Goal: Task Accomplishment & Management: Complete application form

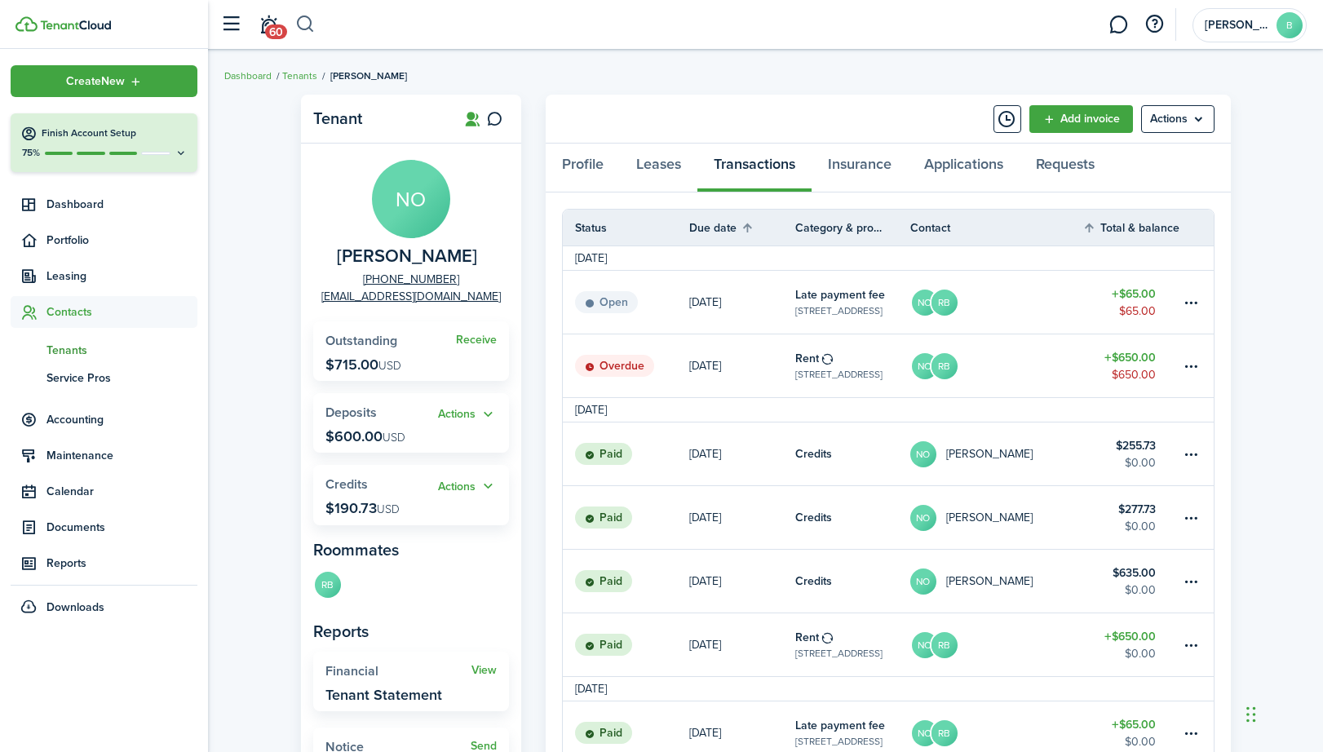
click at [308, 23] on button "button" at bounding box center [305, 25] width 20 height 28
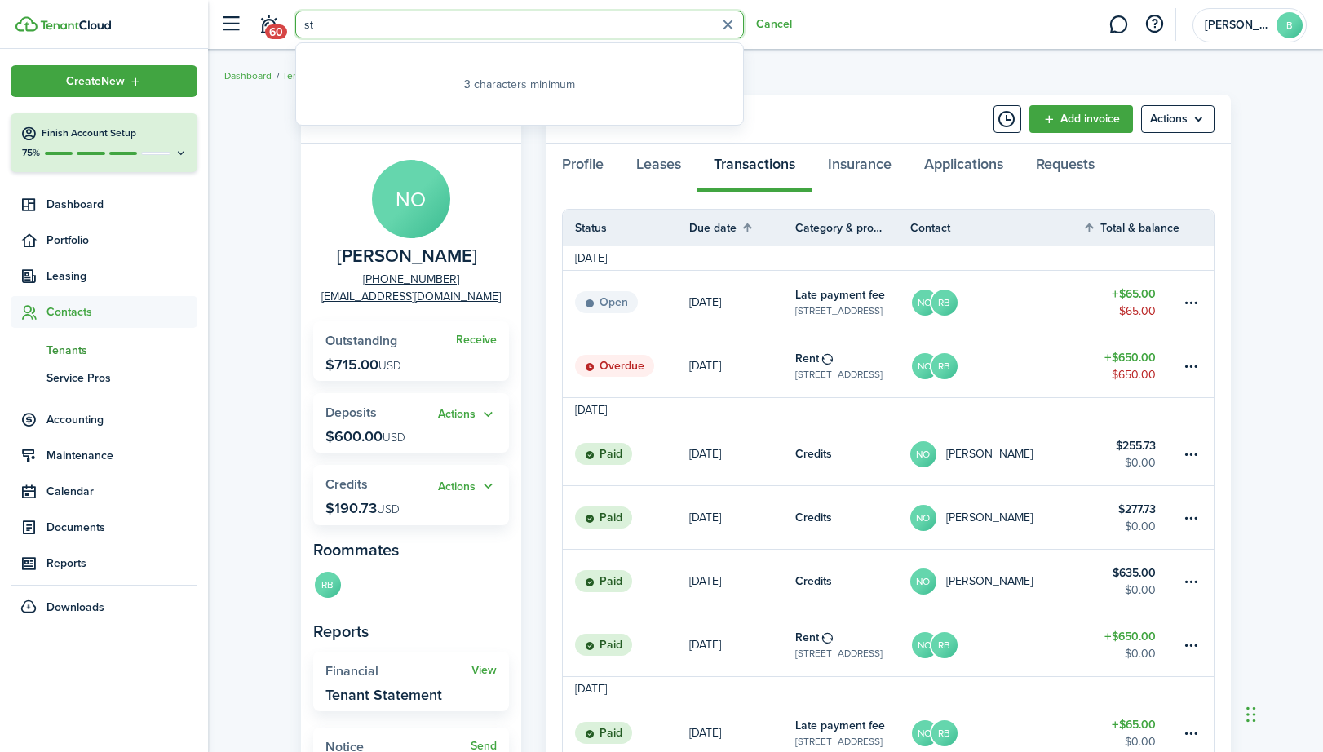
type input "s"
type input "ruby"
click at [348, 114] on global-search-item-title "[PERSON_NAME]" at bounding box center [357, 108] width 59 height 17
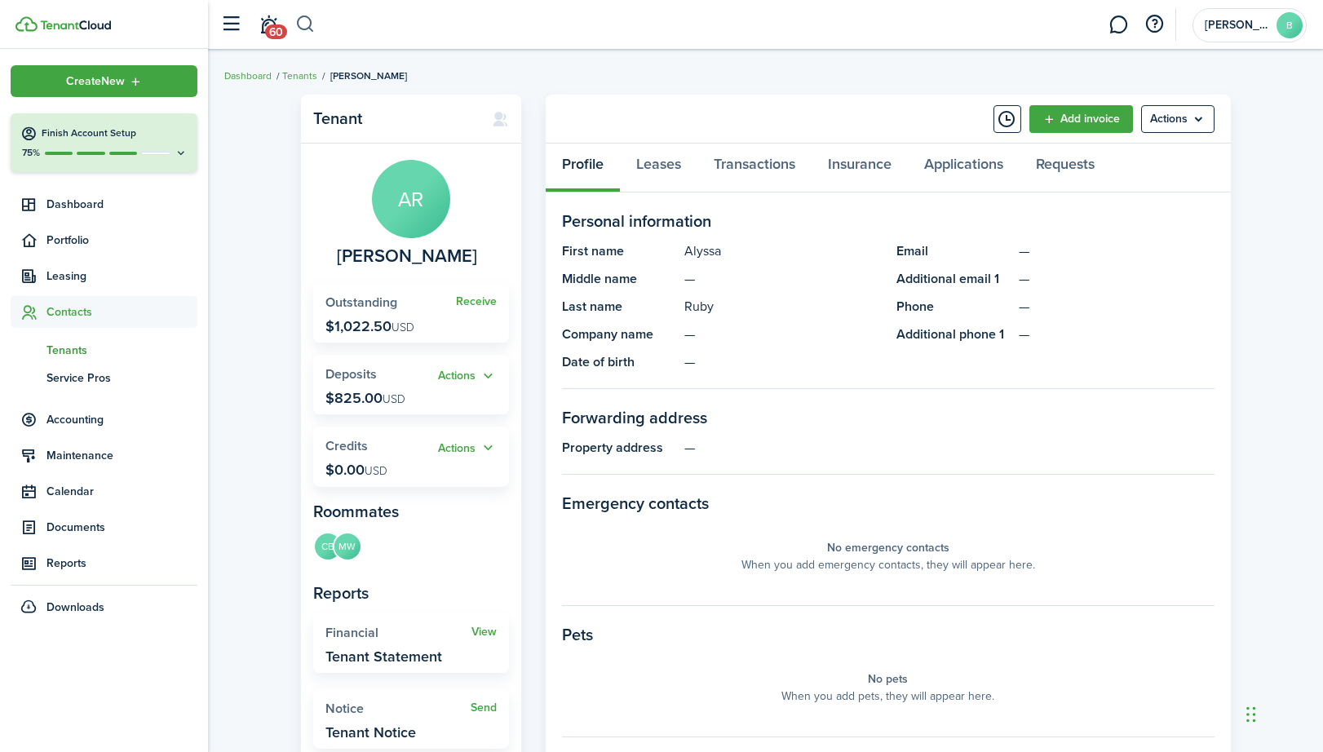
click at [306, 24] on button "button" at bounding box center [305, 25] width 20 height 28
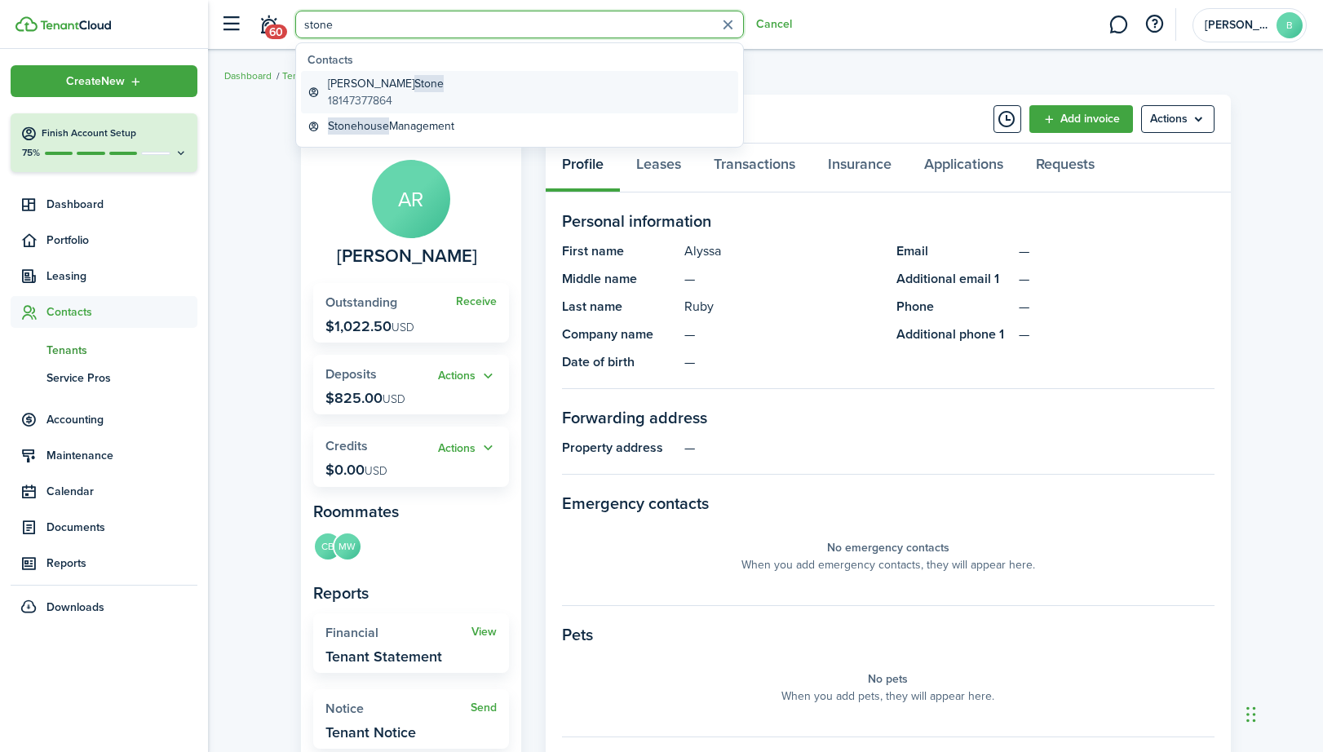
type input "stone"
click at [359, 91] on global-search-item-title "[PERSON_NAME]" at bounding box center [386, 83] width 116 height 17
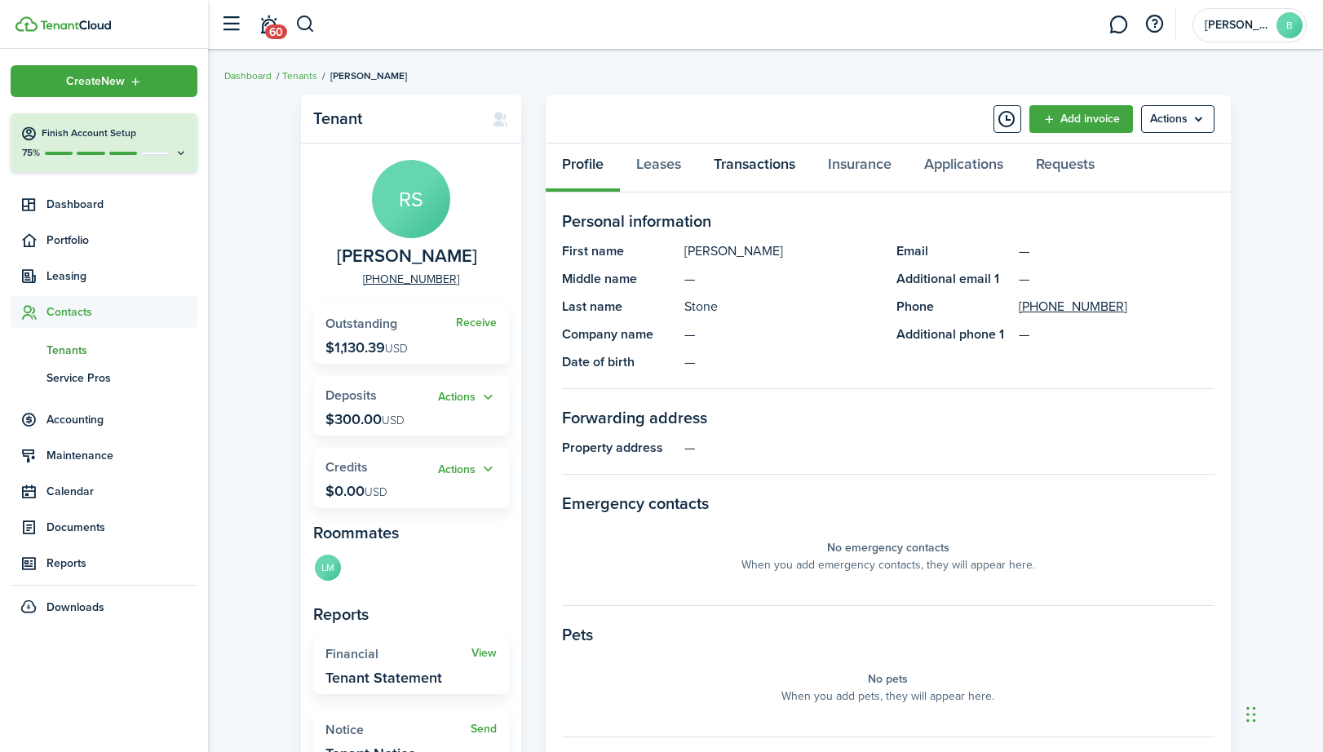
click at [753, 160] on link "Transactions" at bounding box center [755, 168] width 114 height 49
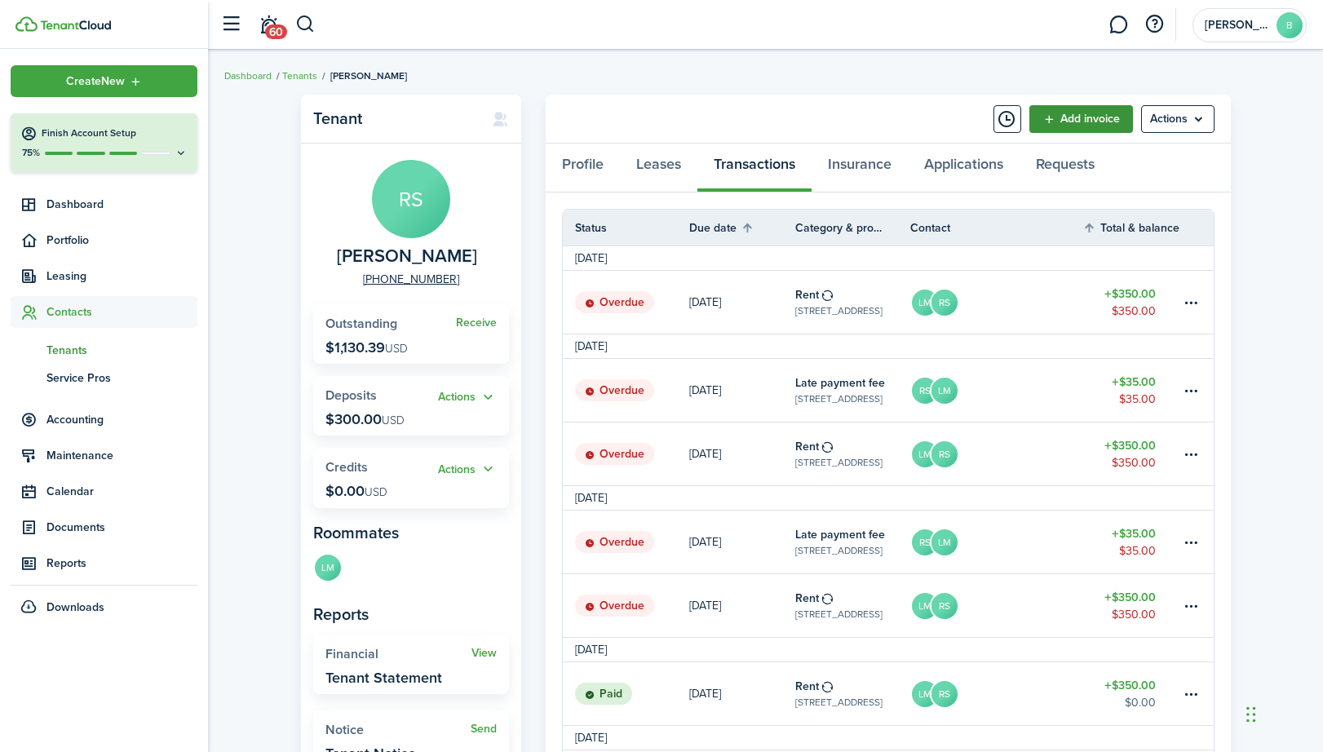
click at [1093, 113] on link "Add invoice" at bounding box center [1082, 119] width 104 height 28
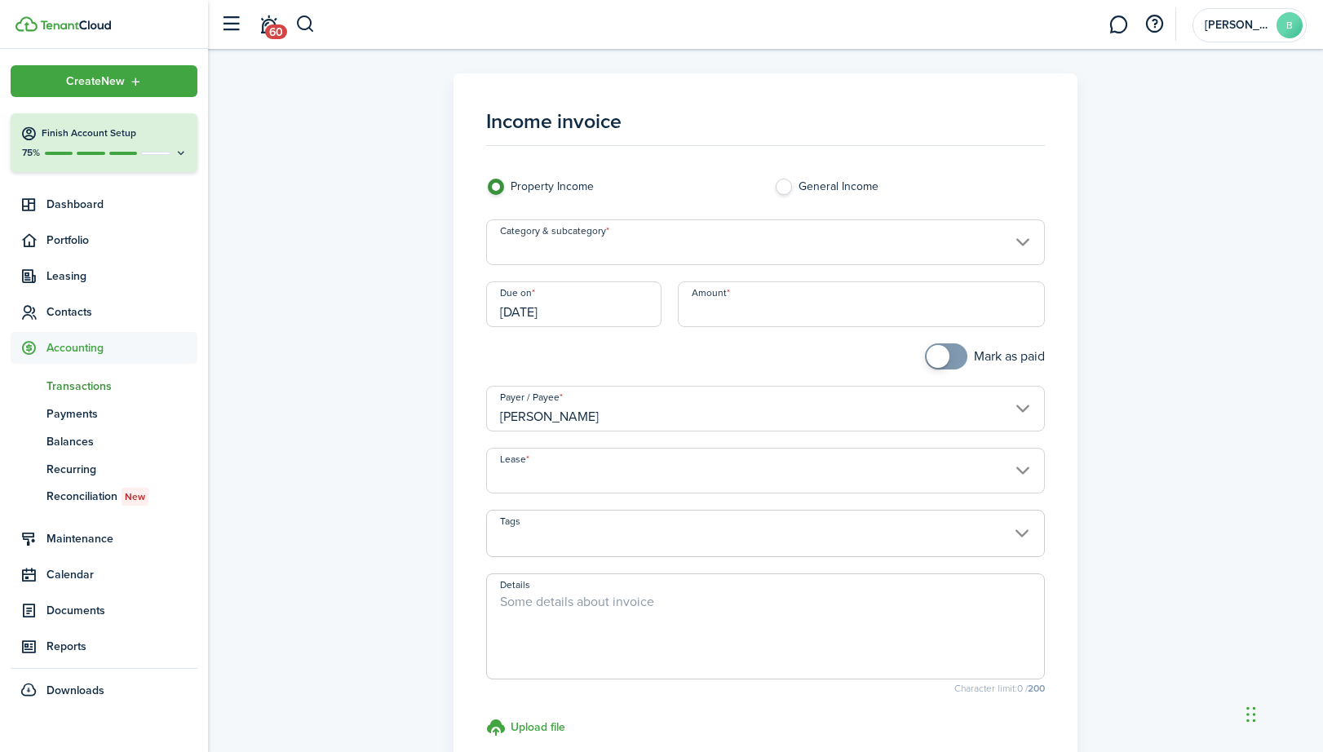
click at [849, 290] on input "Amount" at bounding box center [862, 304] width 368 height 46
click at [779, 250] on input "Category & subcategory" at bounding box center [766, 242] width 560 height 46
type input "$35.00"
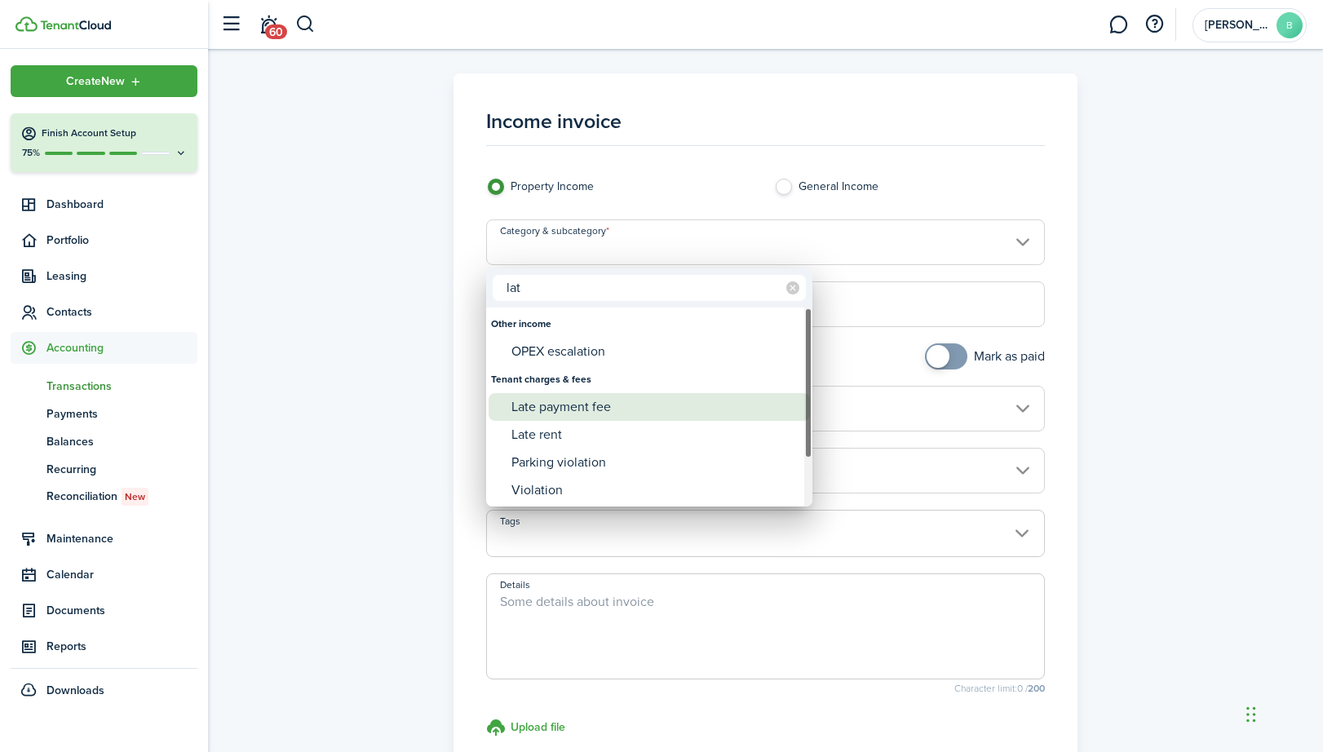
type input "lat"
click at [617, 410] on div "Late payment fee" at bounding box center [656, 407] width 289 height 28
type input "Tenant charges & fees / Late payment fee"
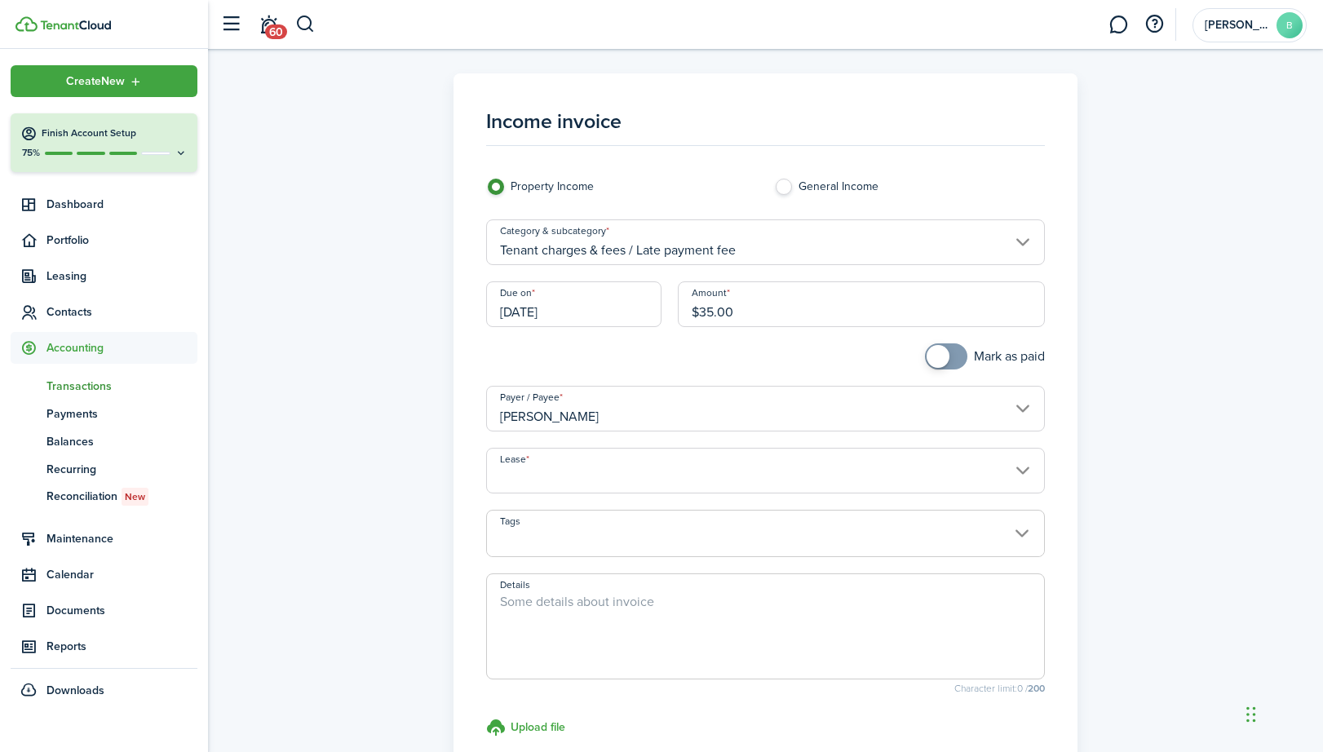
click at [658, 468] on input "Lease" at bounding box center [766, 471] width 560 height 46
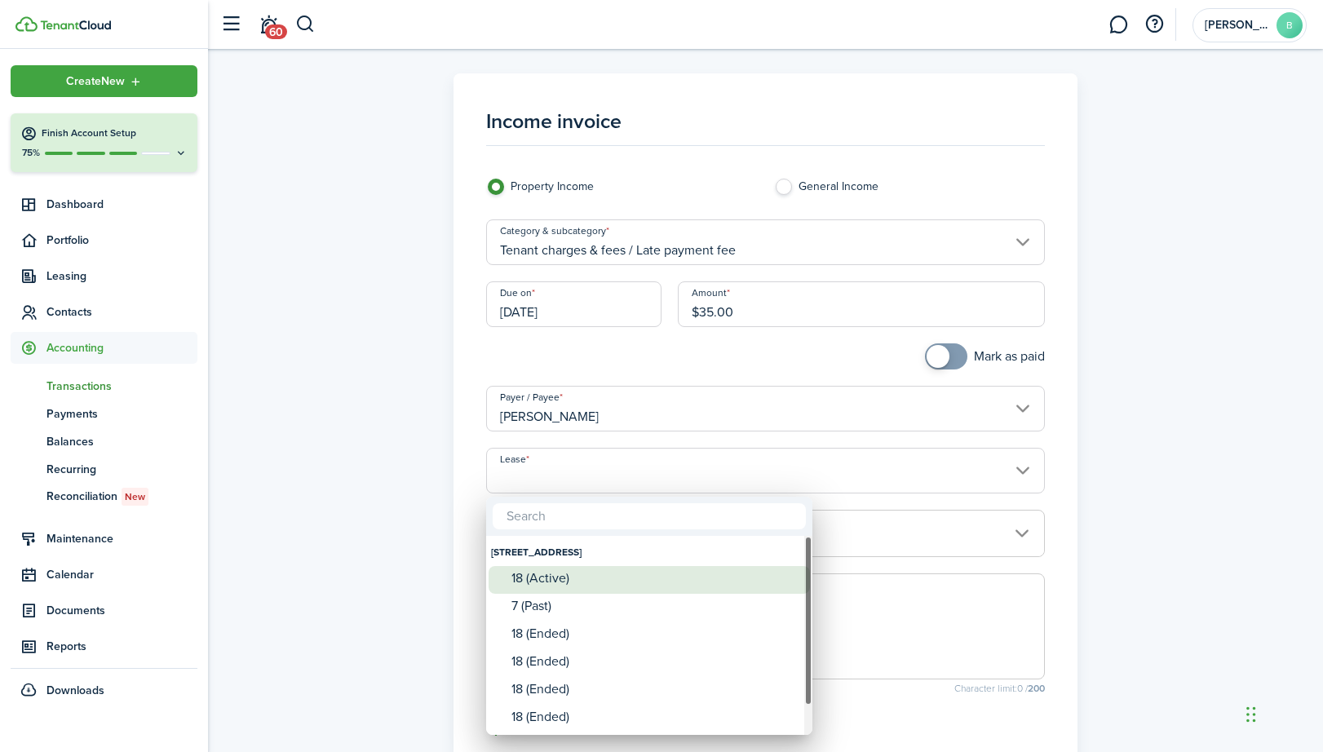
click at [548, 578] on div "18 (Active)" at bounding box center [656, 578] width 289 height 15
type input "[STREET_ADDRESS]. Lease #18 (Active)"
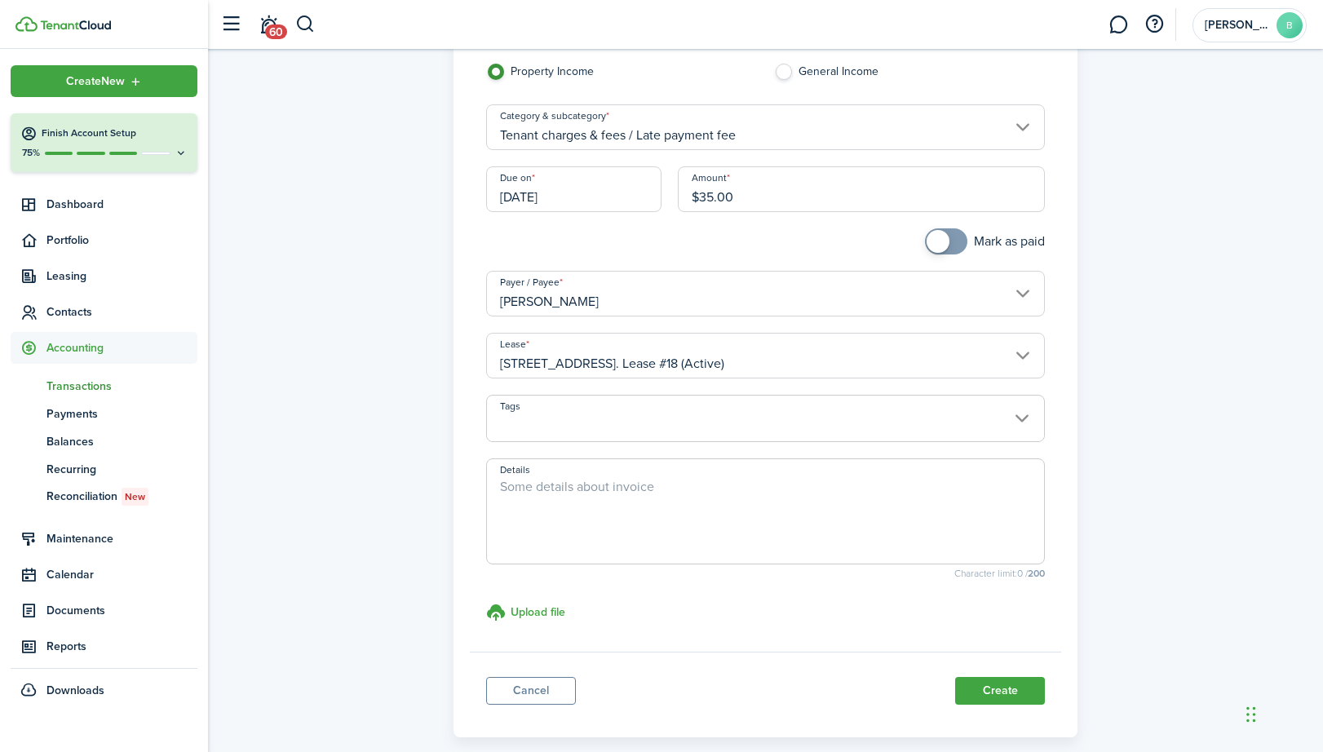
scroll to position [194, 0]
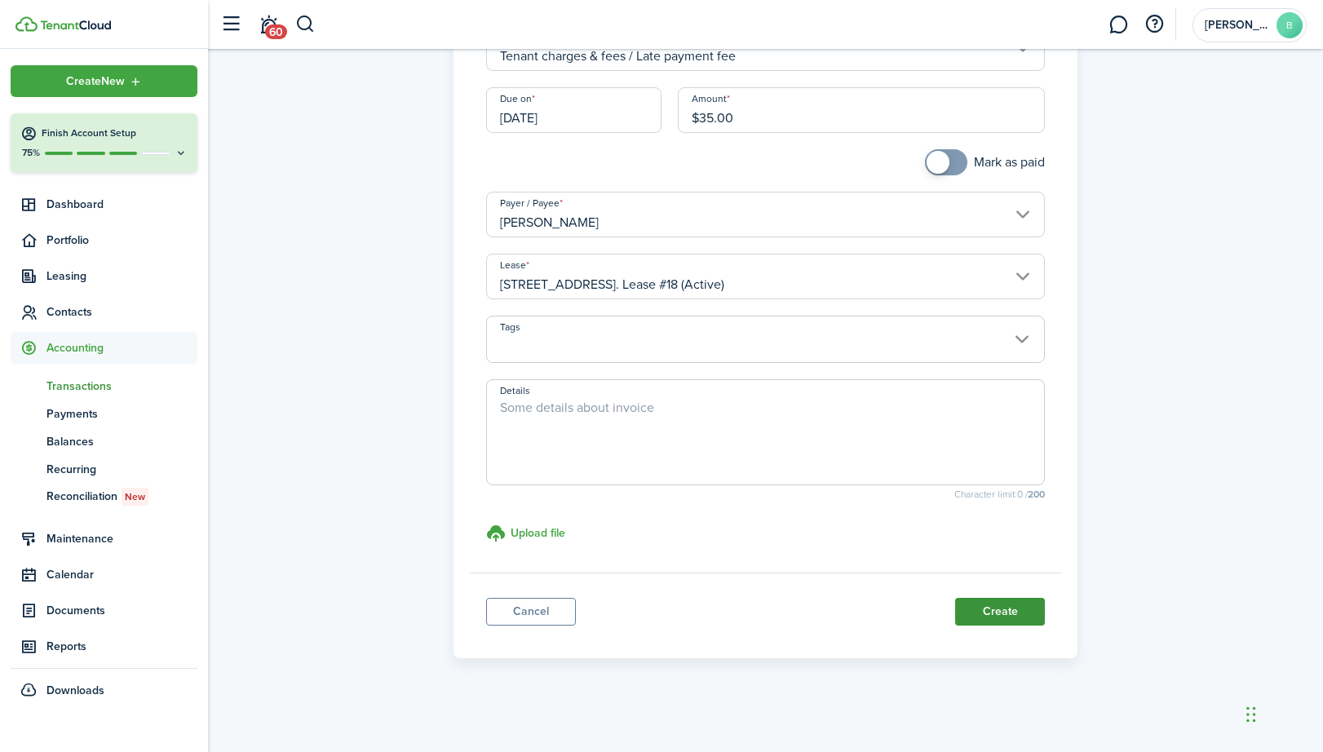
click at [986, 614] on button "Create" at bounding box center [1000, 612] width 90 height 28
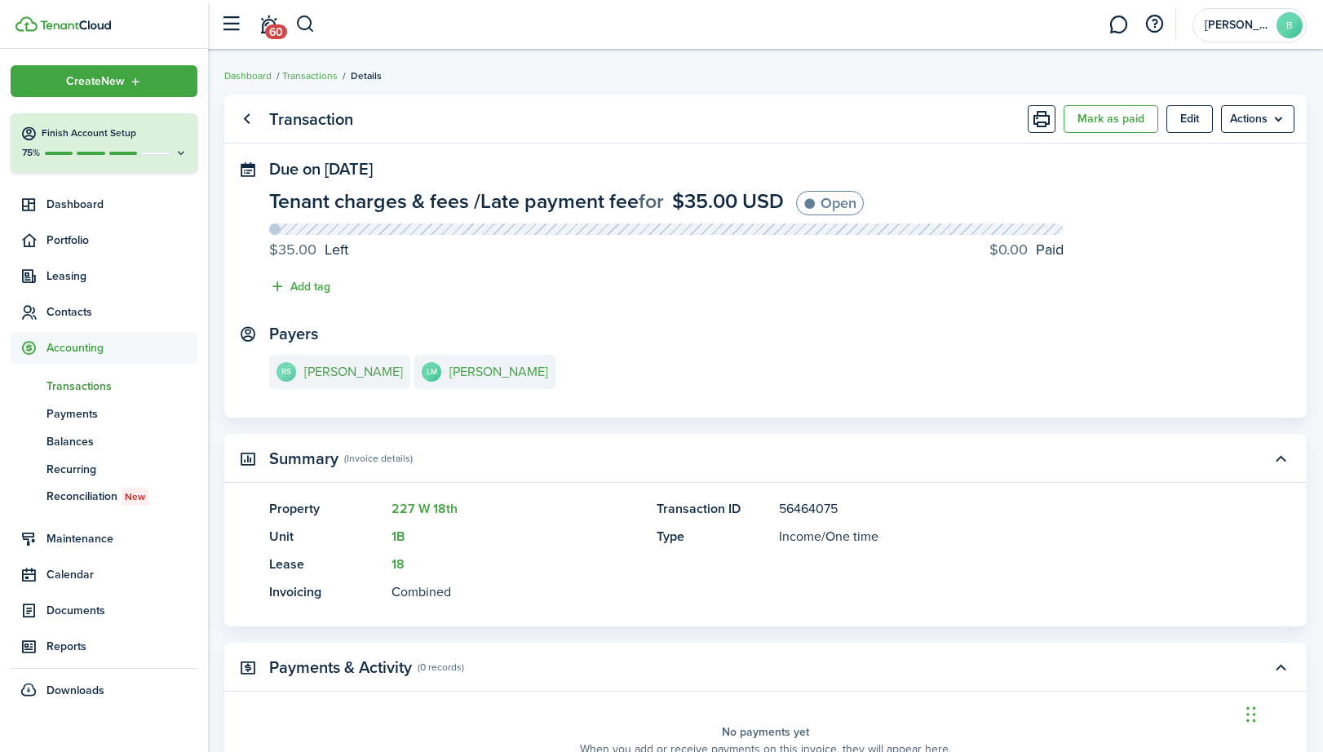
click at [341, 366] on e-details-info-title "[PERSON_NAME]" at bounding box center [353, 372] width 99 height 15
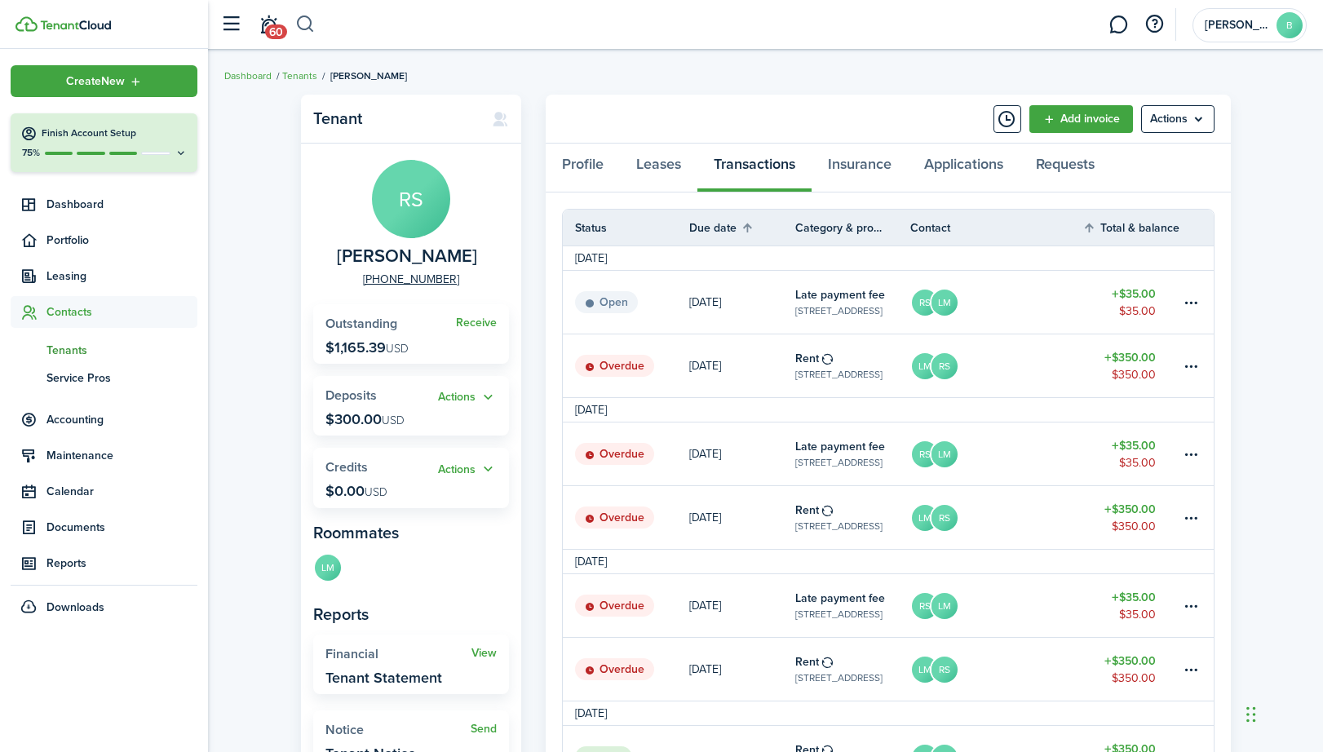
click at [308, 20] on button "button" at bounding box center [305, 25] width 20 height 28
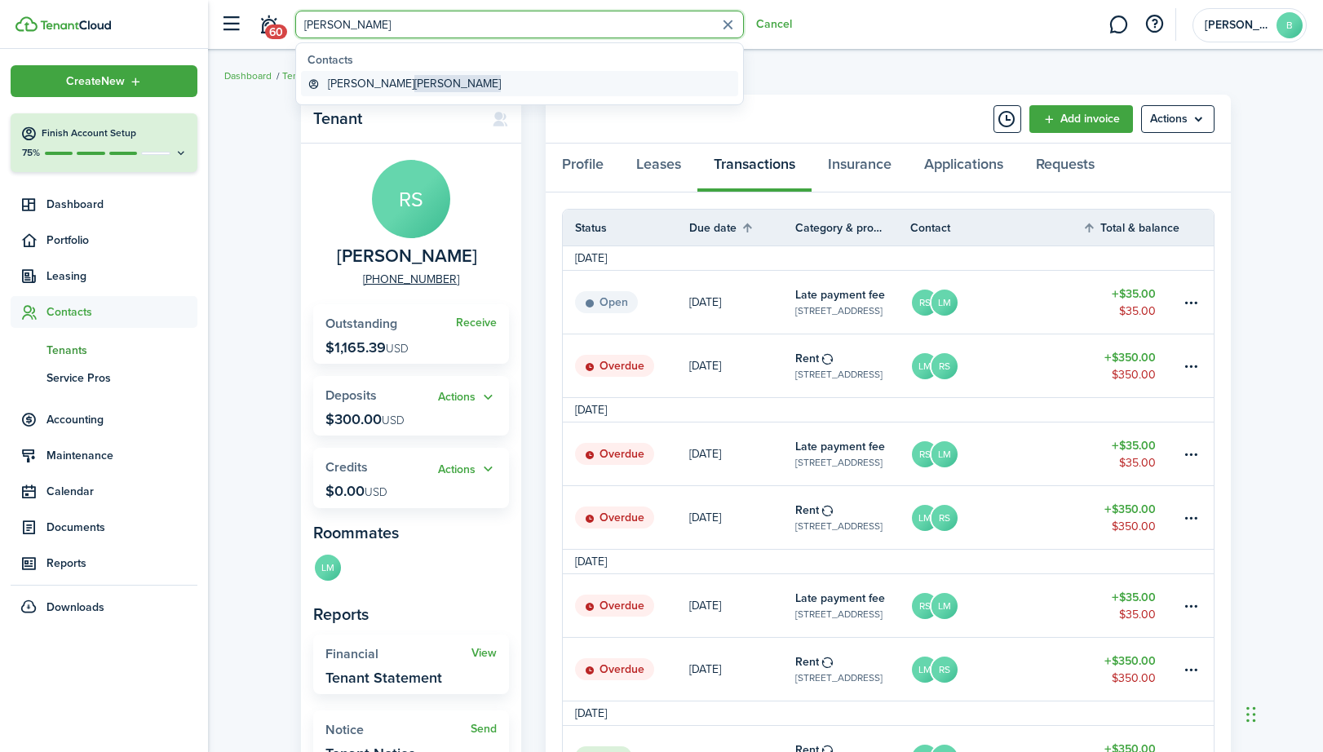
type input "[PERSON_NAME]"
click at [350, 83] on global-search-item-title "[PERSON_NAME]" at bounding box center [414, 83] width 173 height 17
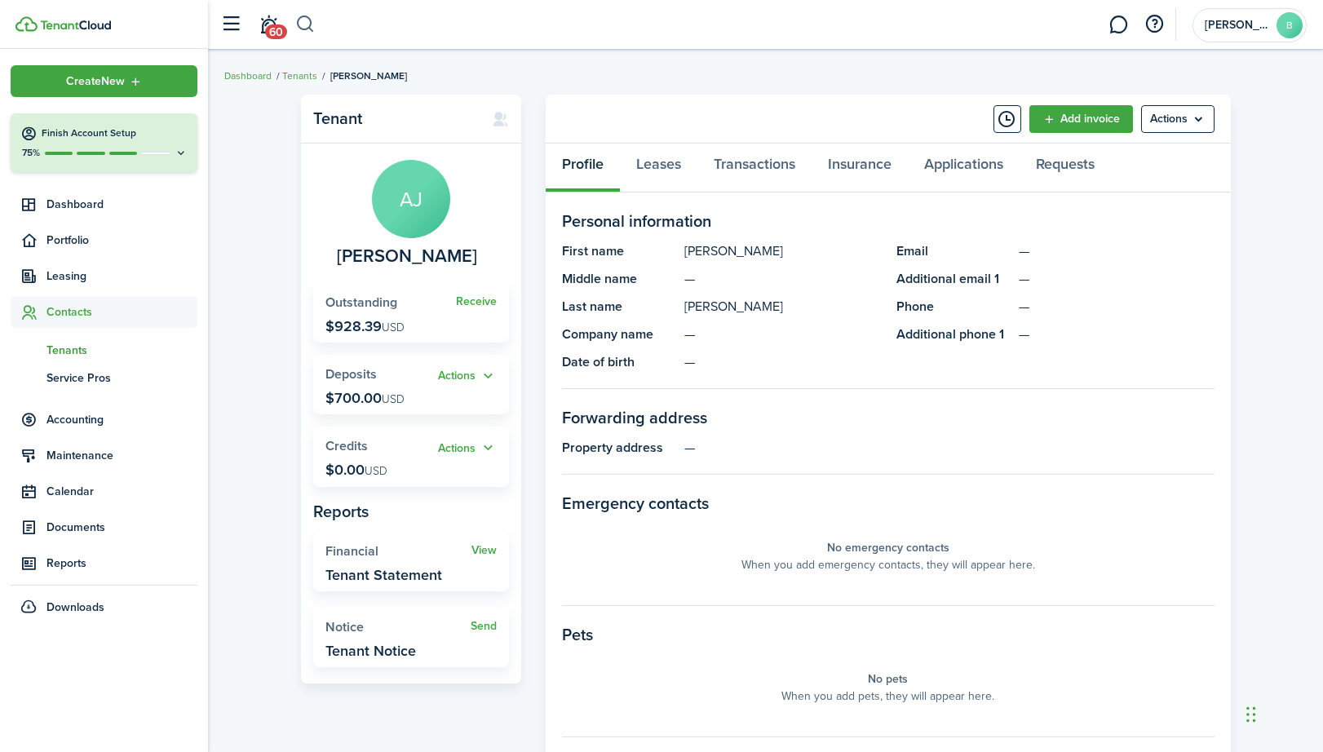
click at [308, 23] on button "button" at bounding box center [305, 25] width 20 height 28
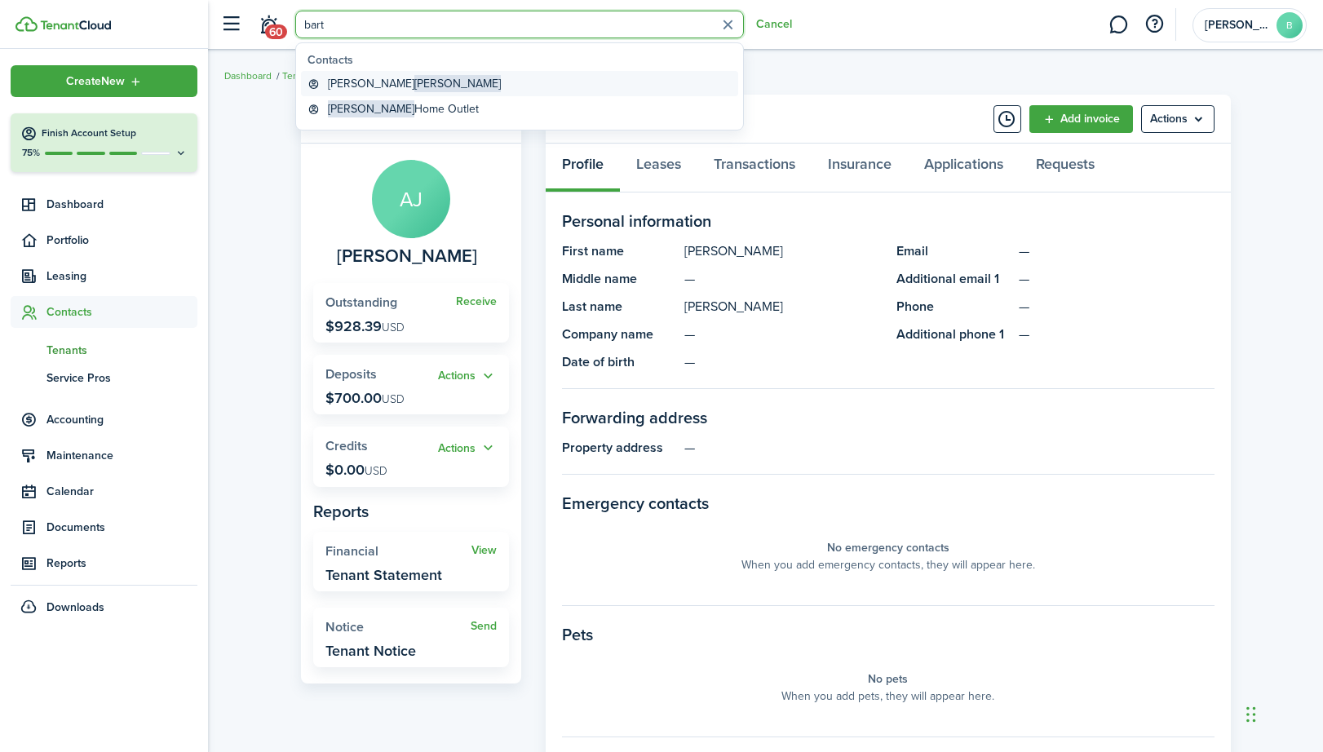
type input "bart"
click at [334, 82] on global-search-item-title "[PERSON_NAME]" at bounding box center [414, 83] width 173 height 17
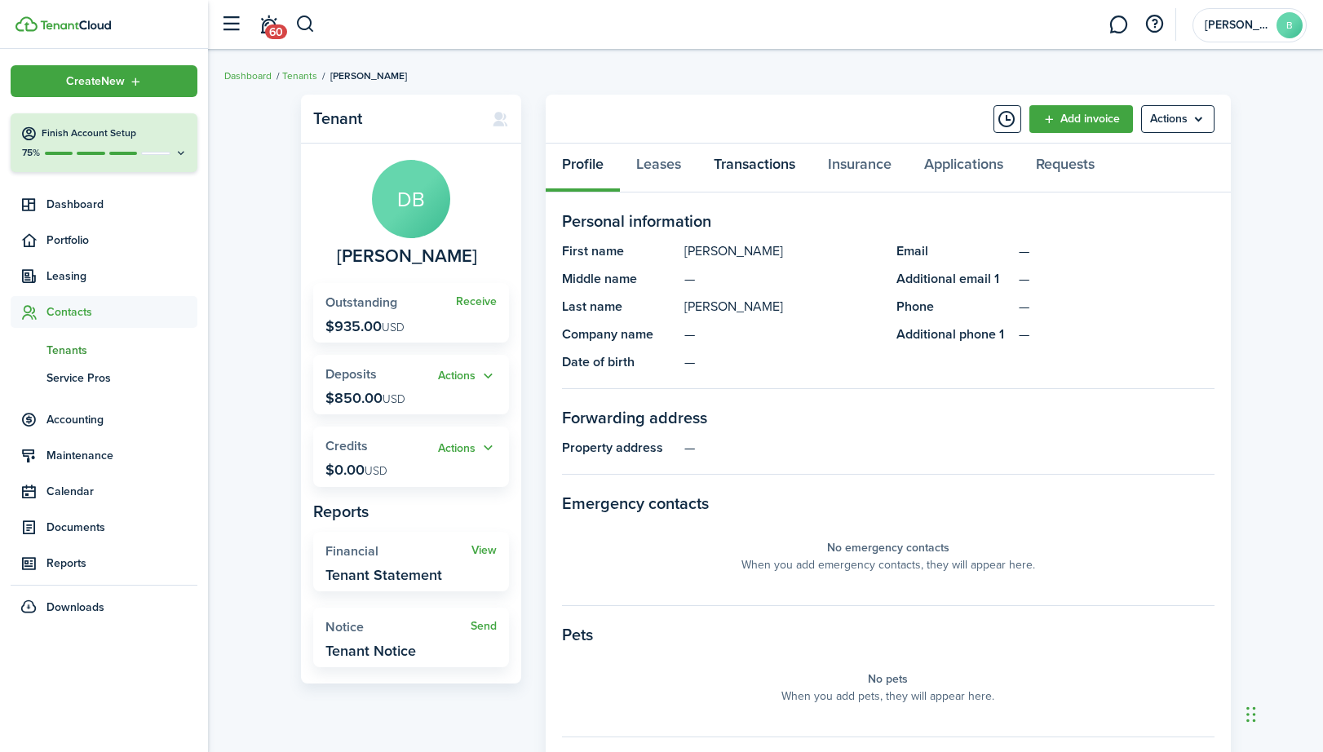
click at [781, 166] on link "Transactions" at bounding box center [755, 168] width 114 height 49
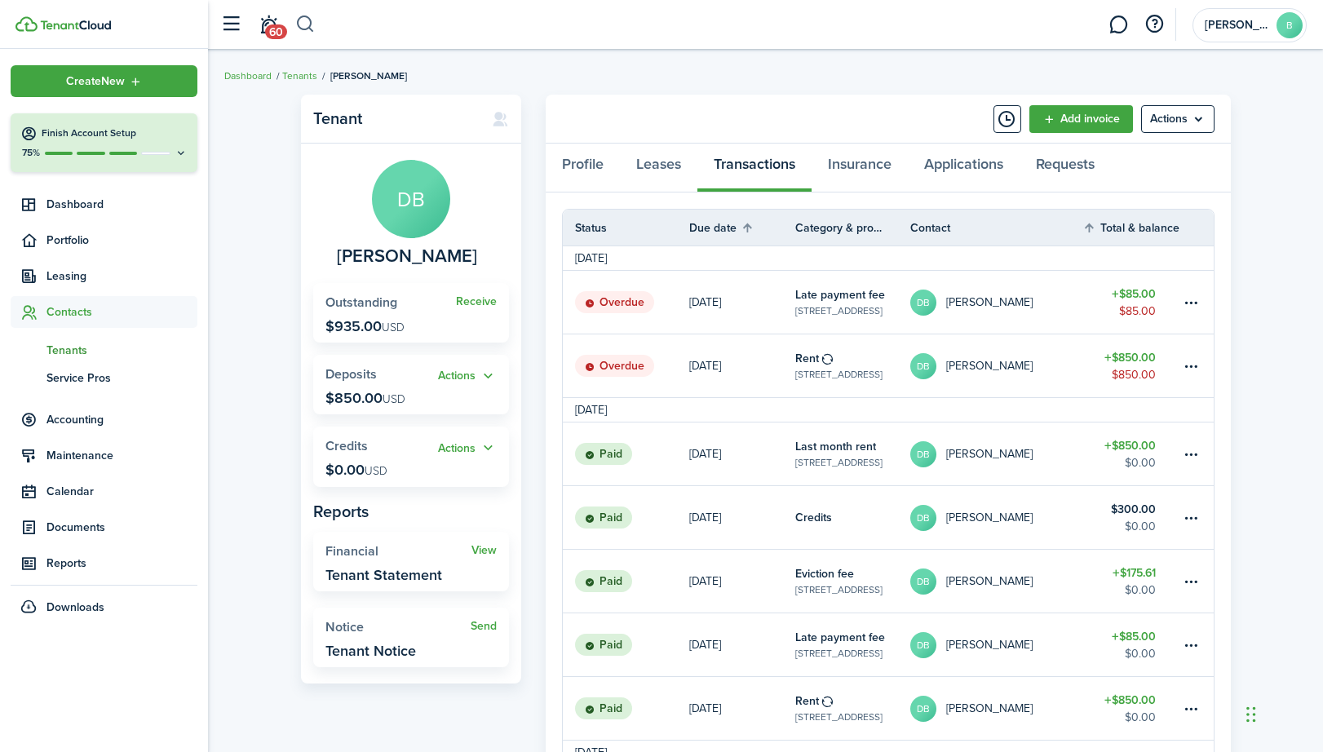
click at [311, 28] on button "button" at bounding box center [305, 25] width 20 height 28
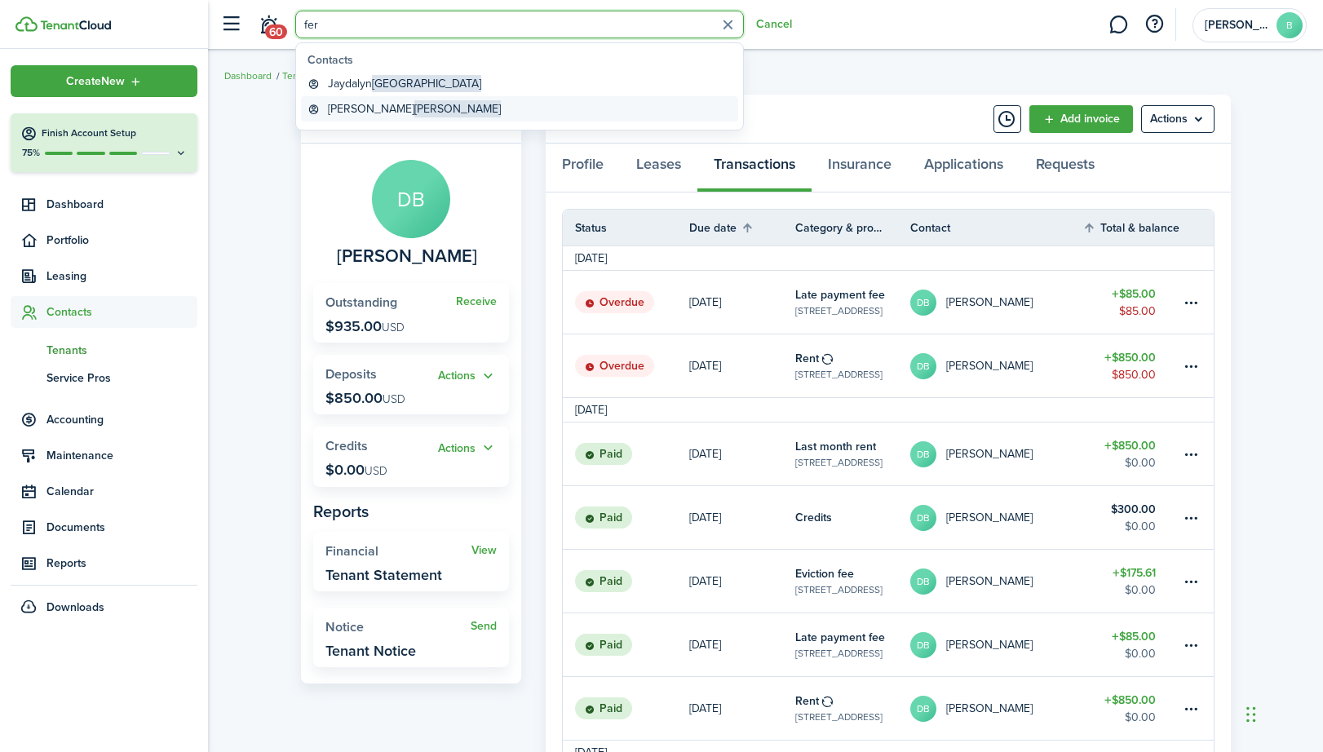
type input "fer"
click at [351, 109] on global-search-item-title "[PERSON_NAME]" at bounding box center [414, 108] width 173 height 17
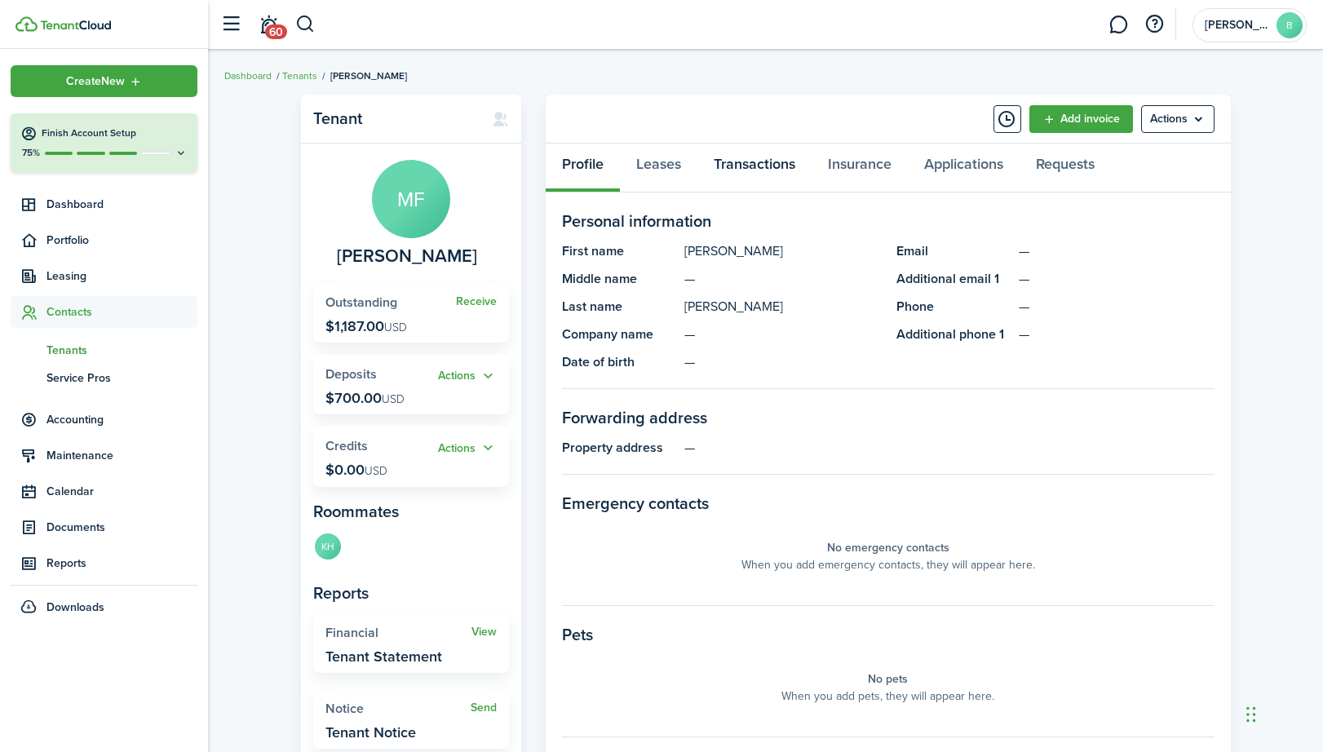
click at [767, 164] on link "Transactions" at bounding box center [755, 168] width 114 height 49
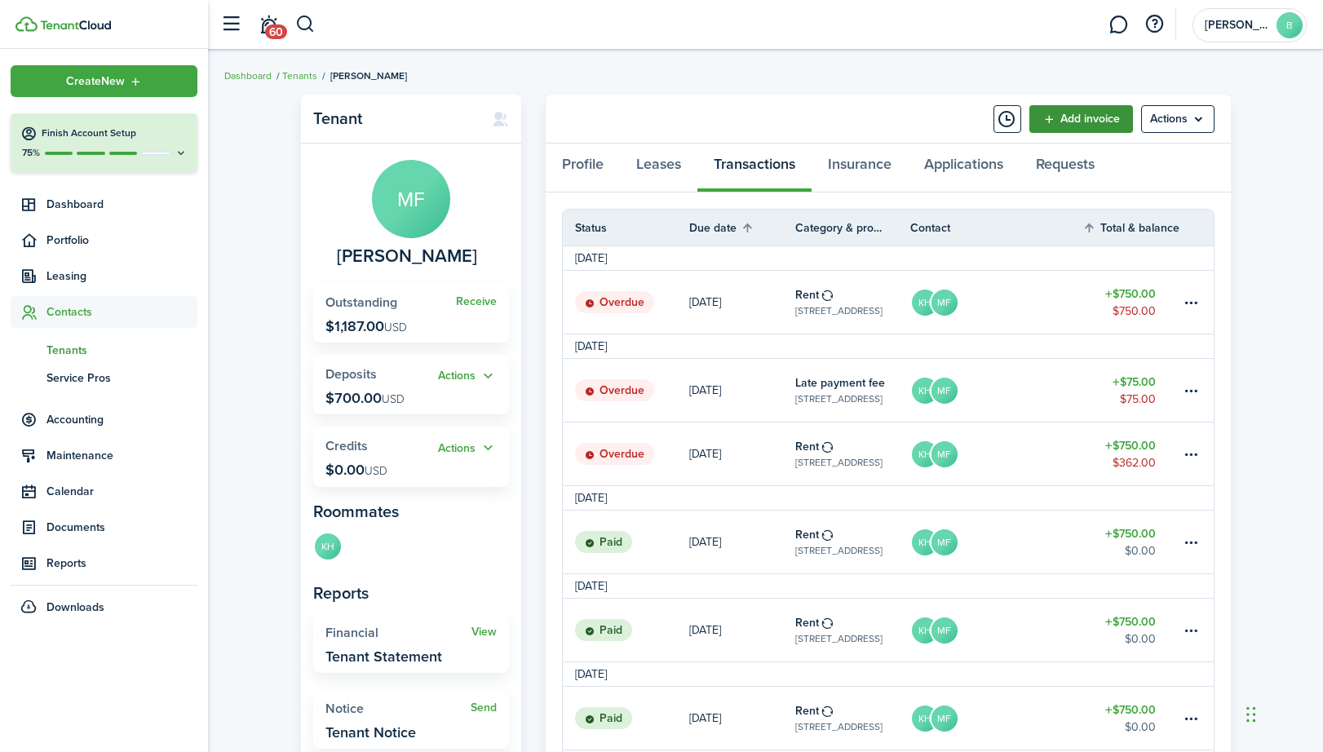
click at [1108, 113] on link "Add invoice" at bounding box center [1082, 119] width 104 height 28
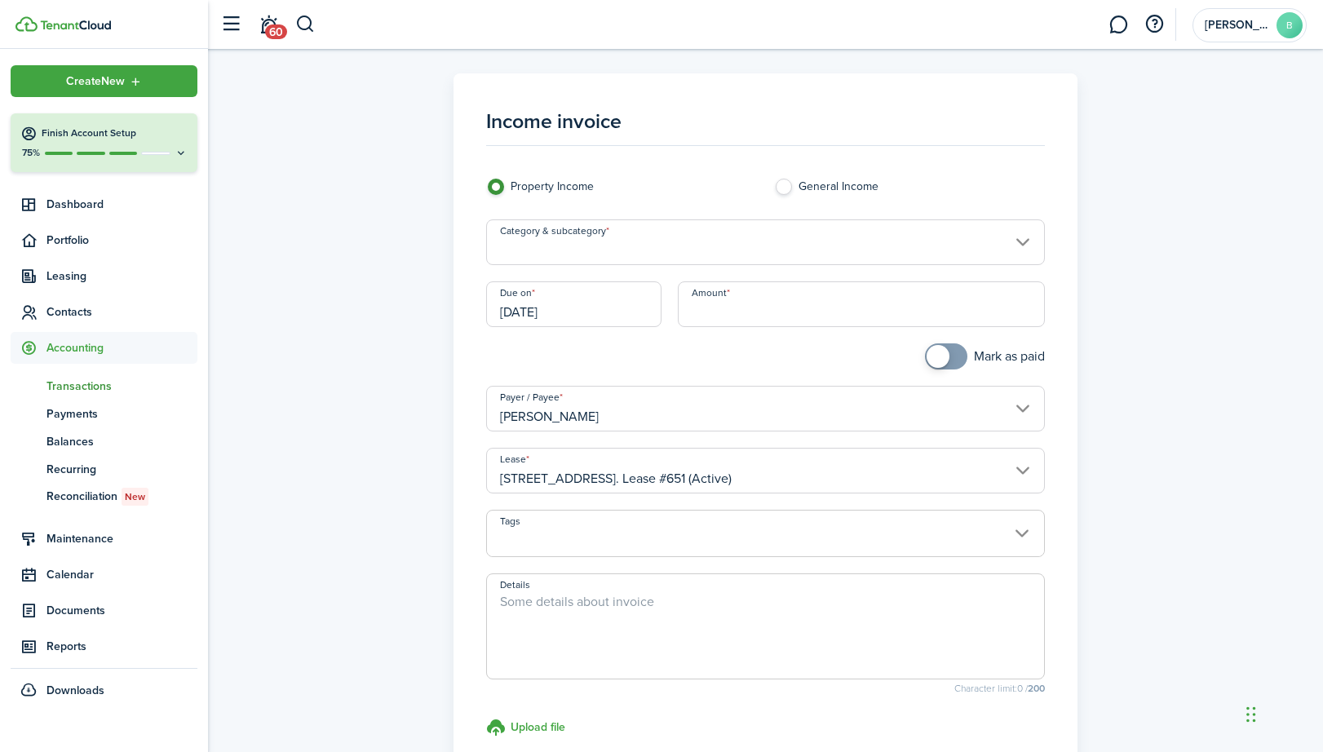
click at [748, 302] on input "Amount" at bounding box center [862, 304] width 368 height 46
click at [703, 249] on input "Category & subcategory" at bounding box center [766, 242] width 560 height 46
type input "$75.00"
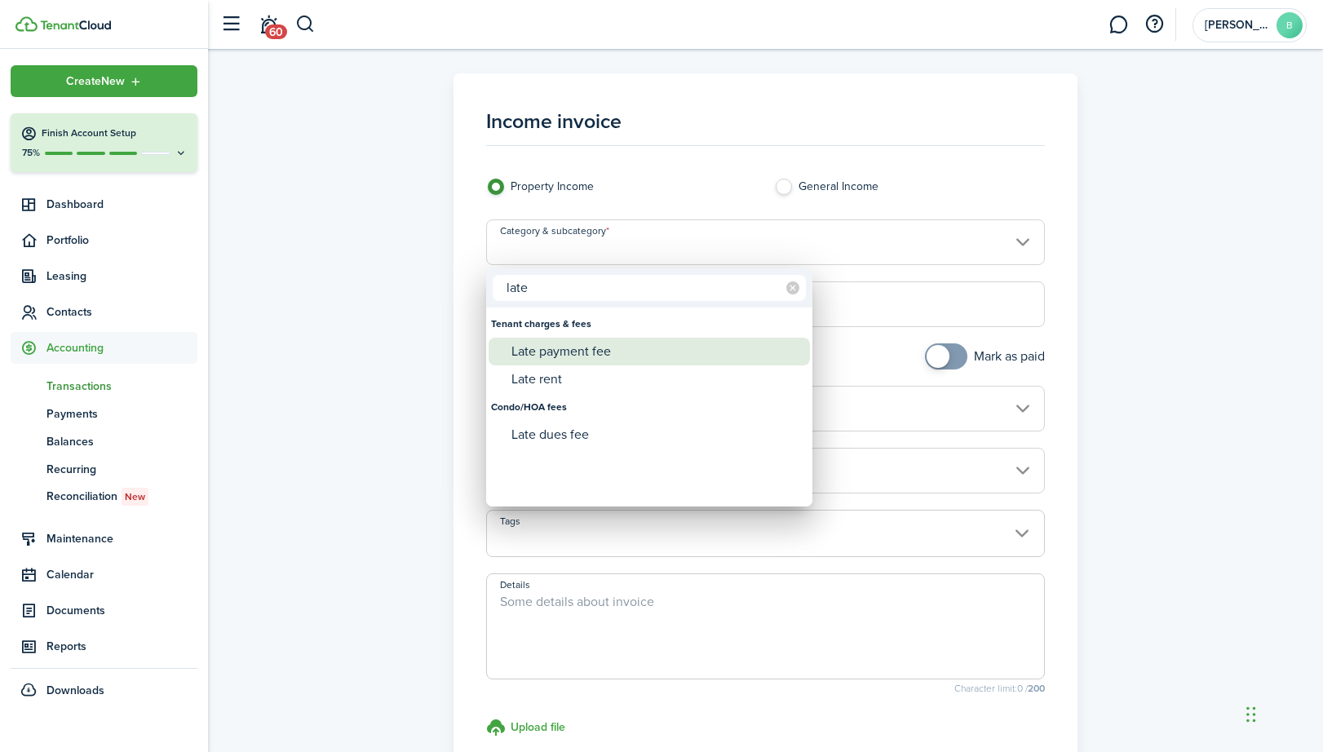
type input "late"
click at [595, 353] on div "Late payment fee" at bounding box center [656, 352] width 289 height 28
type input "Tenant charges & fees / Late payment fee"
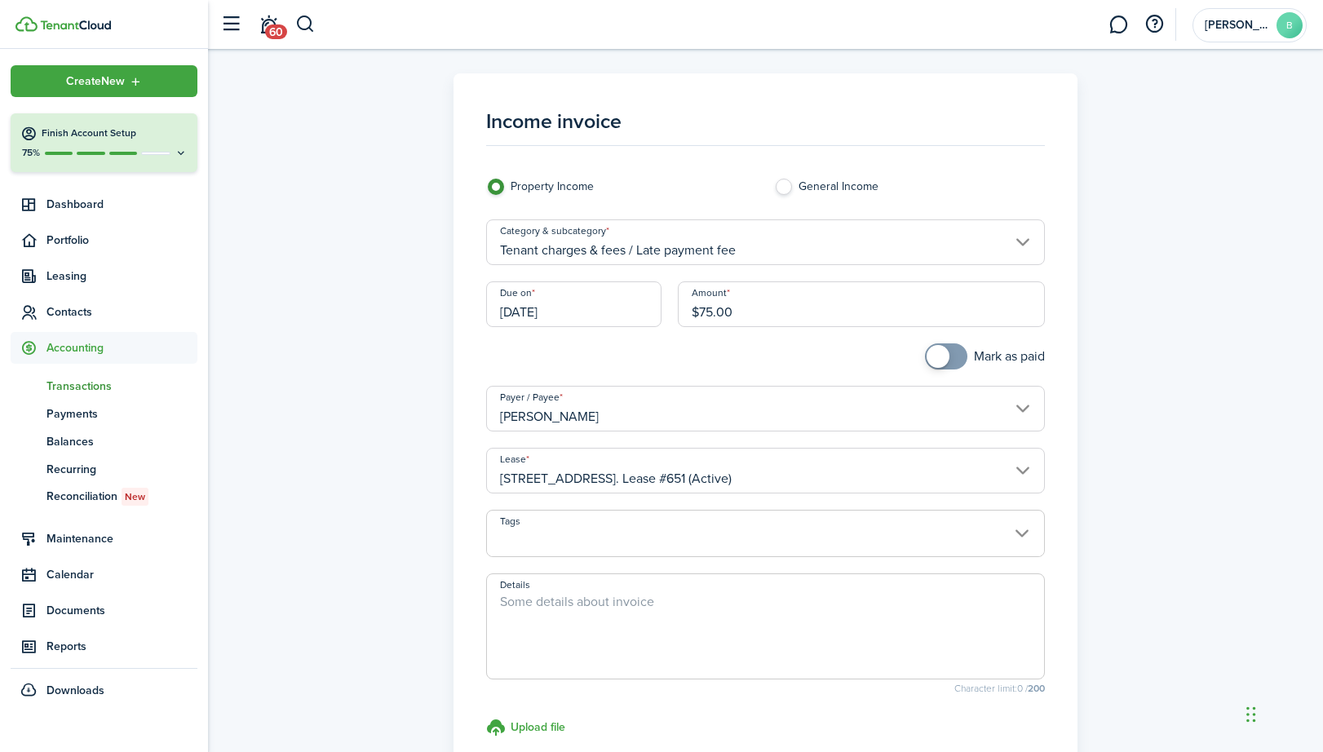
scroll to position [117, 0]
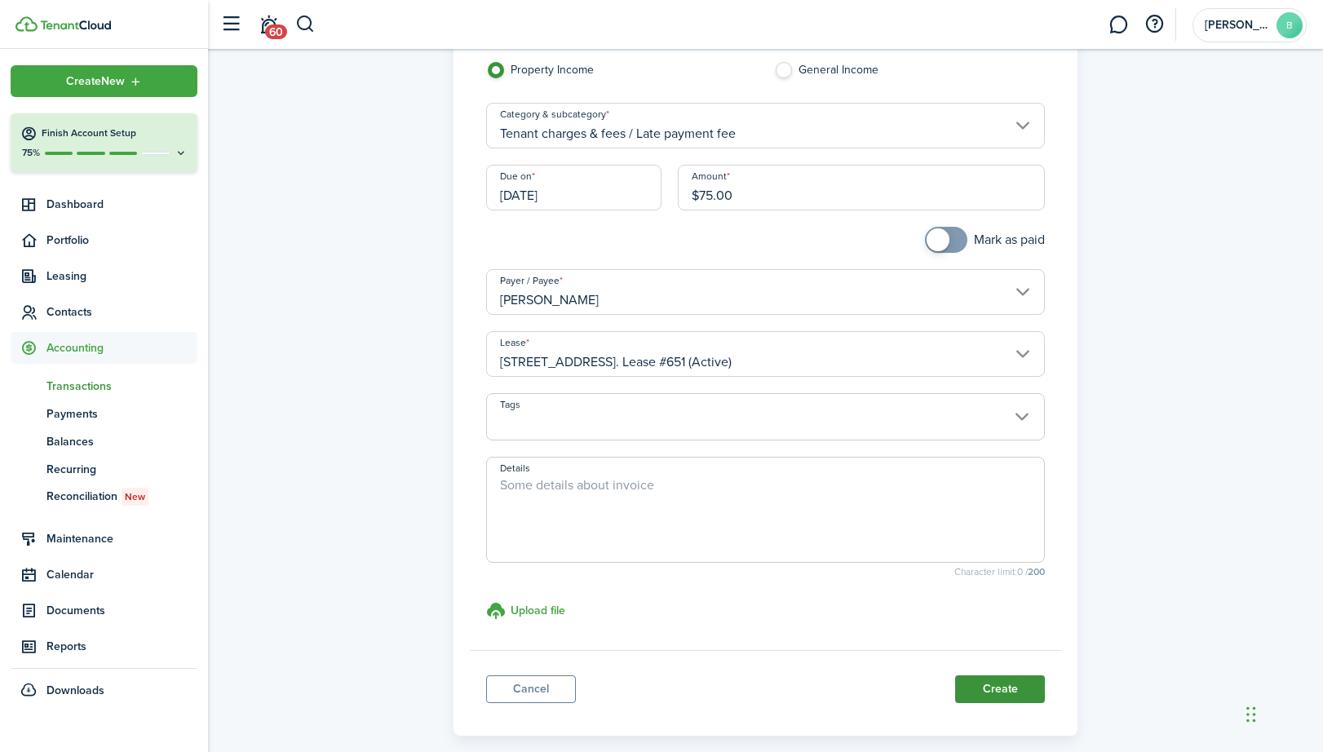
click at [1000, 691] on button "Create" at bounding box center [1000, 690] width 90 height 28
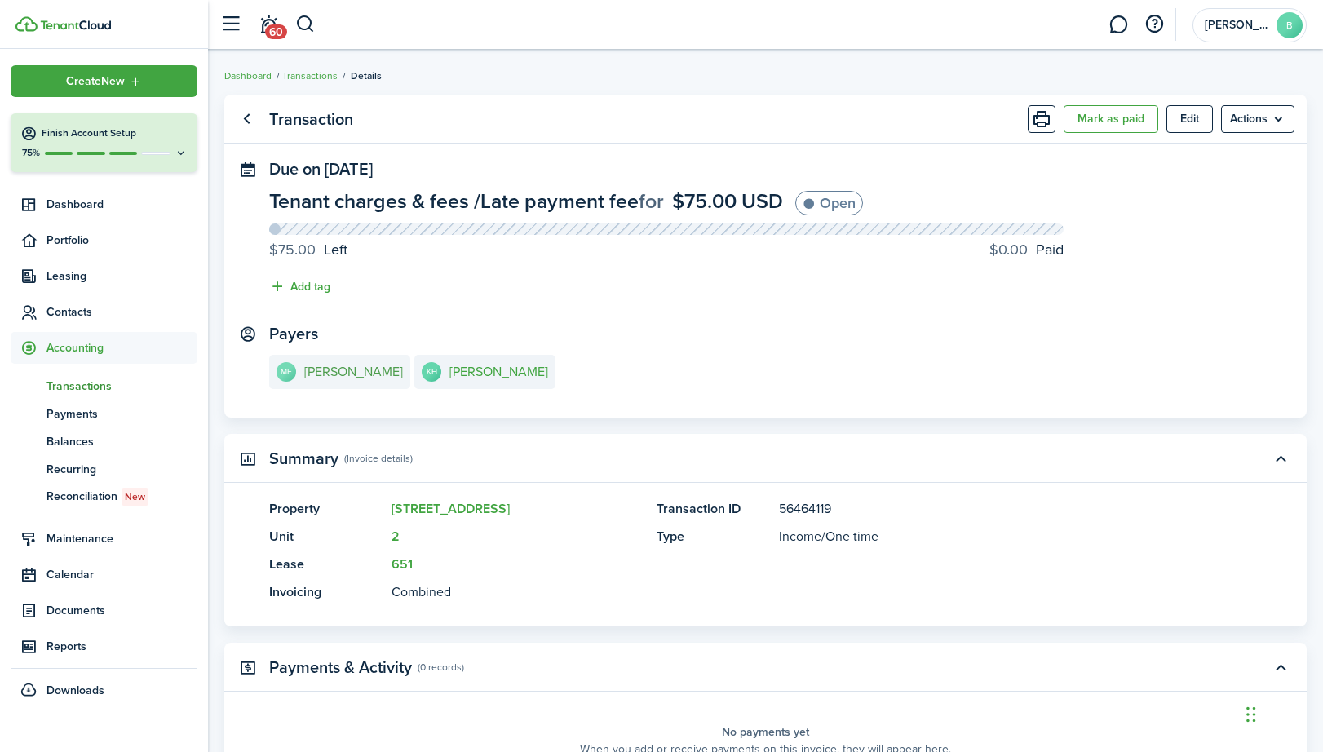
click at [365, 374] on e-details-info-title "[PERSON_NAME]" at bounding box center [353, 372] width 99 height 15
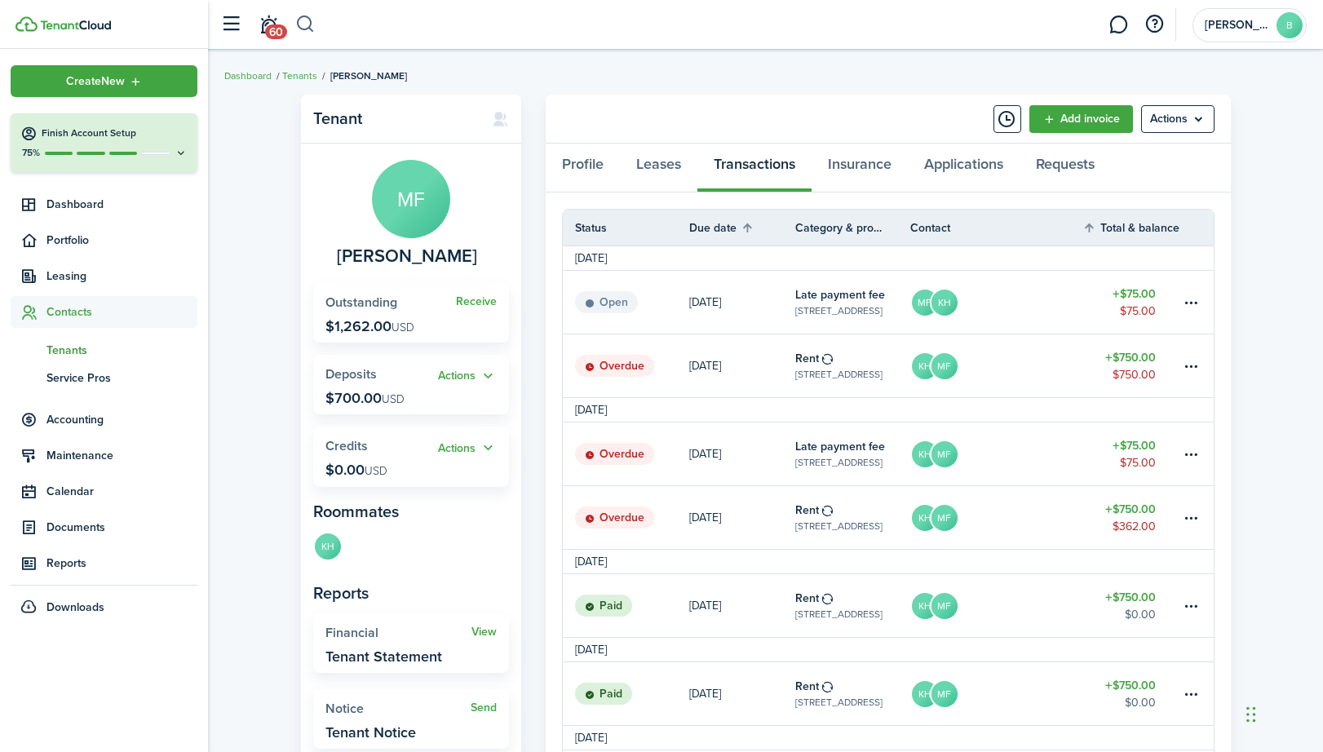
click at [305, 29] on button "button" at bounding box center [305, 25] width 20 height 28
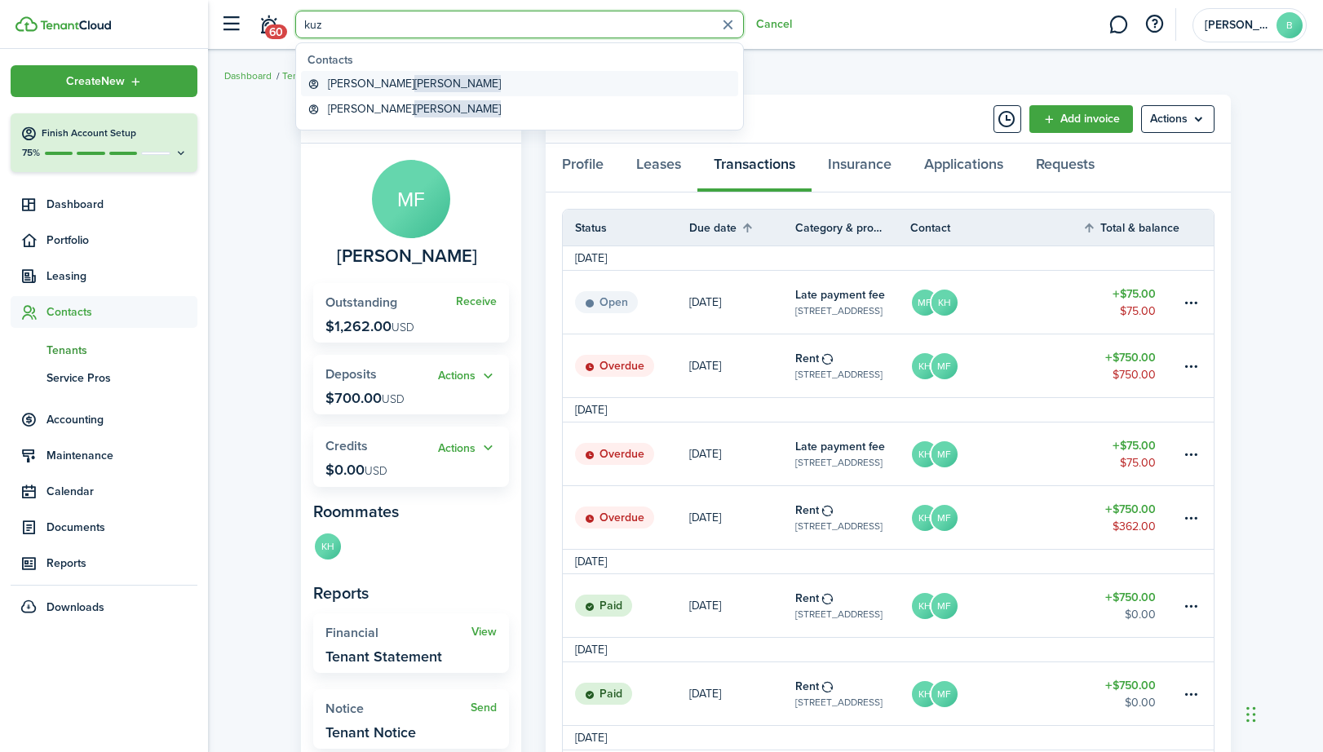
type input "kuz"
click at [333, 82] on global-search-item-title "[PERSON_NAME]" at bounding box center [414, 83] width 173 height 17
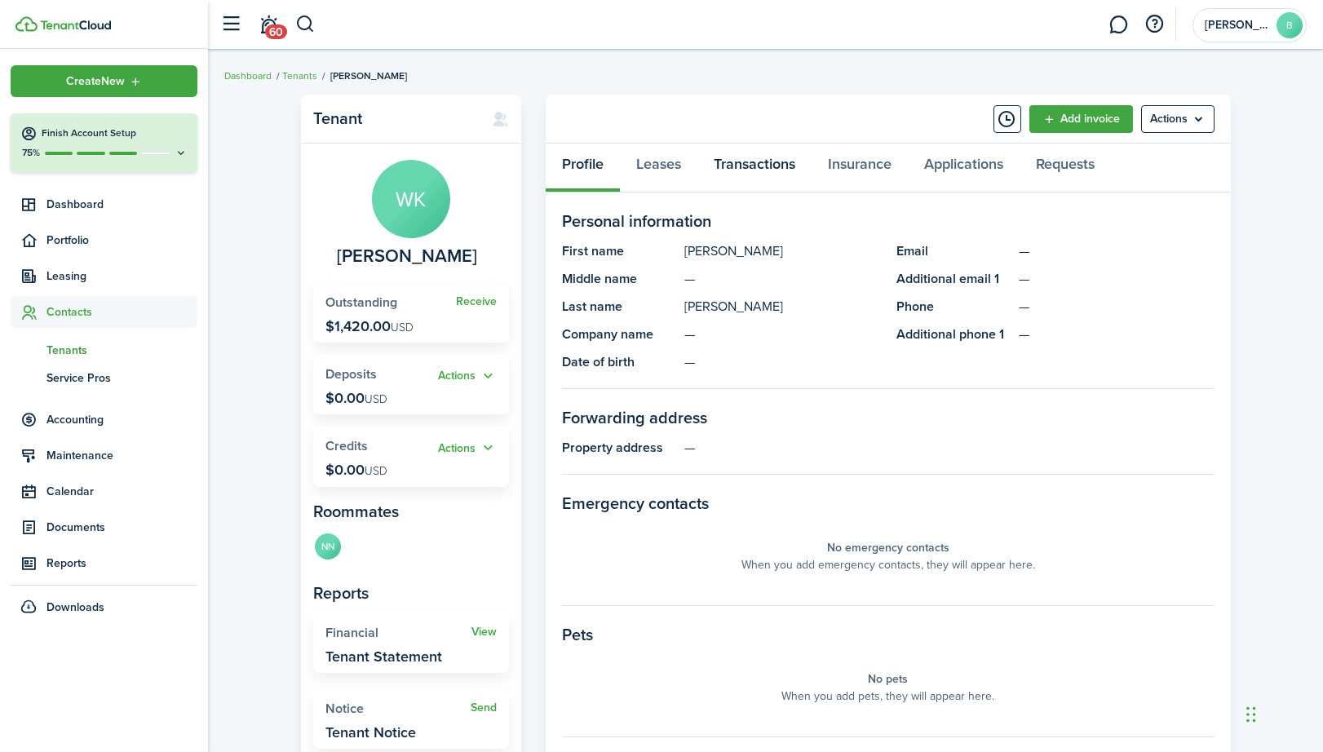
click at [743, 166] on link "Transactions" at bounding box center [755, 168] width 114 height 49
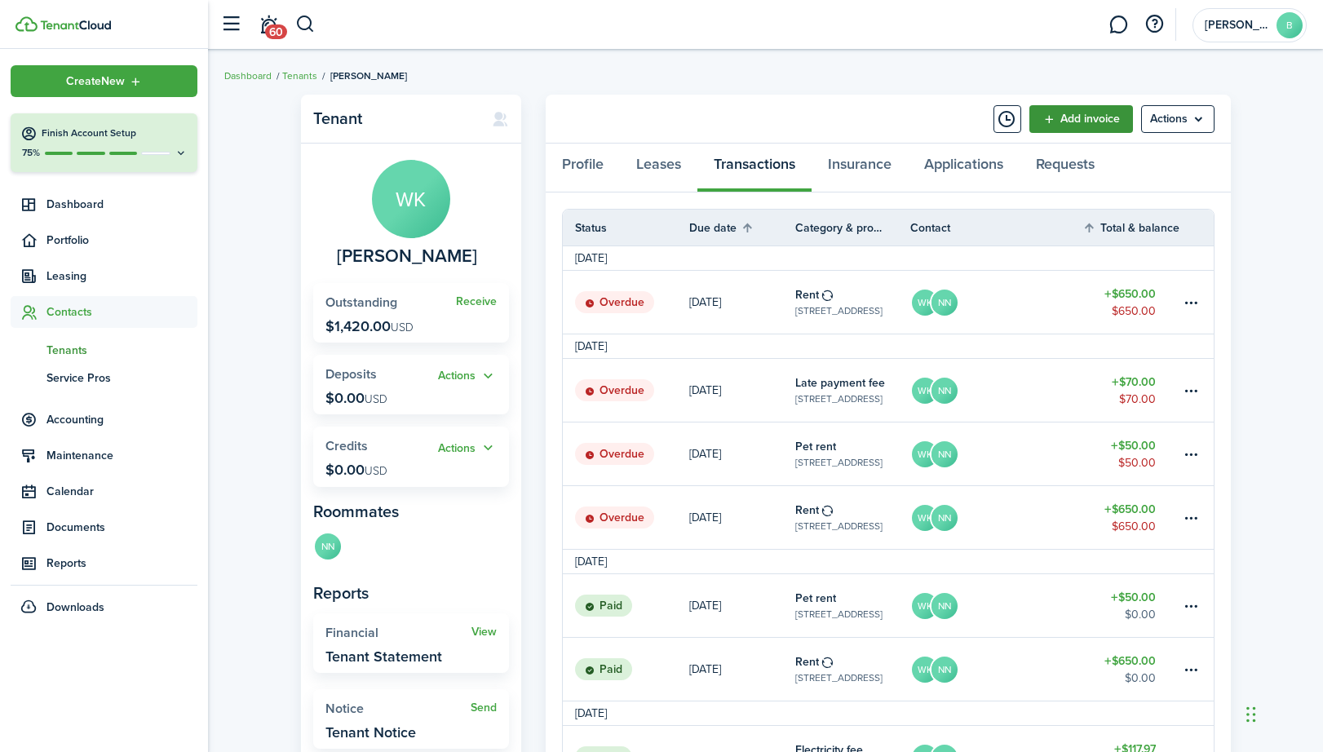
click at [1089, 120] on link "Add invoice" at bounding box center [1082, 119] width 104 height 28
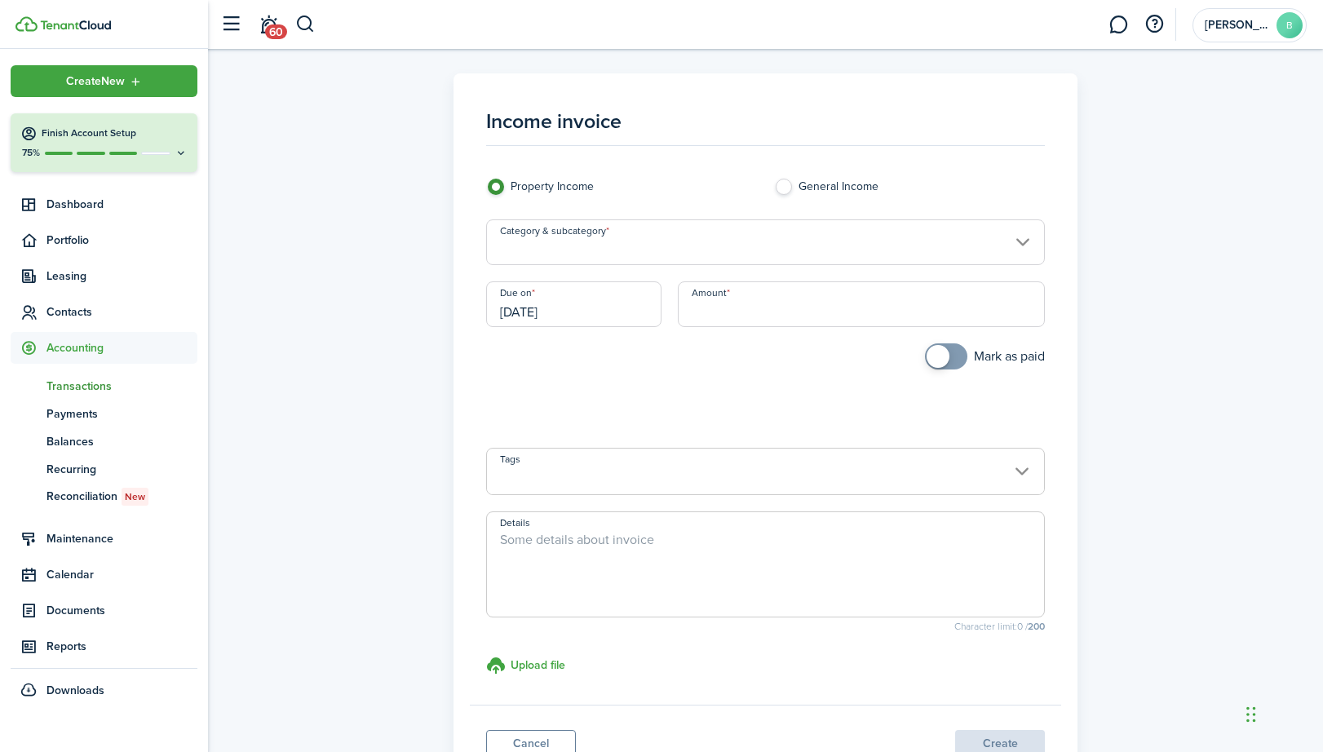
click at [843, 244] on input "Category & subcategory" at bounding box center [766, 242] width 560 height 46
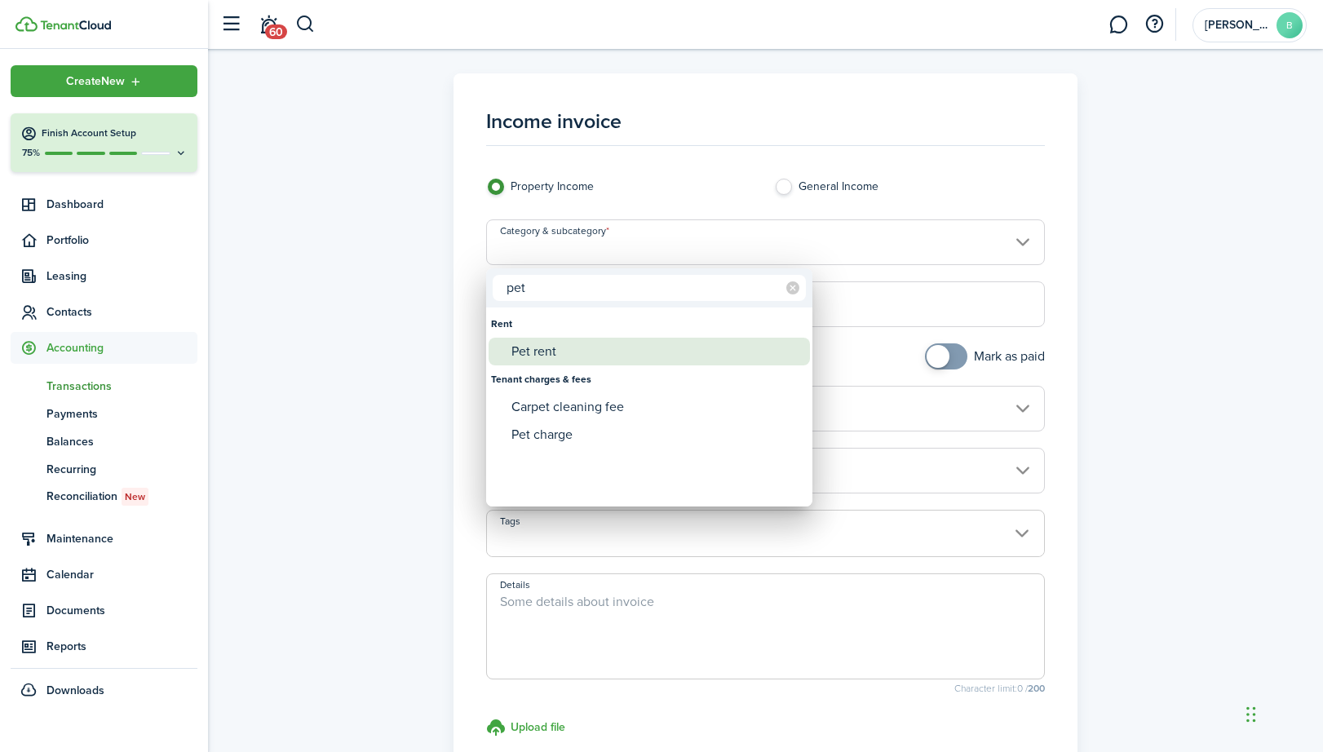
type input "pet"
click at [630, 351] on div "Pet rent" at bounding box center [656, 352] width 289 height 28
type input "Rent / Pet rent"
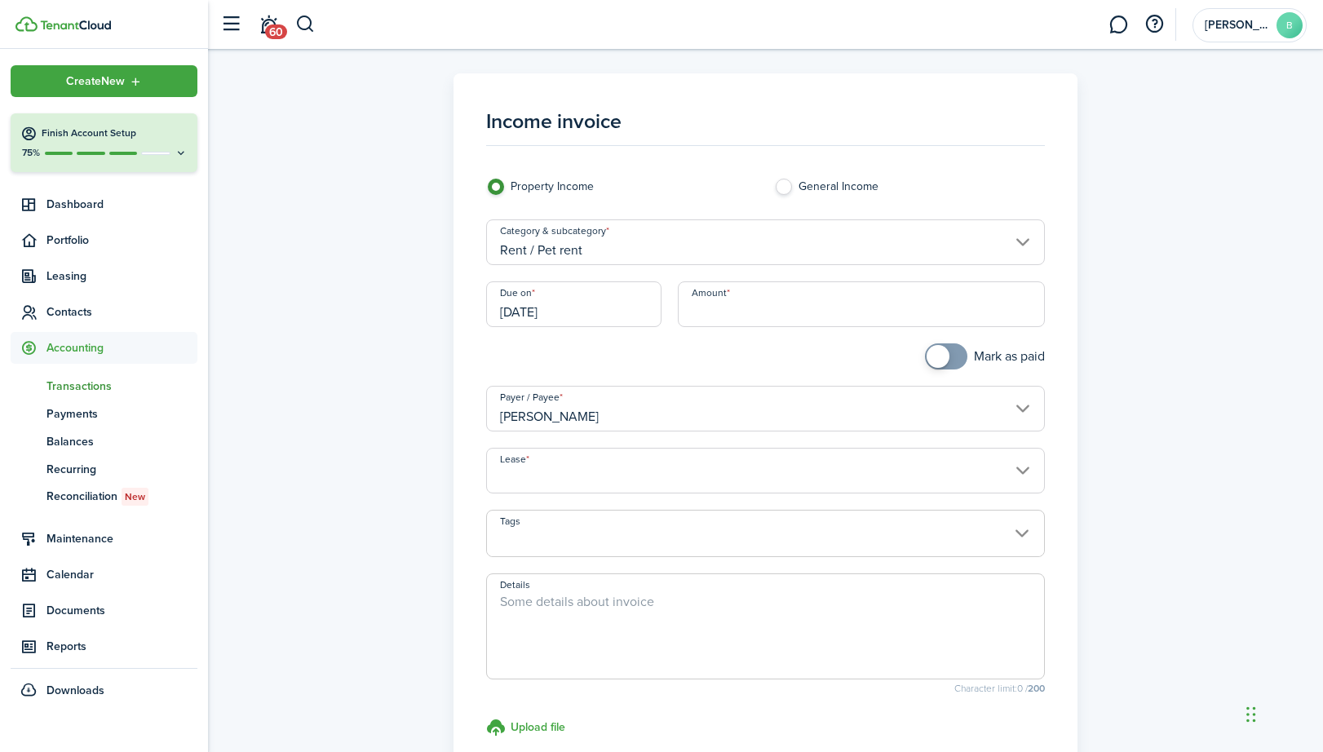
click at [730, 315] on input "Amount" at bounding box center [862, 304] width 368 height 46
click at [693, 468] on input "Lease" at bounding box center [766, 471] width 560 height 46
type input "$50.00"
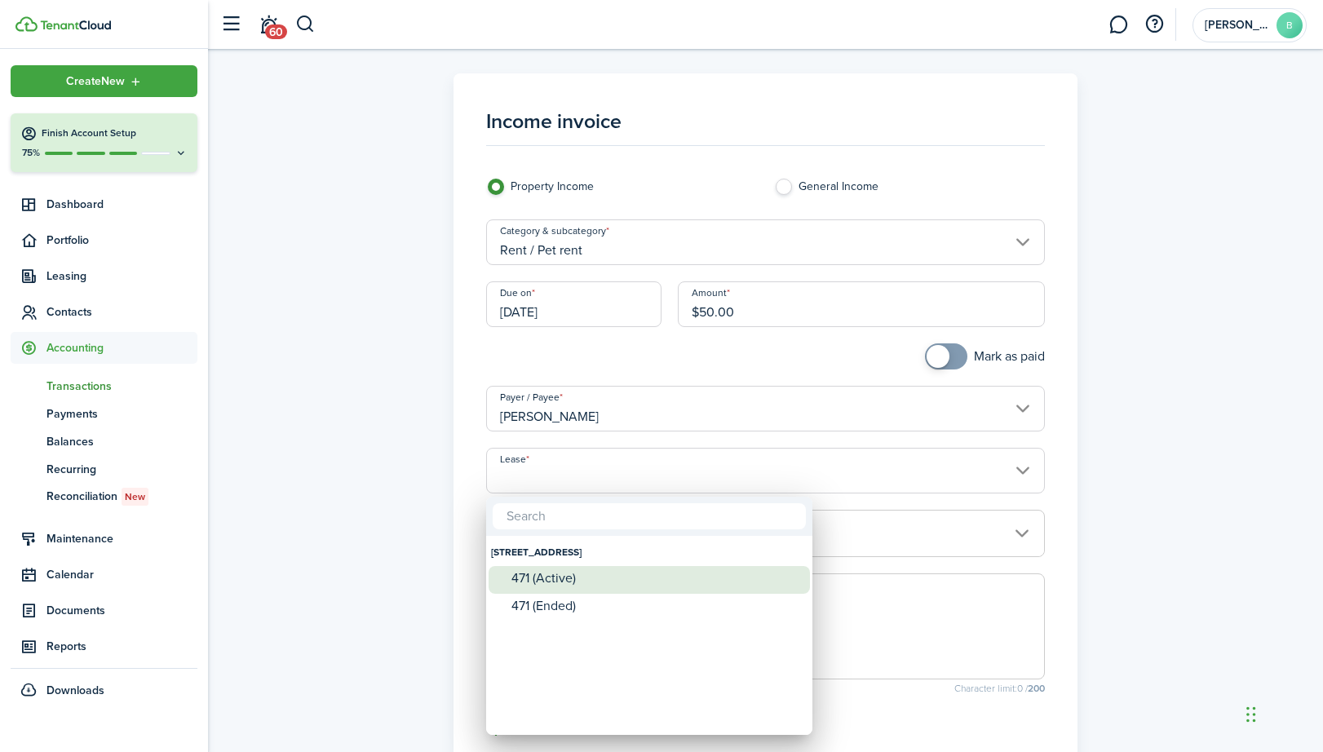
click at [574, 571] on div "471 (Active)" at bounding box center [656, 578] width 289 height 15
type input "[STREET_ADDRESS]. Lease #471 (Active)"
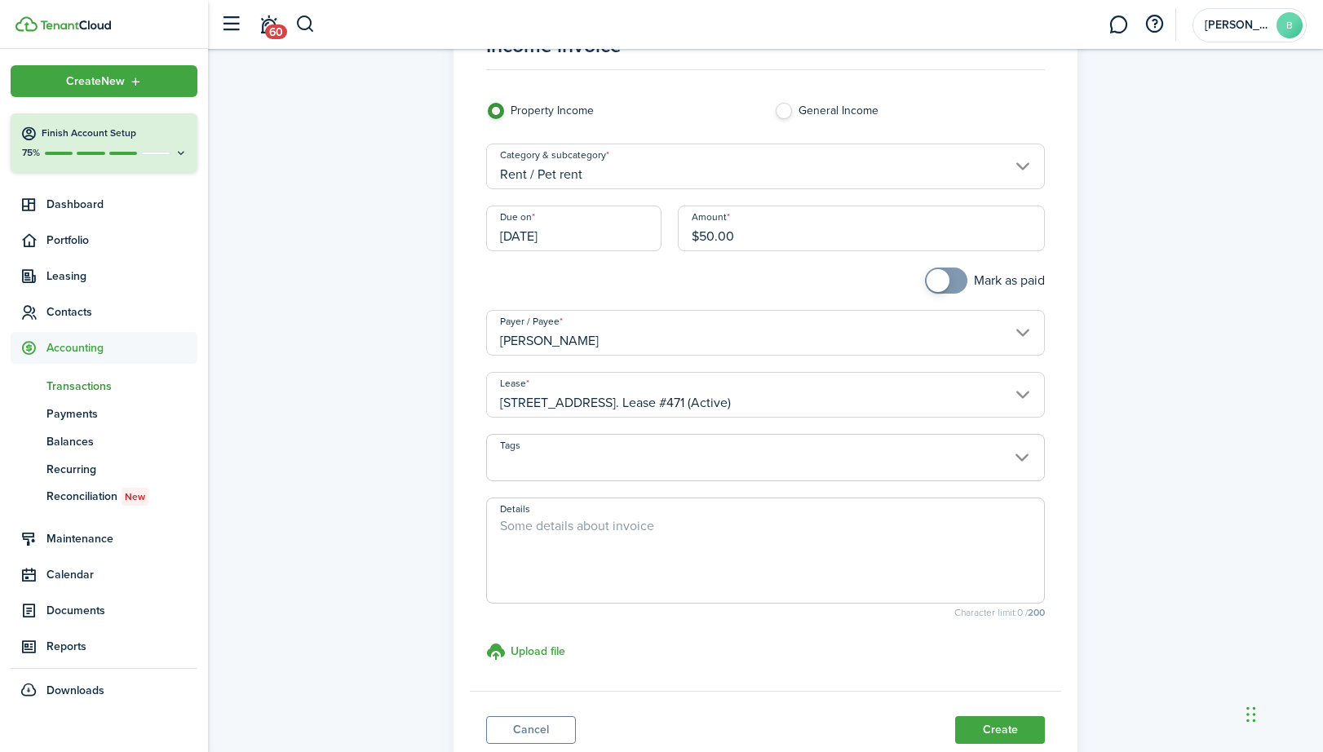
scroll to position [96, 0]
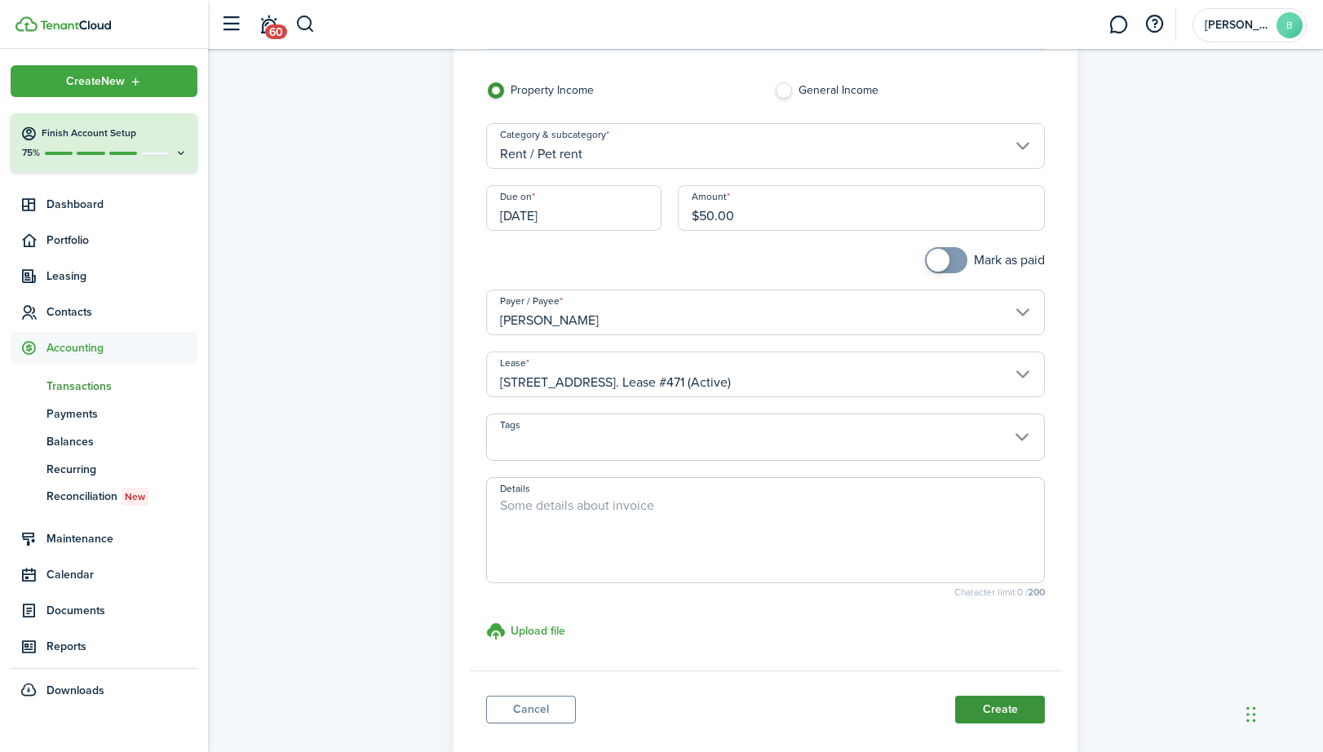
click at [999, 712] on button "Create" at bounding box center [1000, 710] width 90 height 28
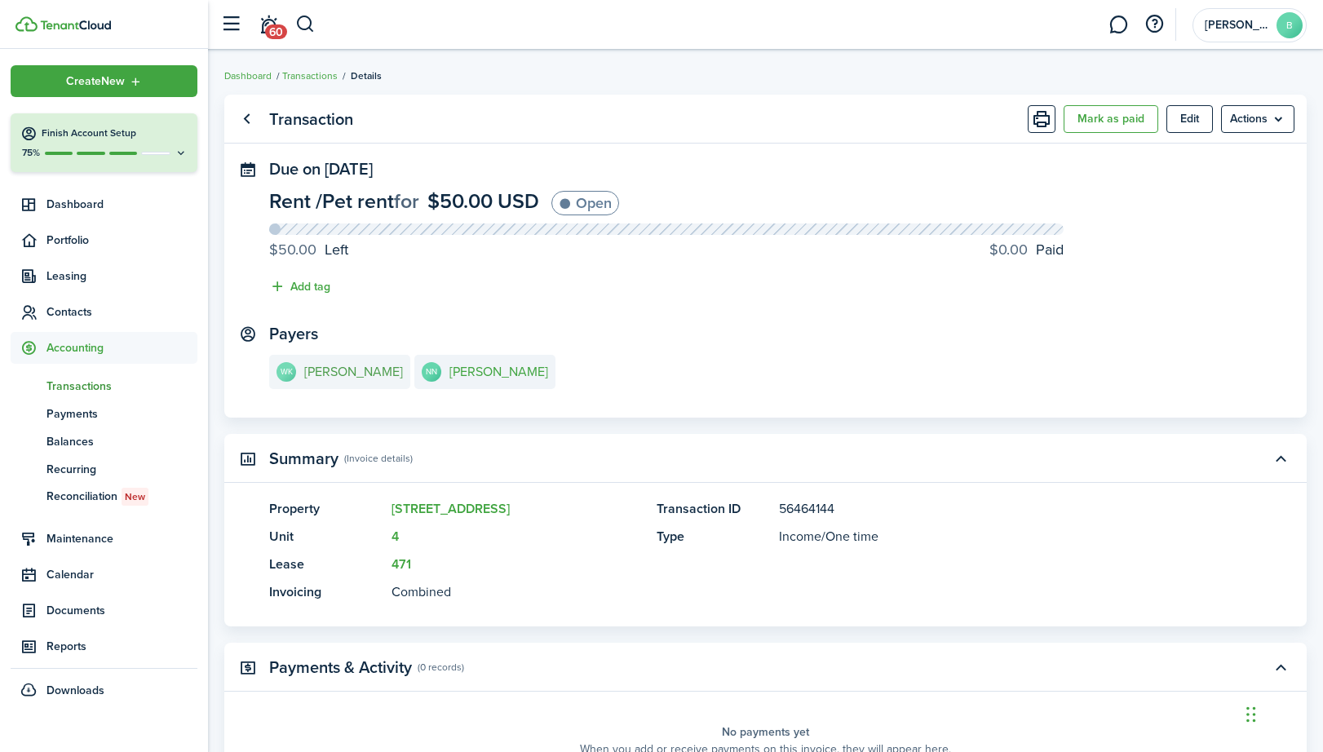
click at [355, 376] on e-details-info-title "[PERSON_NAME]" at bounding box center [353, 372] width 99 height 15
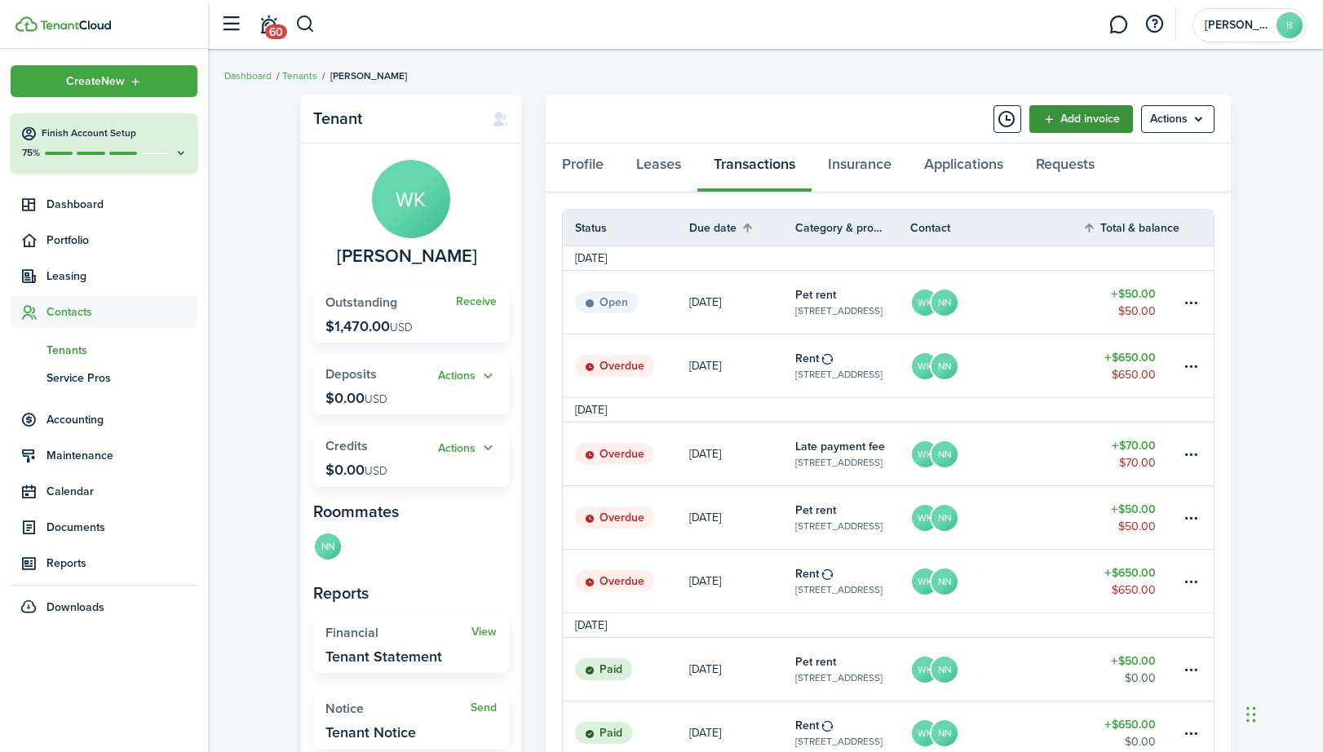
click at [1095, 125] on link "Add invoice" at bounding box center [1082, 119] width 104 height 28
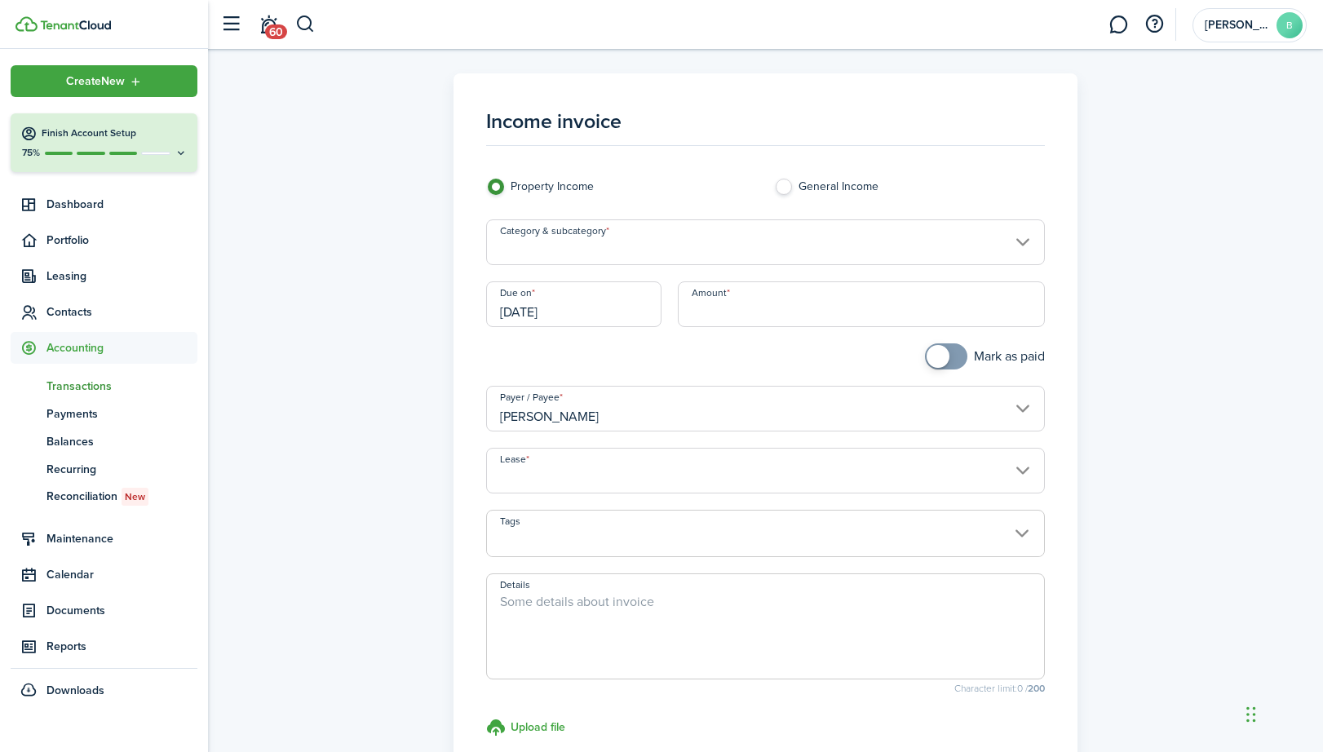
click at [807, 314] on input "Amount" at bounding box center [862, 304] width 368 height 46
click at [704, 242] on input "Category & subcategory" at bounding box center [766, 242] width 560 height 46
type input "$70.00"
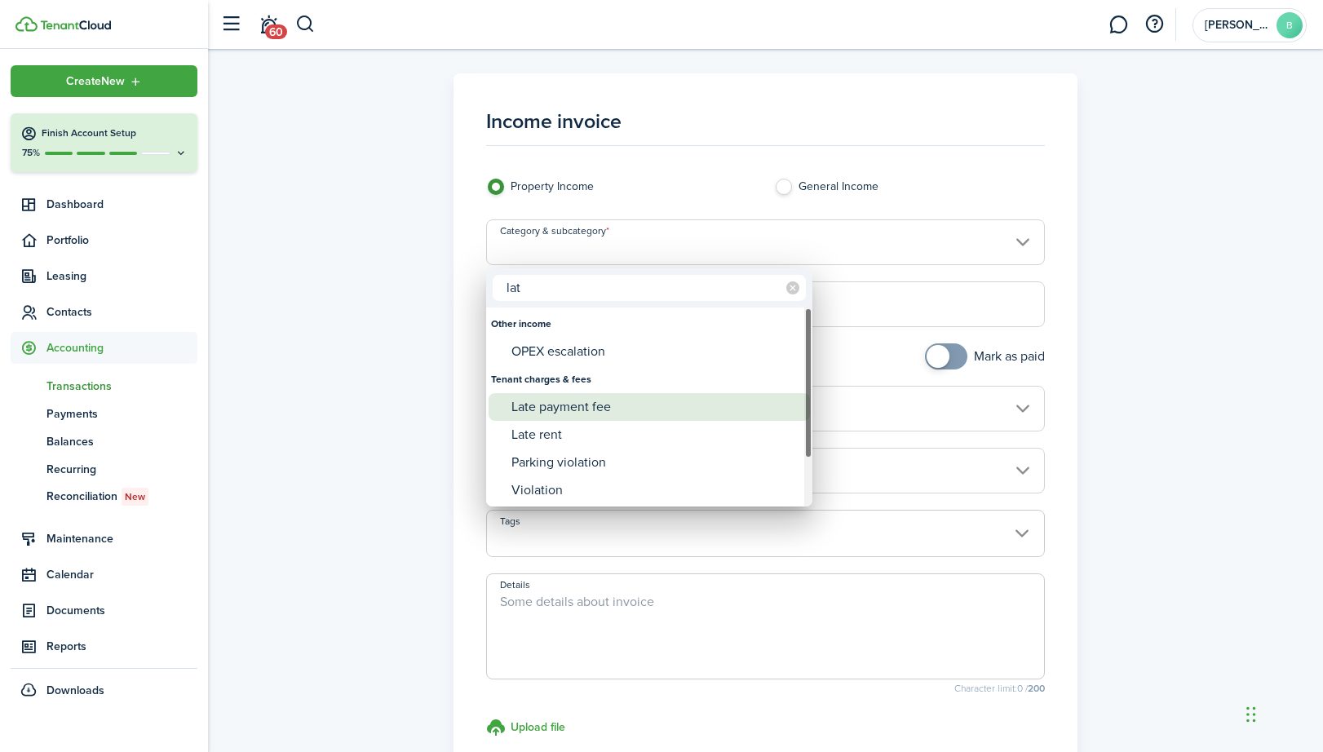
type input "lat"
click at [598, 401] on div "Late payment fee" at bounding box center [656, 407] width 289 height 28
type input "Tenant charges & fees / Late payment fee"
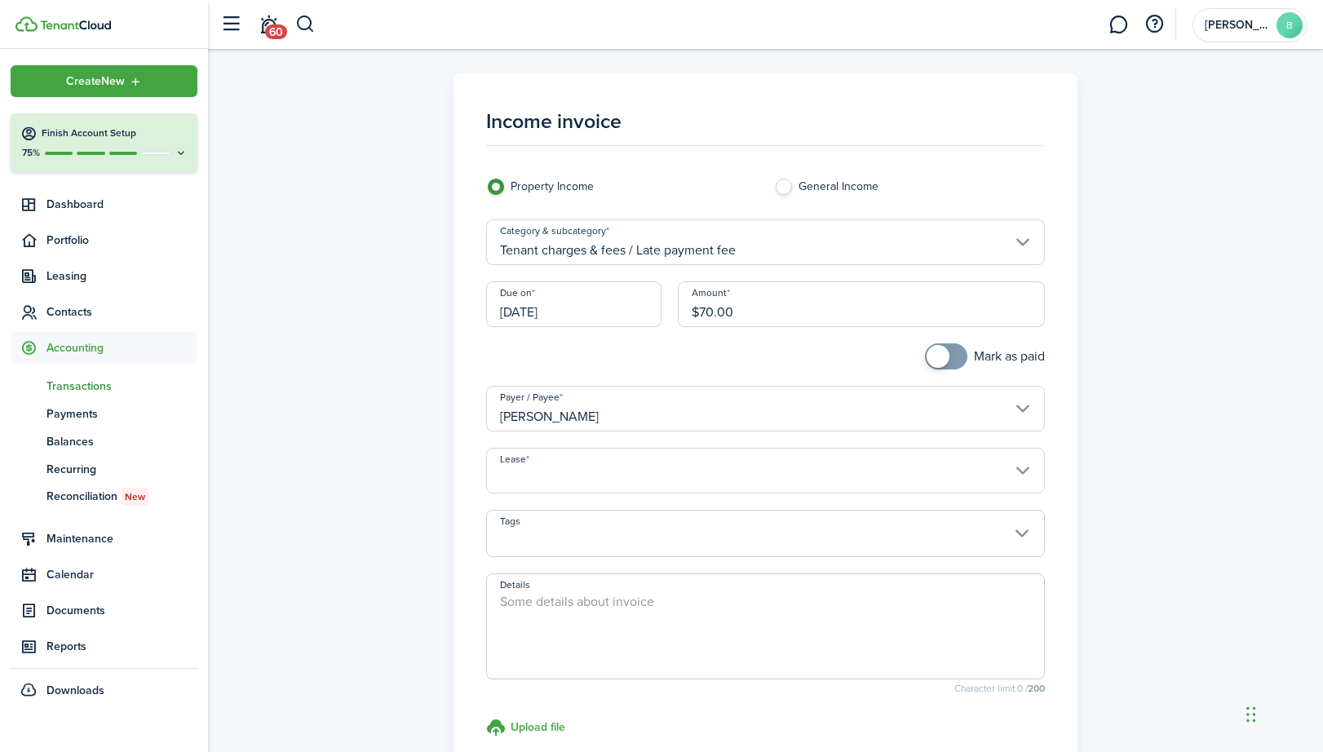
click at [605, 480] on input "Lease" at bounding box center [766, 471] width 560 height 46
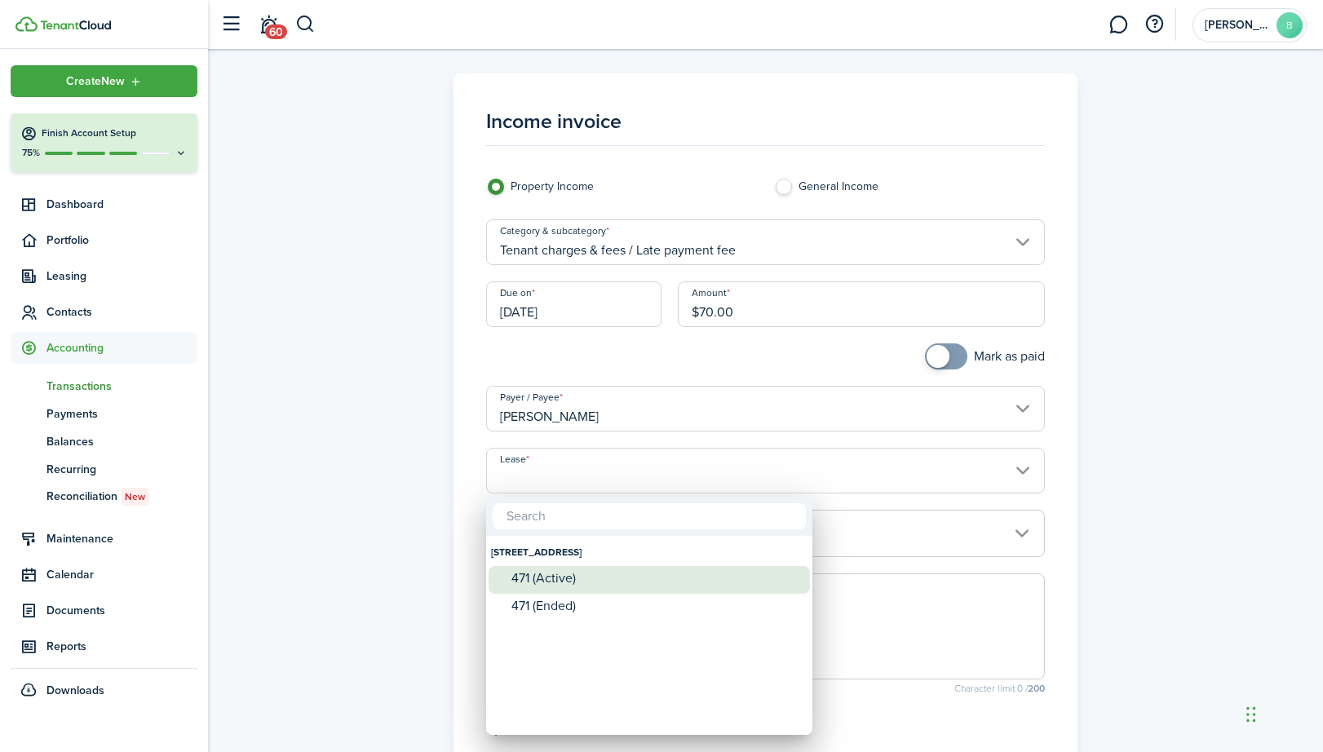
click at [565, 578] on div "471 (Active)" at bounding box center [656, 578] width 289 height 15
type input "[STREET_ADDRESS]. Lease #471 (Active)"
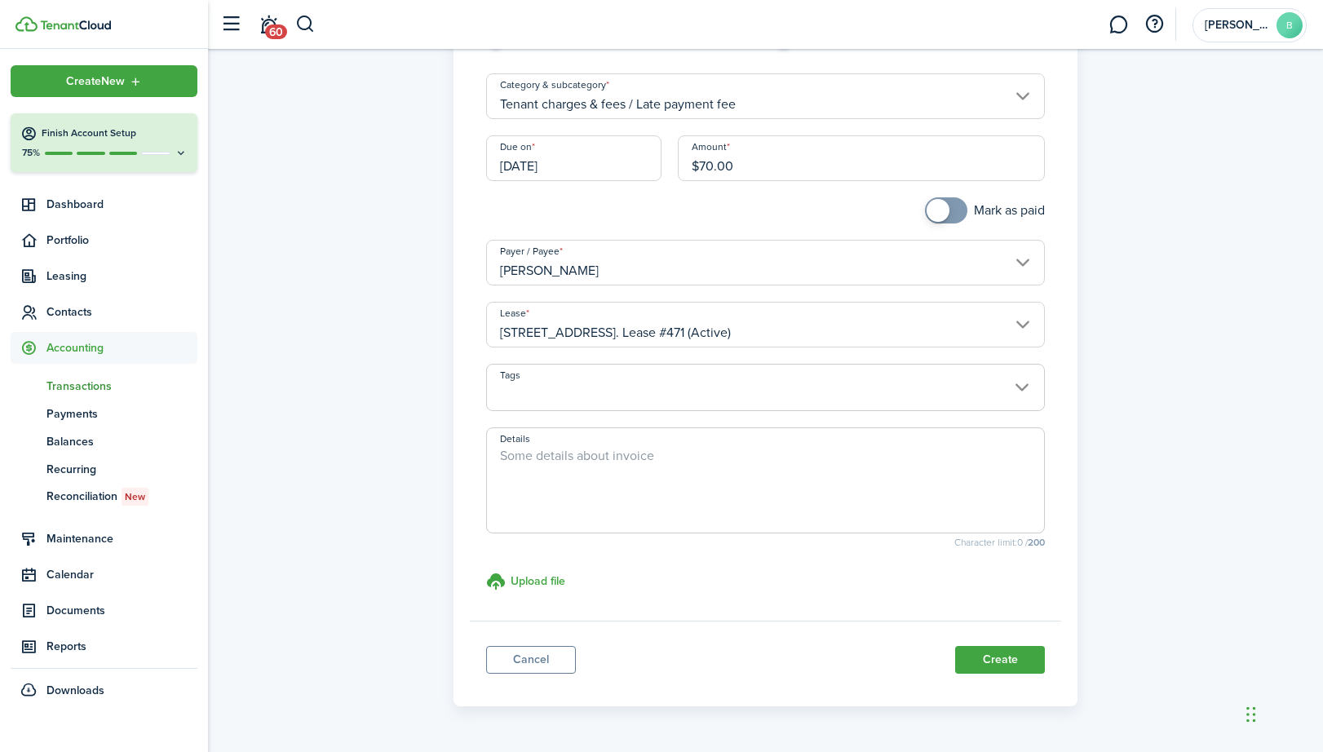
scroll to position [194, 0]
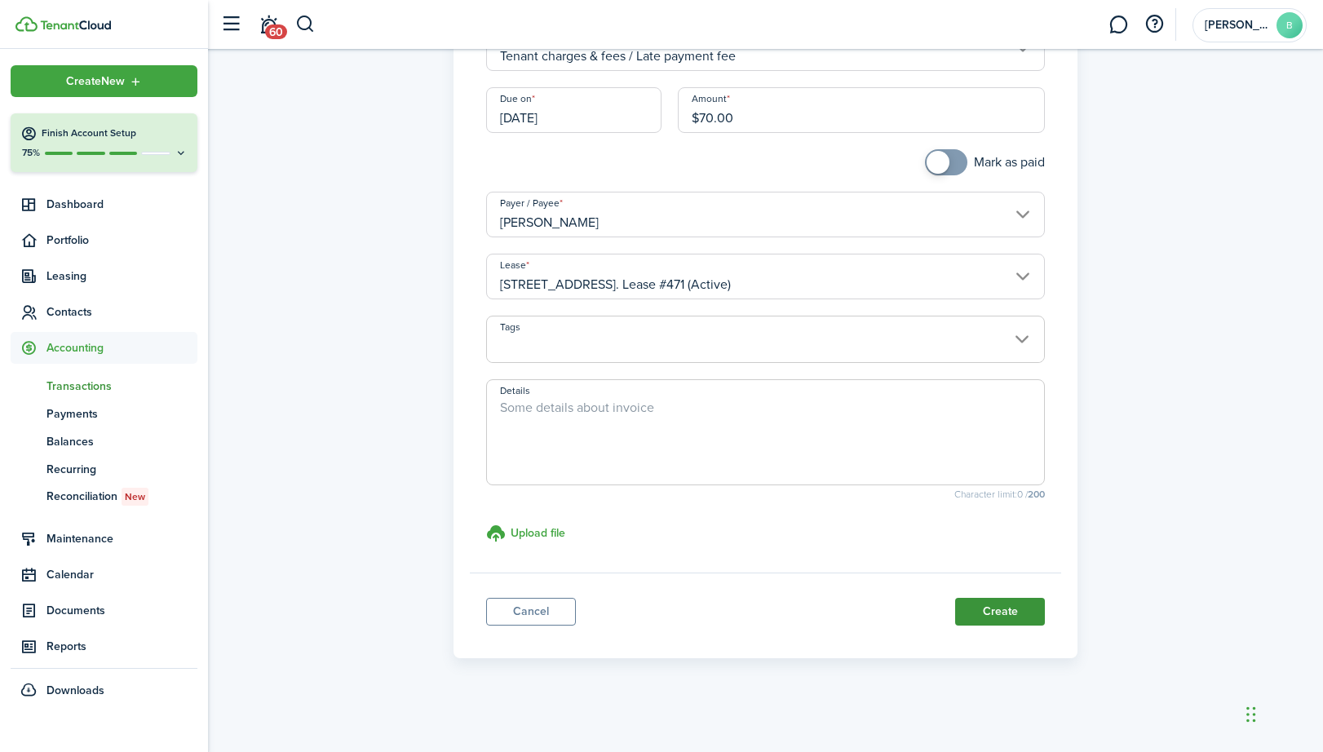
click at [991, 605] on button "Create" at bounding box center [1000, 612] width 90 height 28
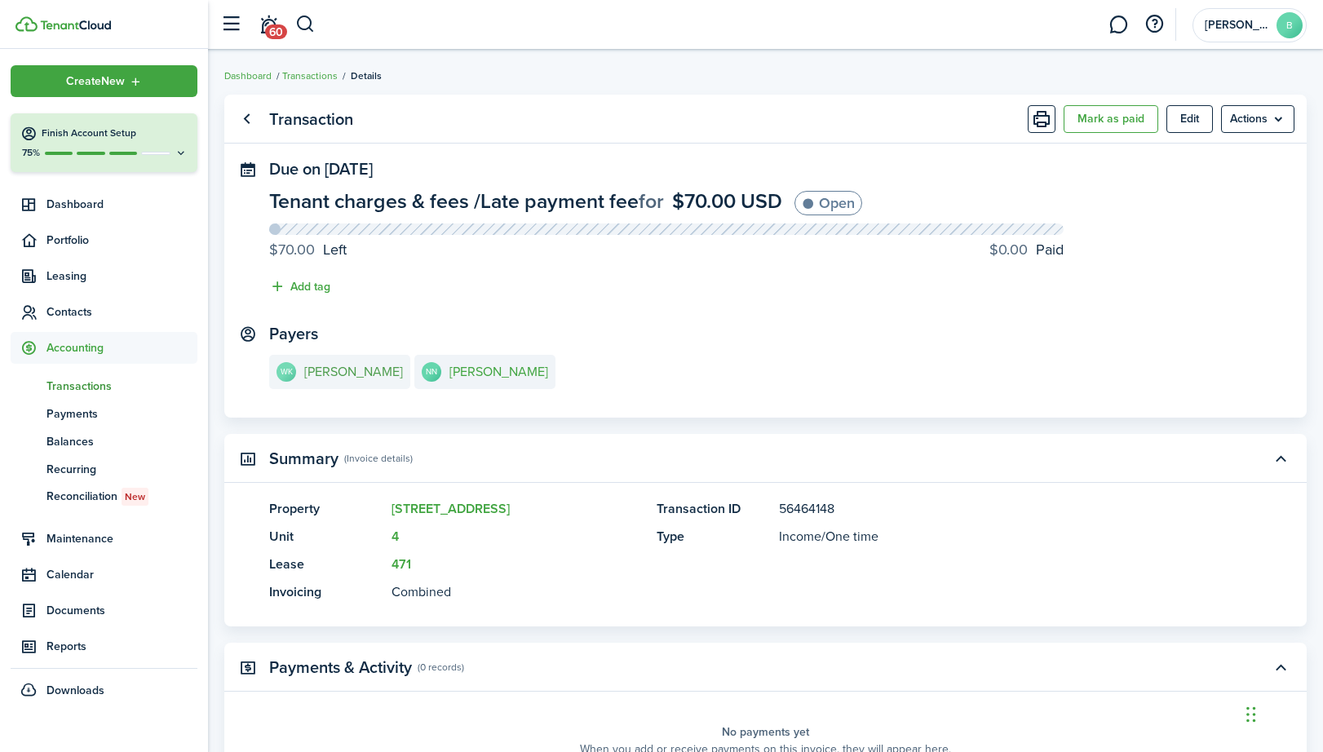
click at [348, 367] on e-details-info-title "[PERSON_NAME]" at bounding box center [353, 372] width 99 height 15
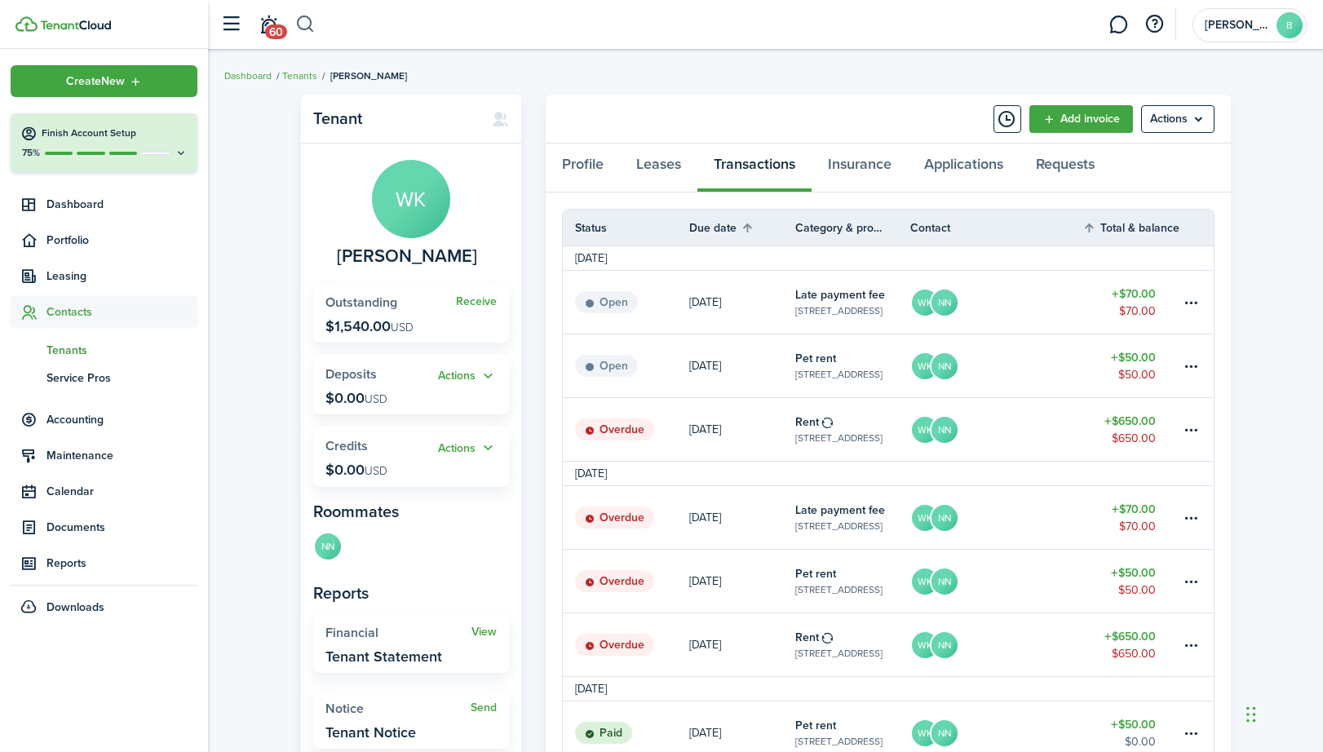
click at [313, 25] on button "button" at bounding box center [305, 25] width 20 height 28
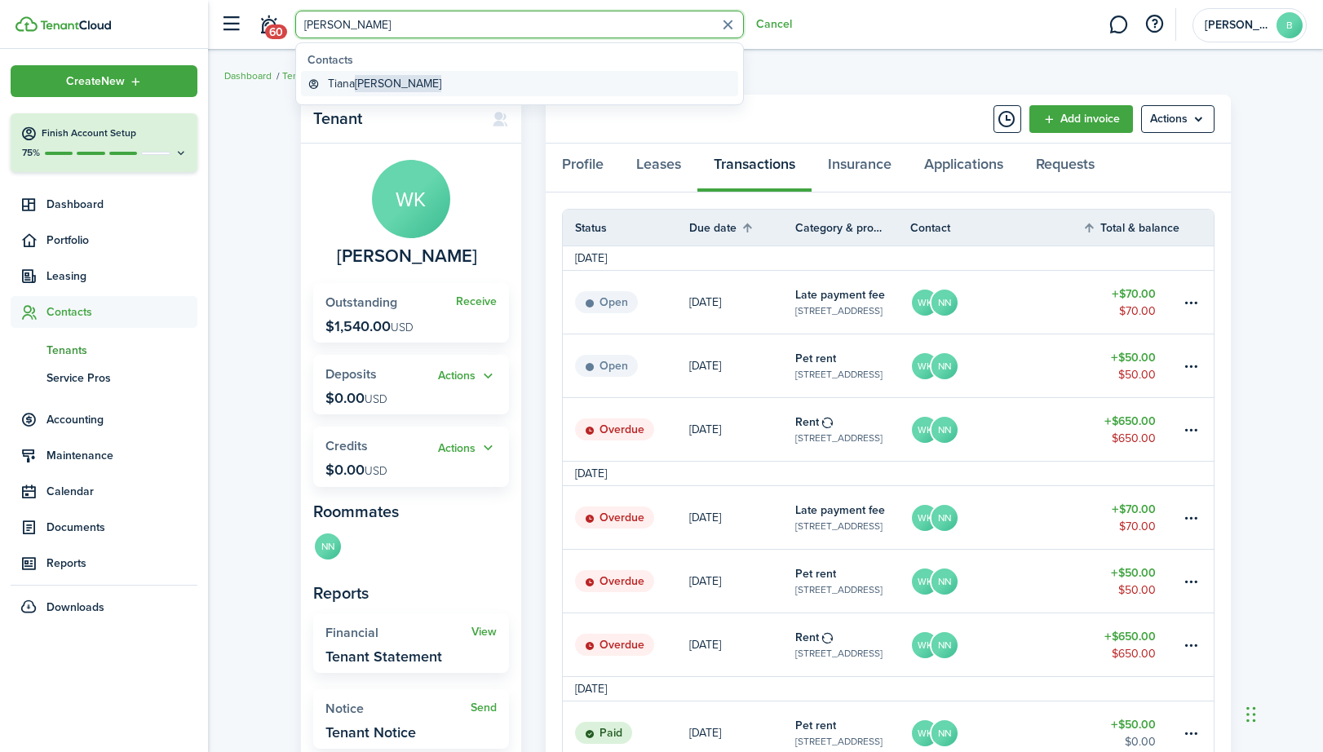
type input "[PERSON_NAME]"
click at [326, 83] on link "[PERSON_NAME]" at bounding box center [519, 83] width 437 height 25
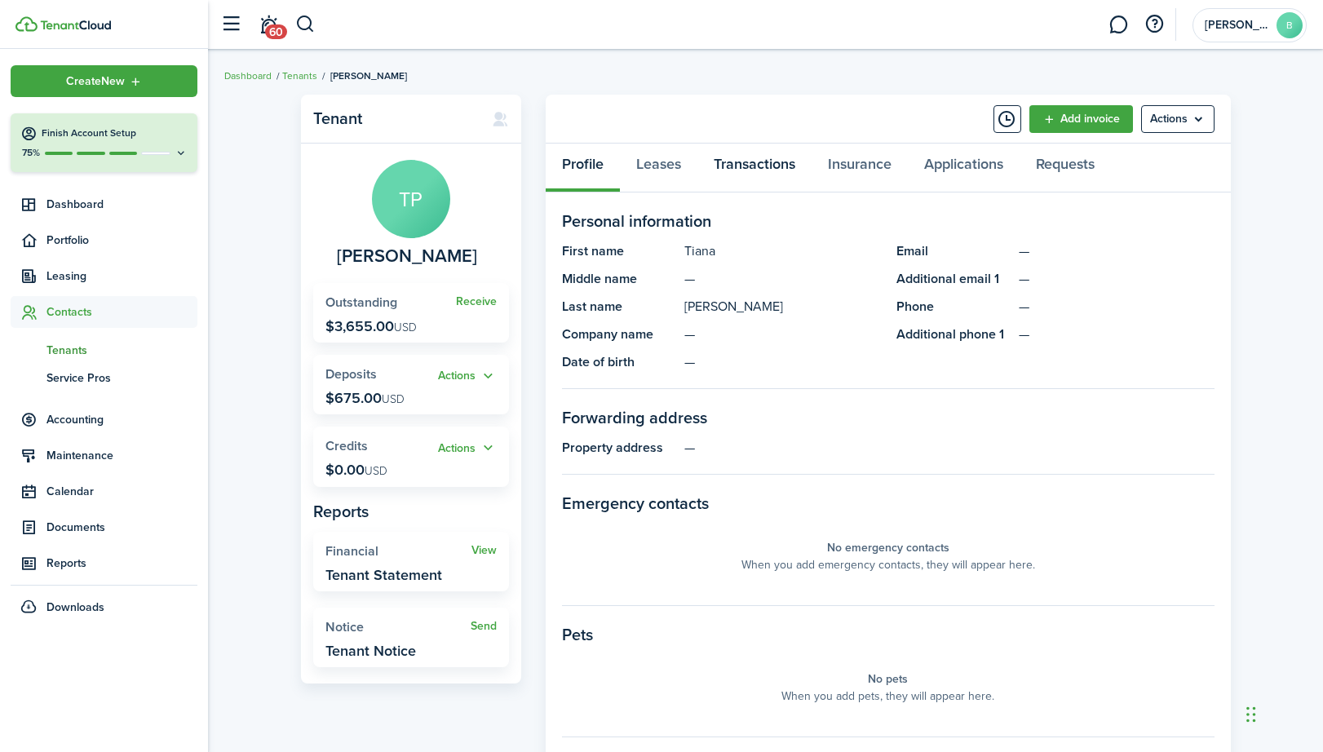
click at [755, 163] on link "Transactions" at bounding box center [755, 168] width 114 height 49
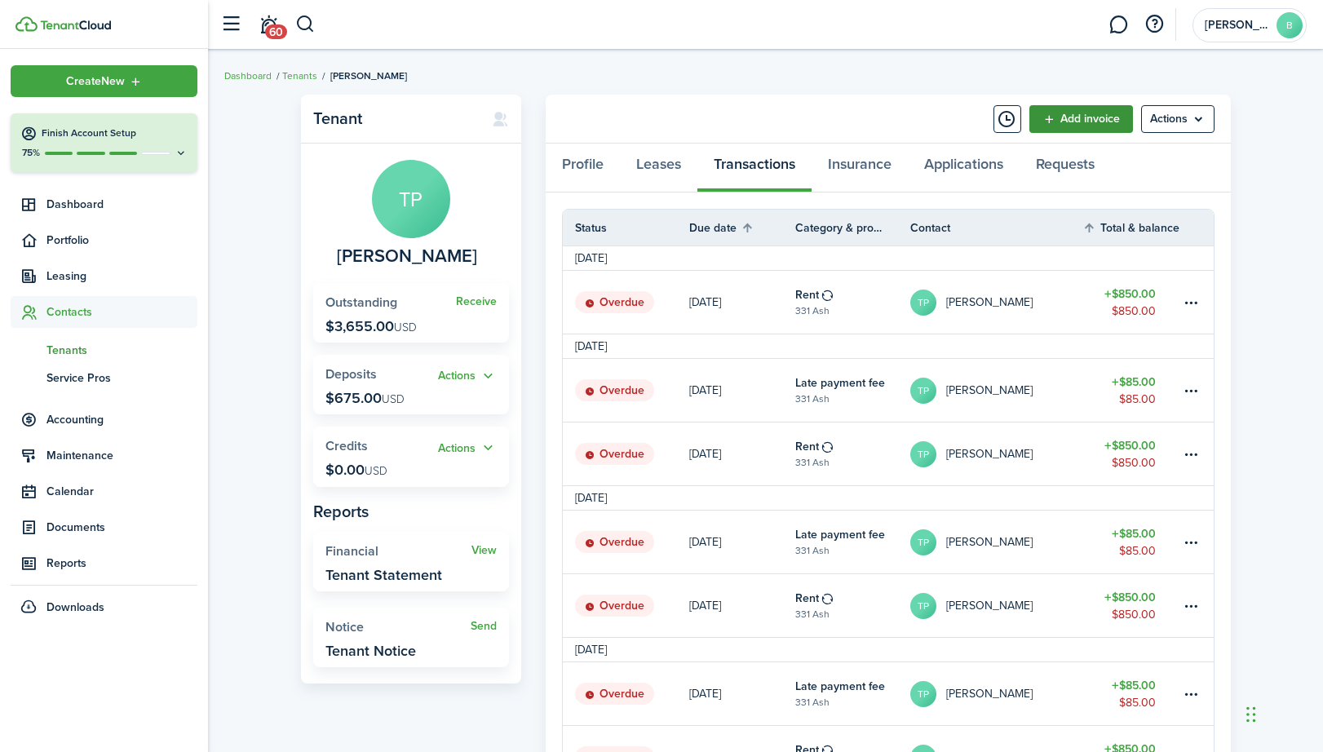
click at [1106, 118] on link "Add invoice" at bounding box center [1082, 119] width 104 height 28
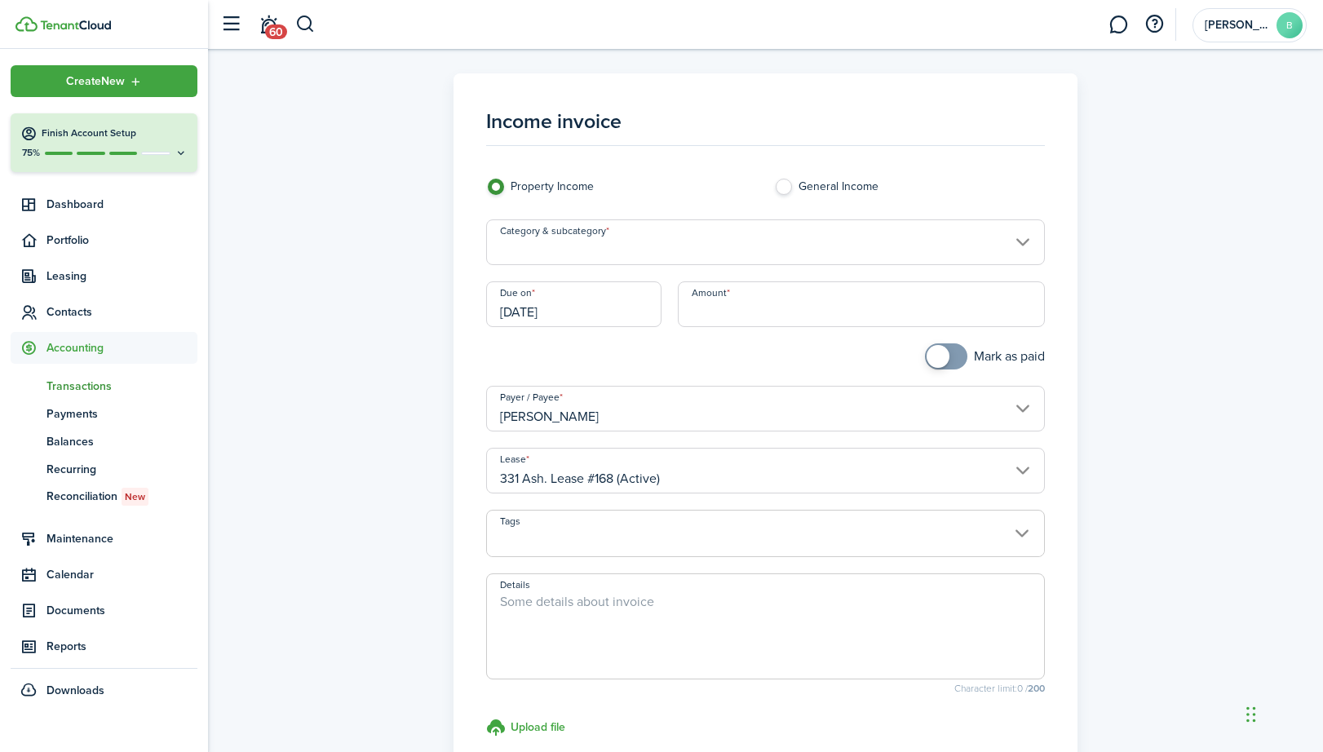
click at [796, 319] on input "Amount" at bounding box center [862, 304] width 368 height 46
click at [717, 246] on input "Category & subcategory" at bounding box center [766, 242] width 560 height 46
type input "$85.00"
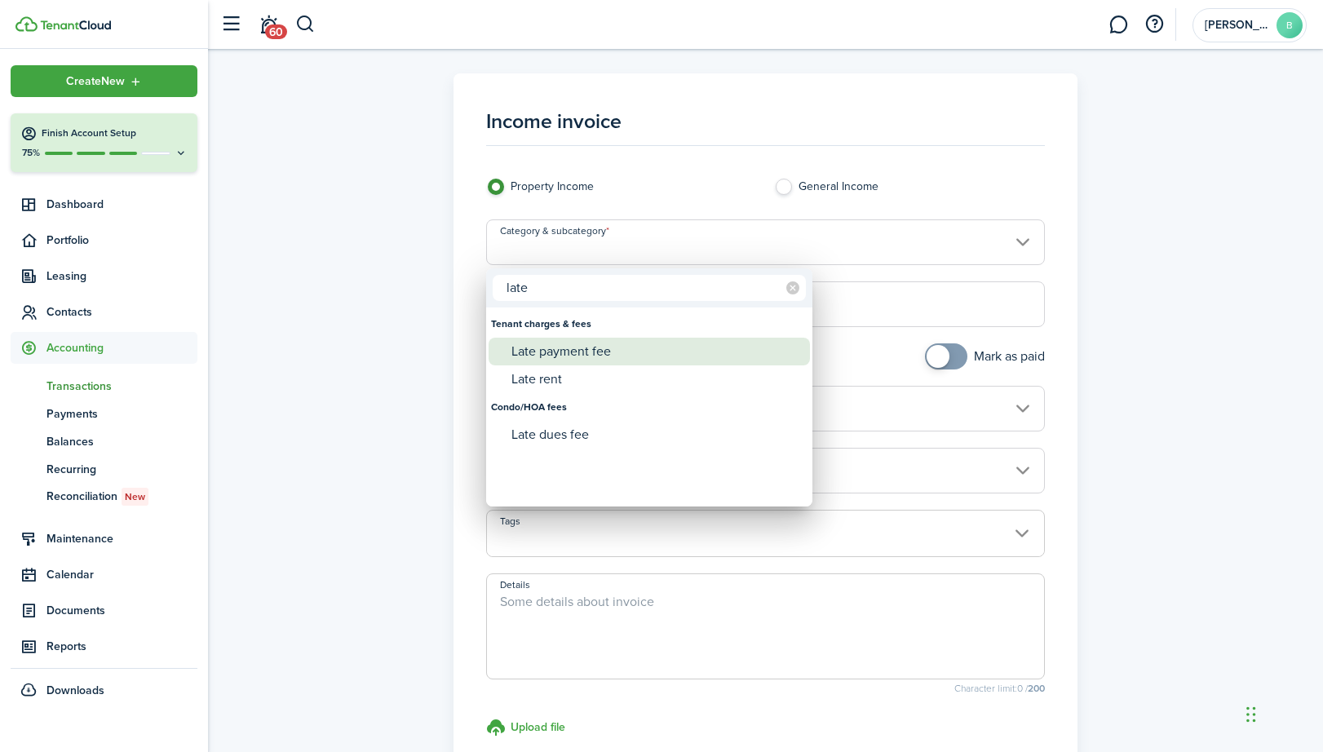
type input "late"
click at [624, 352] on div "Late payment fee" at bounding box center [656, 352] width 289 height 28
type input "Tenant charges & fees / Late payment fee"
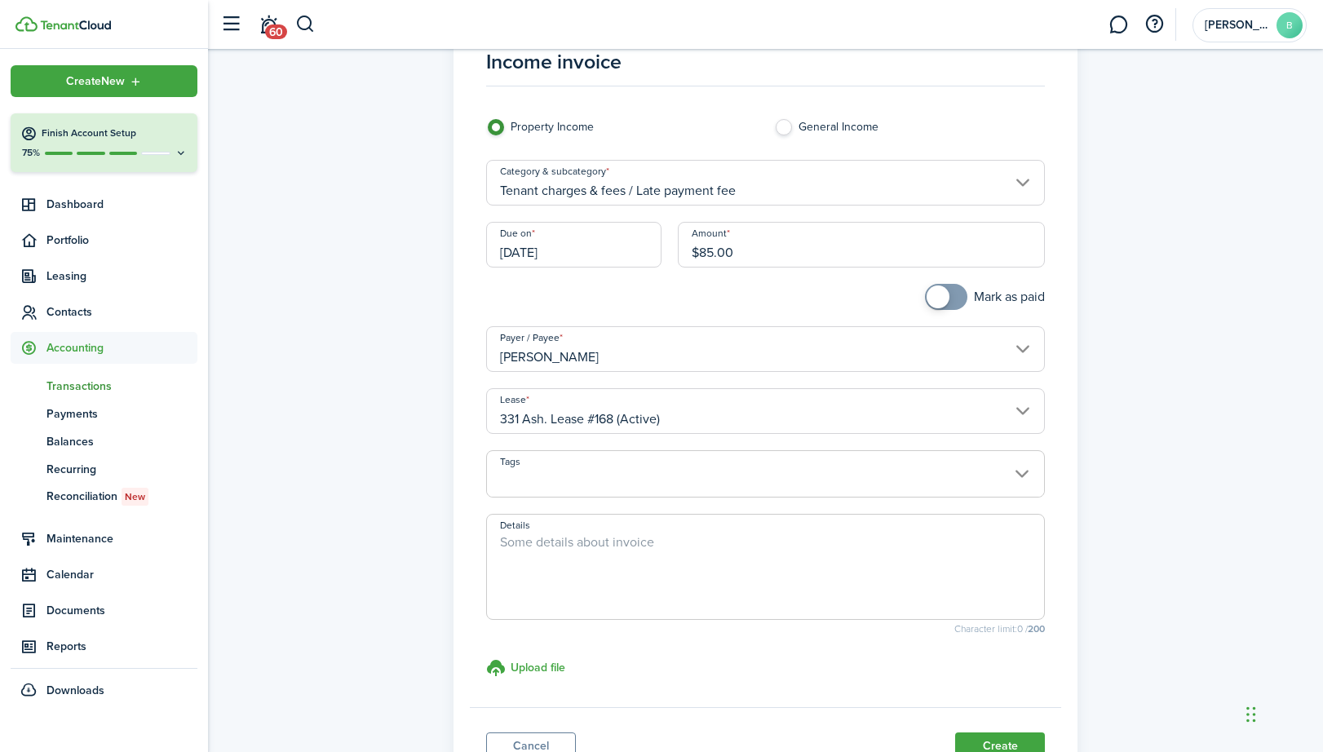
scroll to position [183, 0]
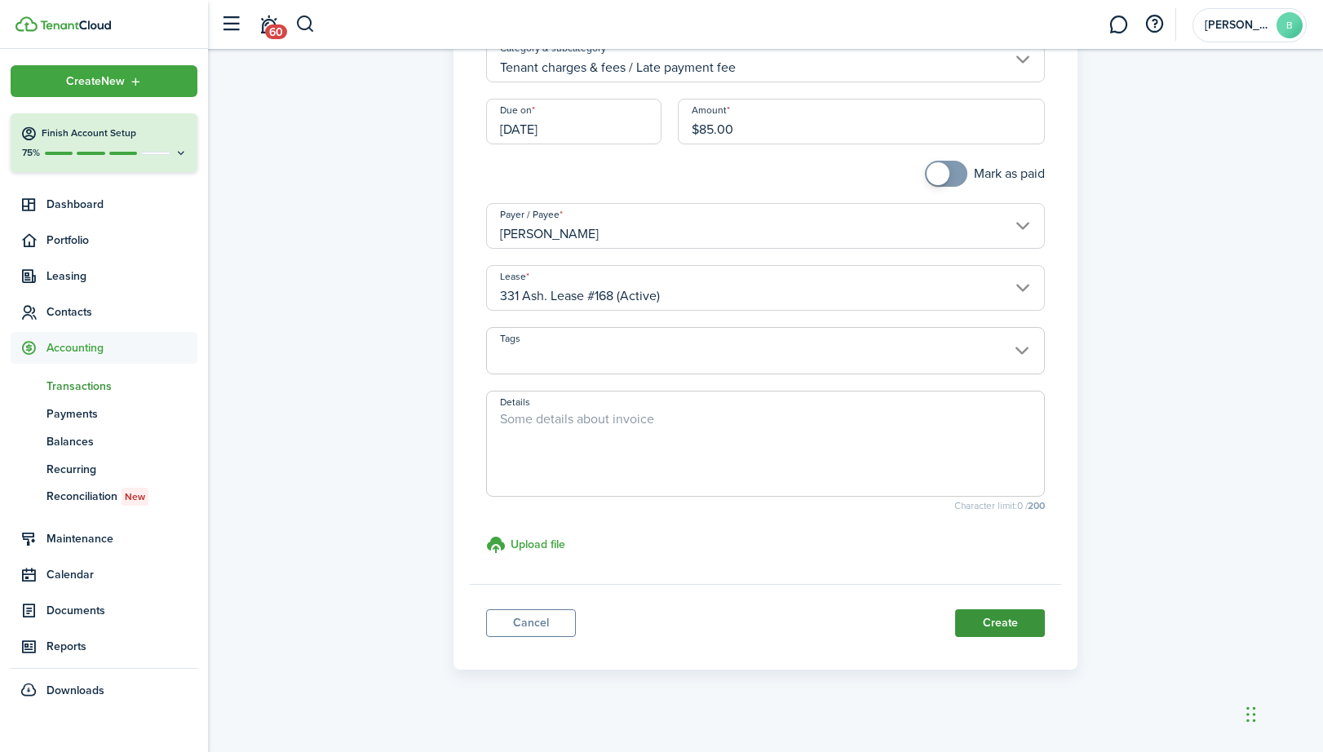
click at [978, 622] on button "Create" at bounding box center [1000, 624] width 90 height 28
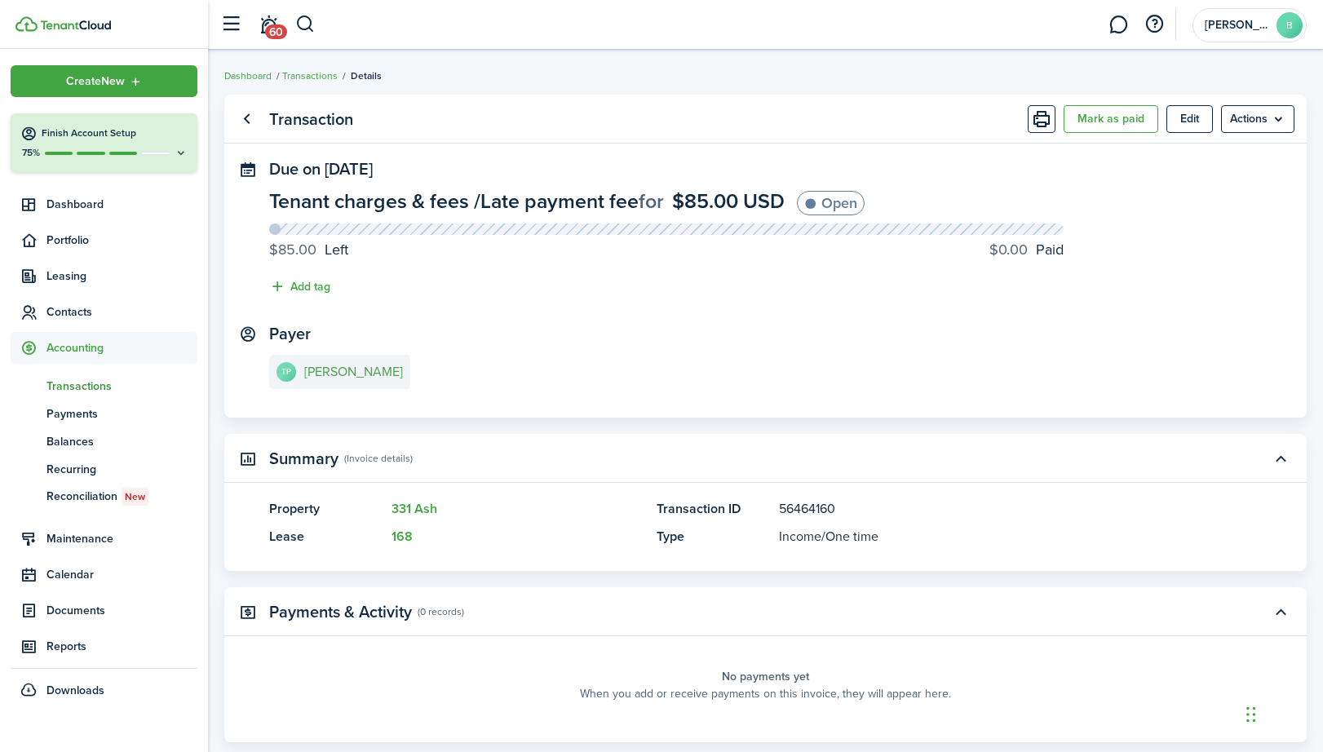
click at [344, 371] on e-details-info-title "[PERSON_NAME]" at bounding box center [353, 372] width 99 height 15
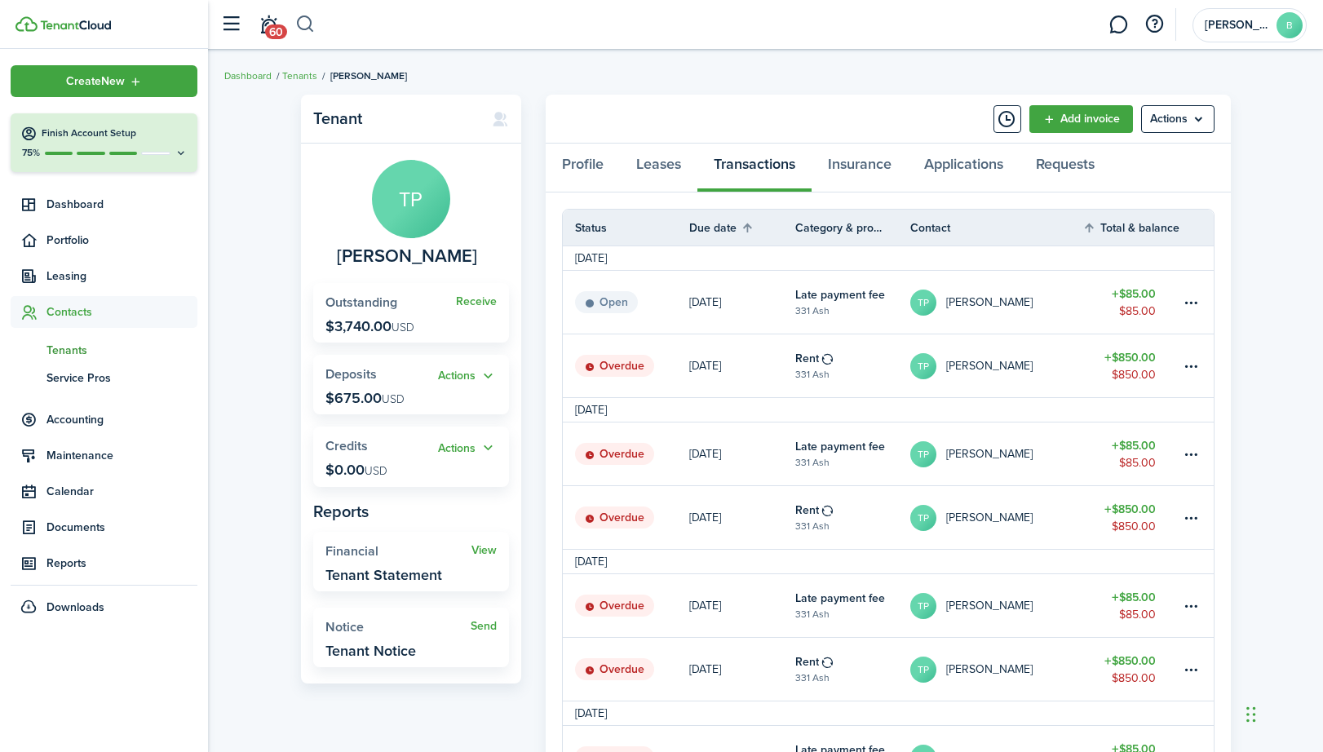
click at [310, 21] on button "button" at bounding box center [305, 25] width 20 height 28
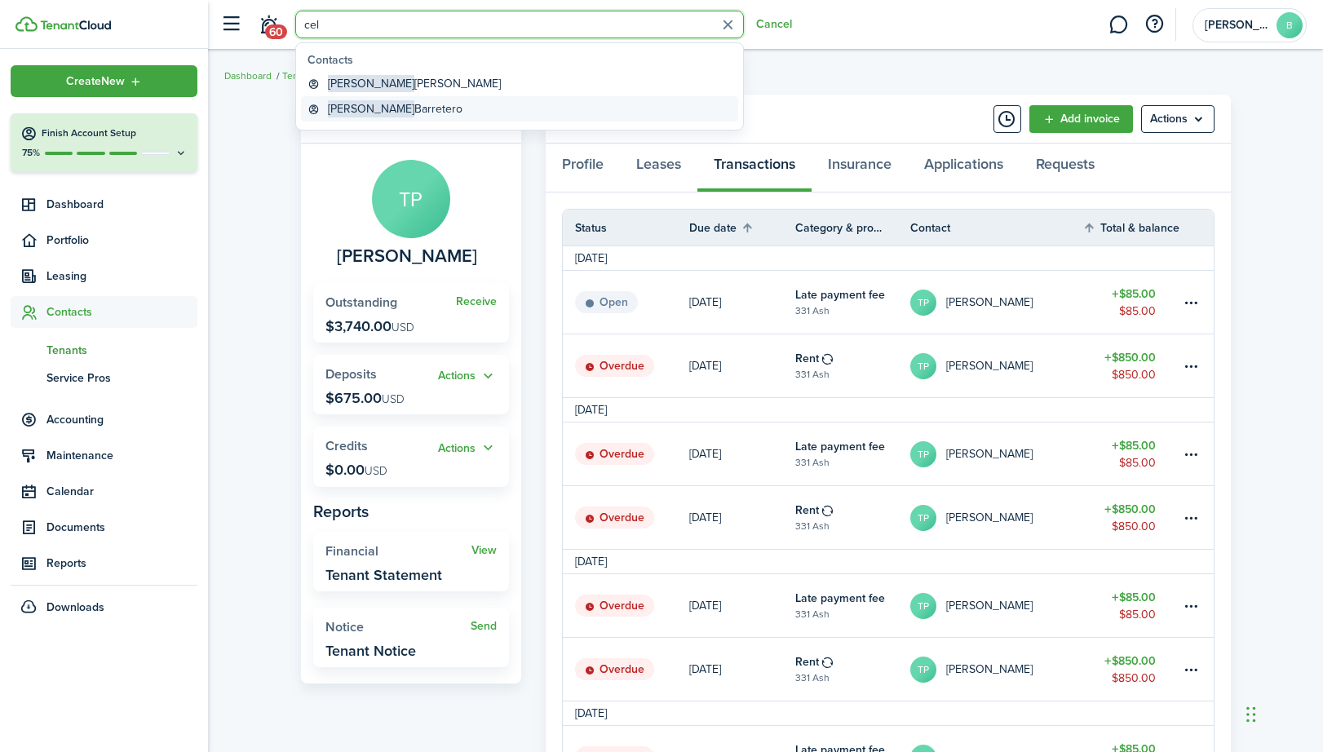
type input "cel"
click at [351, 113] on span "[PERSON_NAME]" at bounding box center [371, 108] width 86 height 17
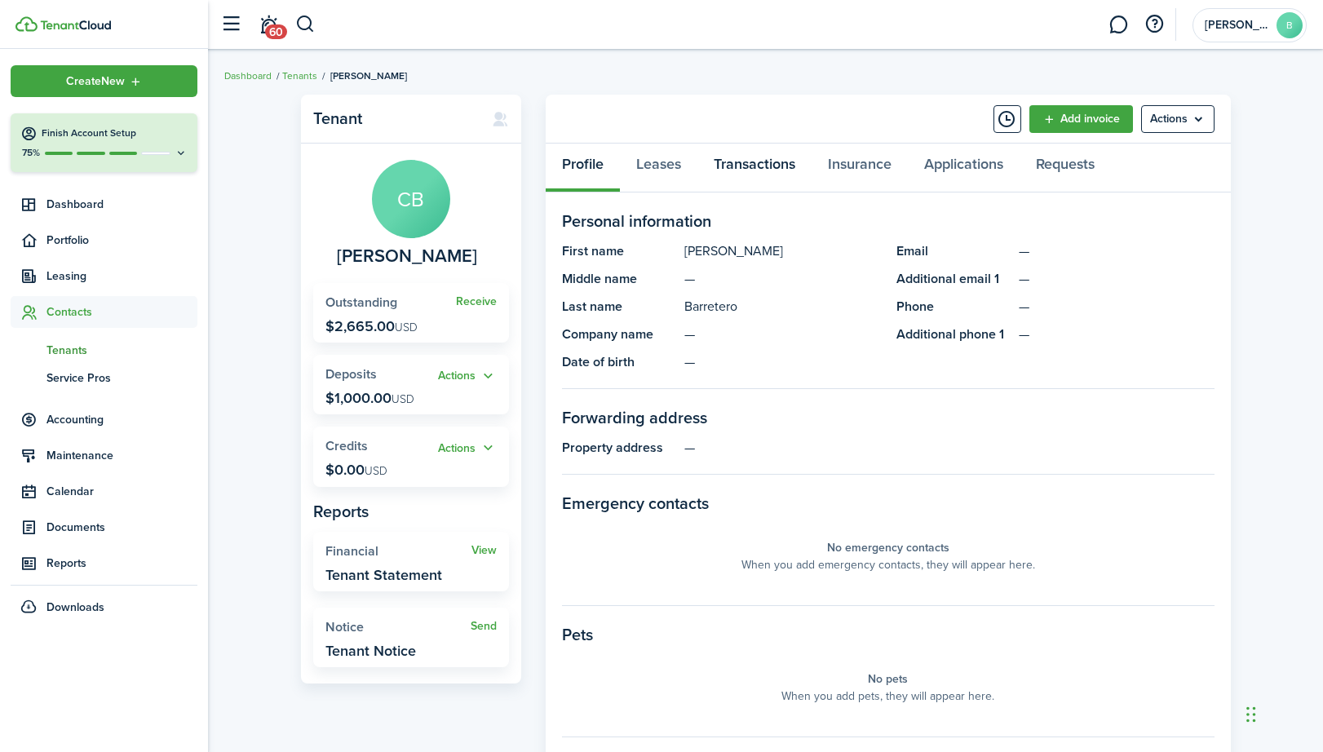
click at [740, 162] on link "Transactions" at bounding box center [755, 168] width 114 height 49
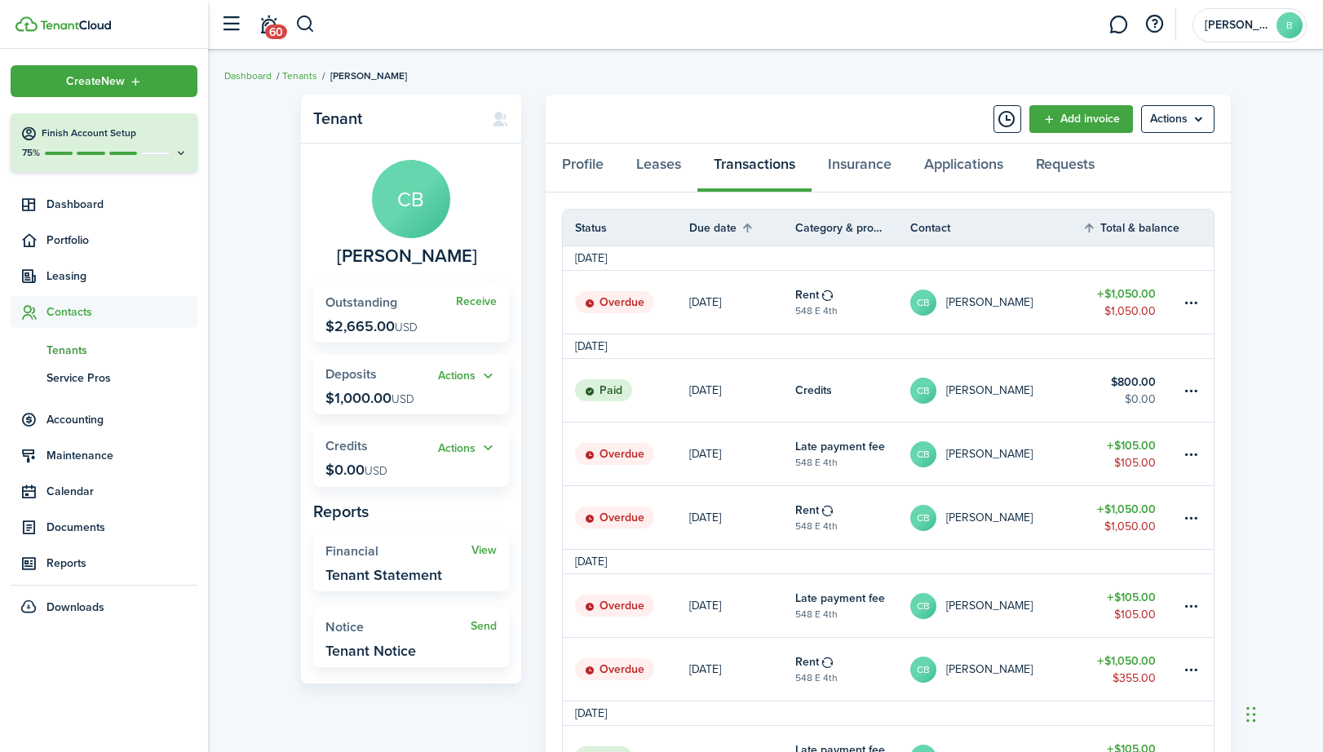
click at [1148, 292] on table-amount-title "$1,050.00" at bounding box center [1126, 294] width 59 height 17
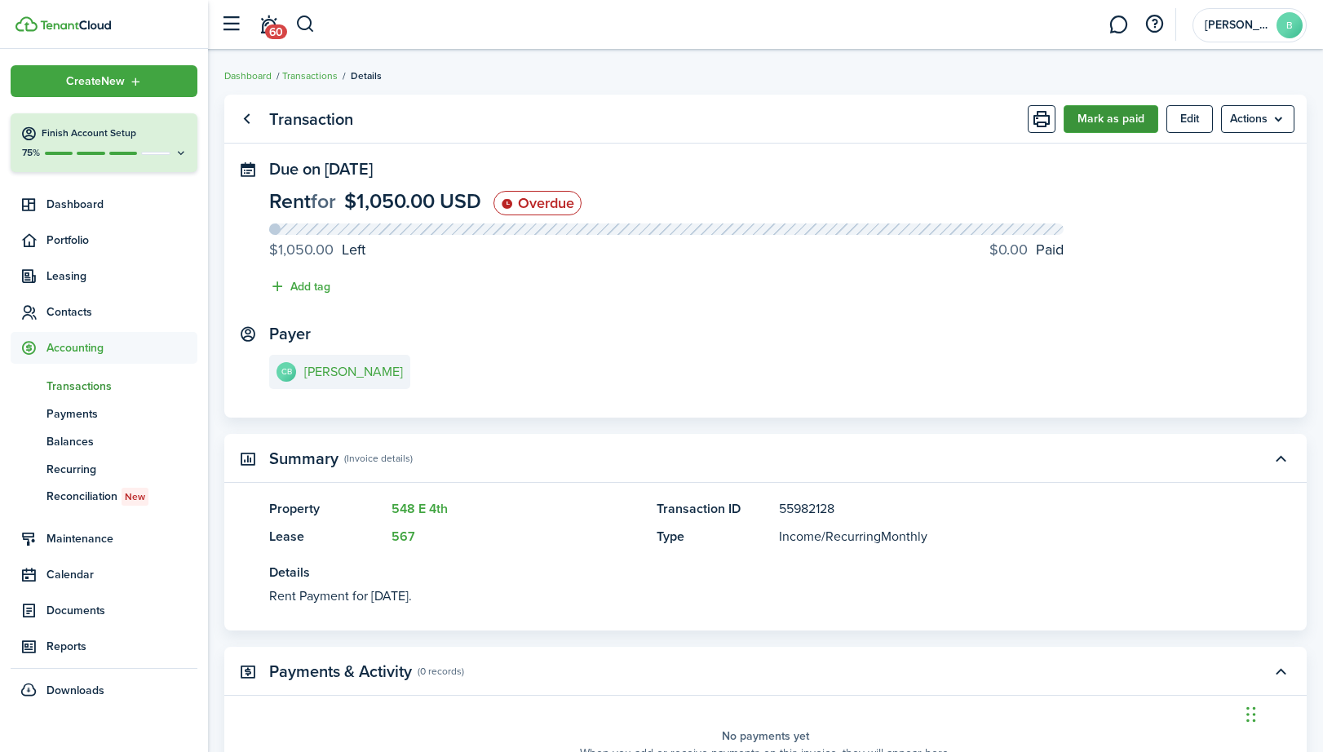
click at [1094, 125] on button "Mark as paid" at bounding box center [1111, 119] width 95 height 28
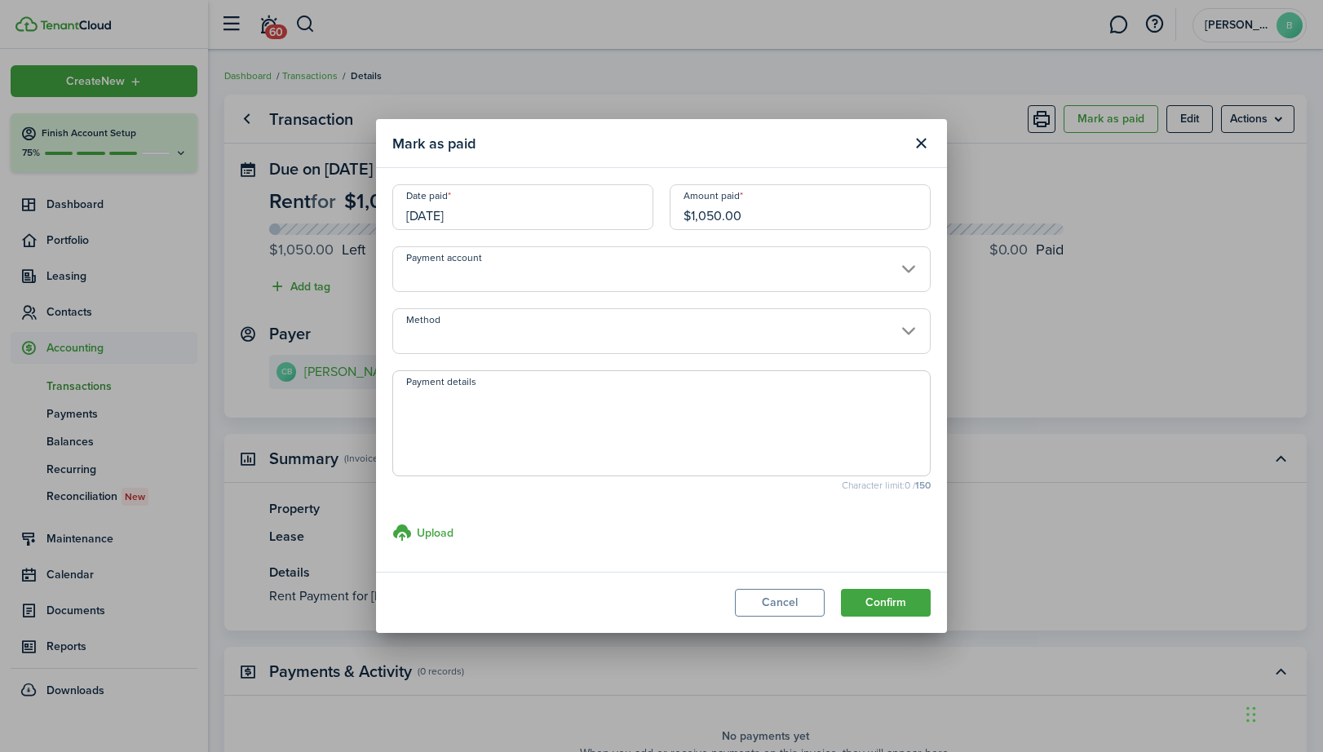
click at [632, 213] on input "[DATE]" at bounding box center [522, 207] width 261 height 46
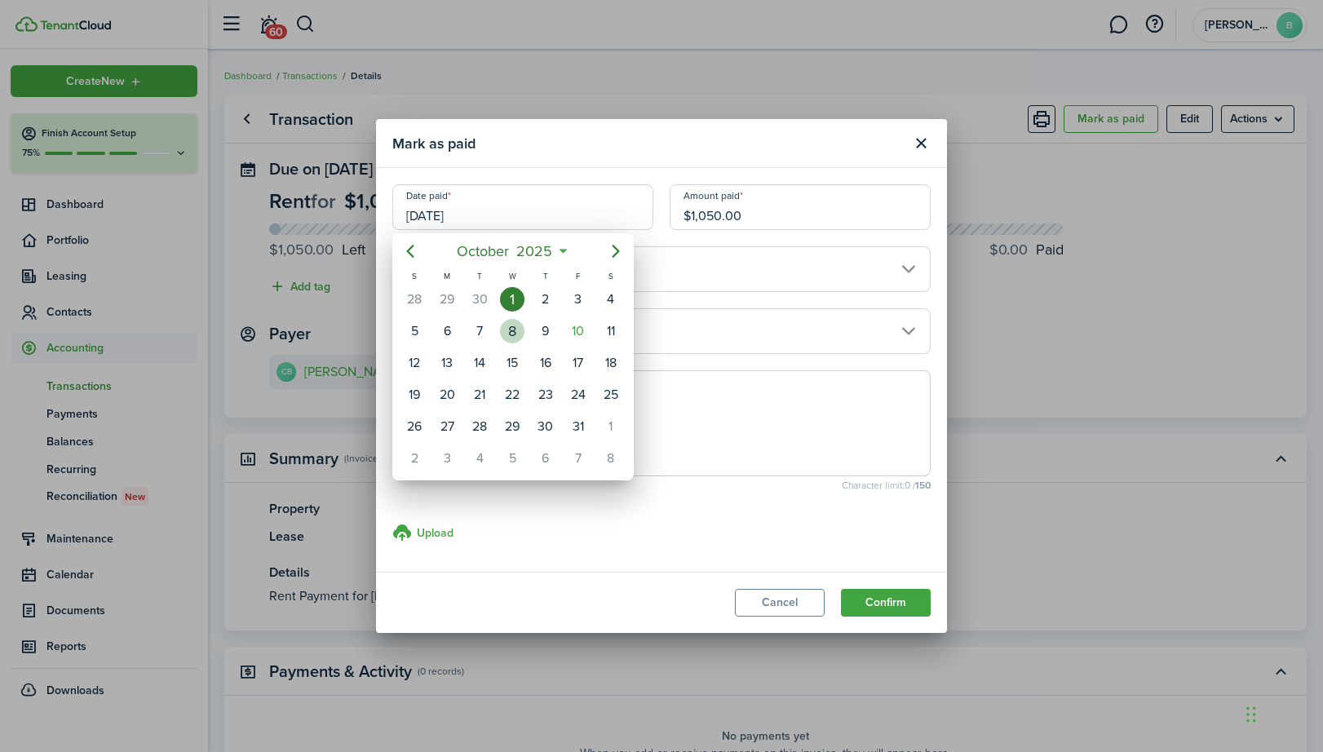
click at [512, 329] on div "8" at bounding box center [512, 331] width 24 height 24
type input "[DATE]"
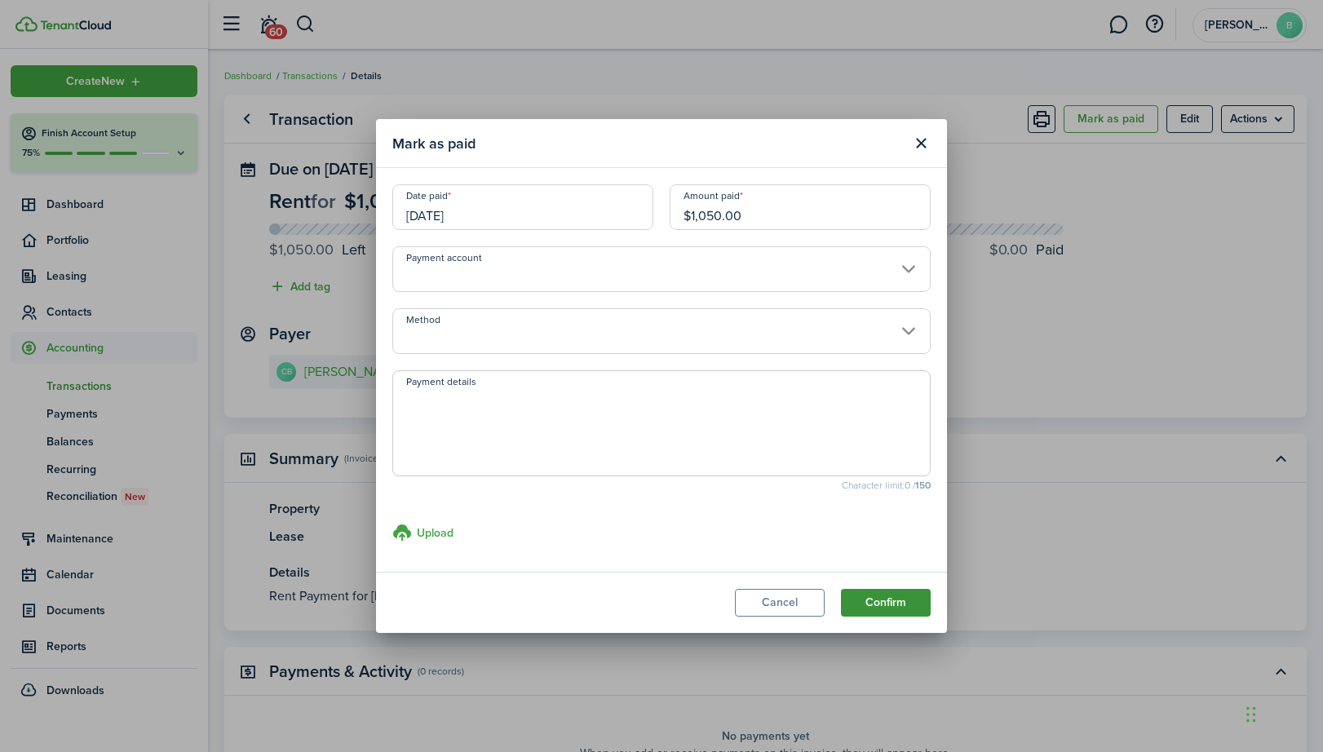
click at [885, 597] on button "Confirm" at bounding box center [886, 603] width 90 height 28
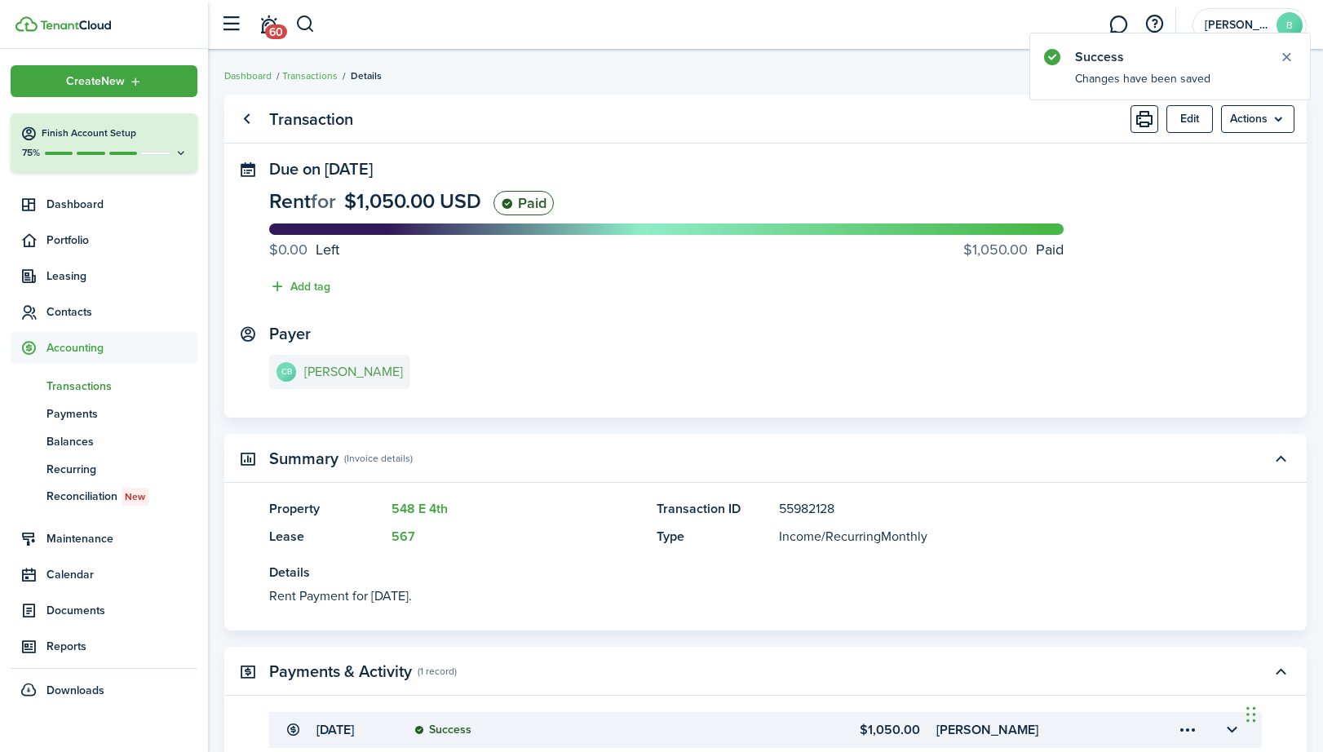
click at [376, 378] on e-details-info-title "[PERSON_NAME]" at bounding box center [353, 372] width 99 height 15
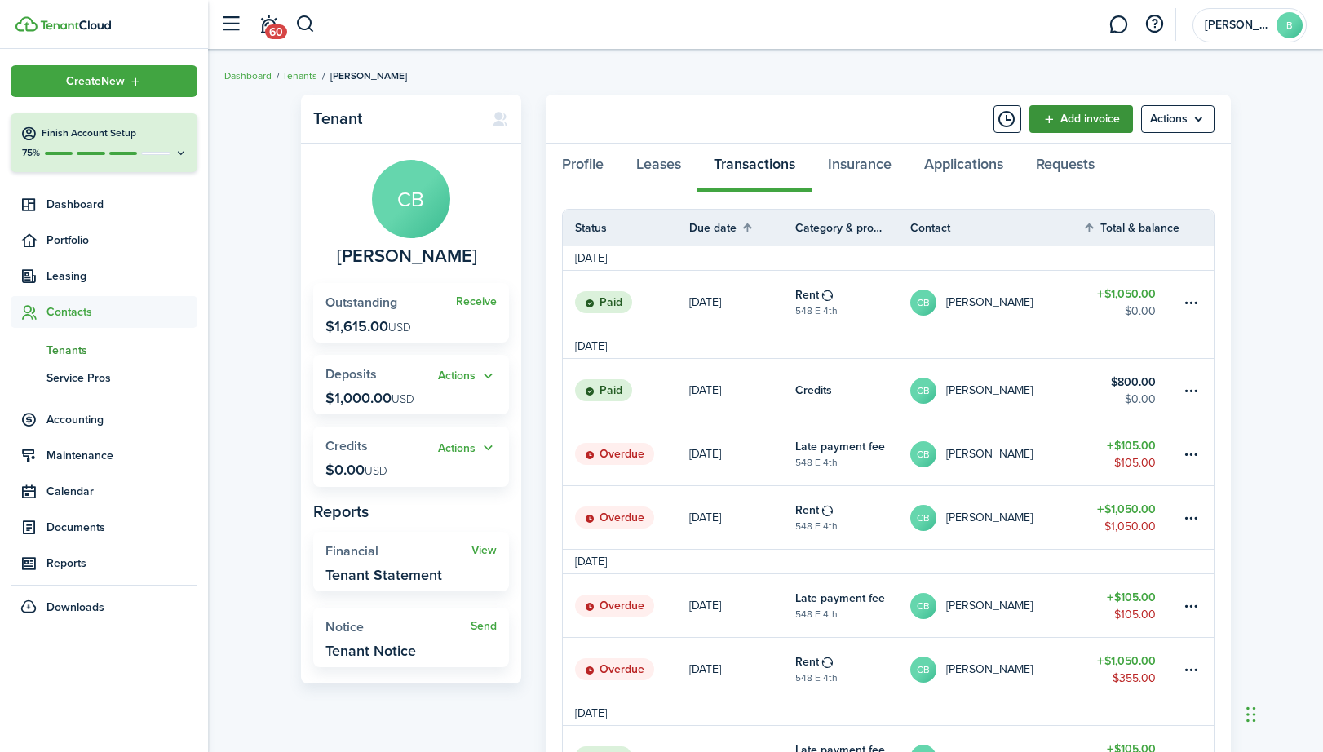
click at [1093, 120] on link "Add invoice" at bounding box center [1082, 119] width 104 height 28
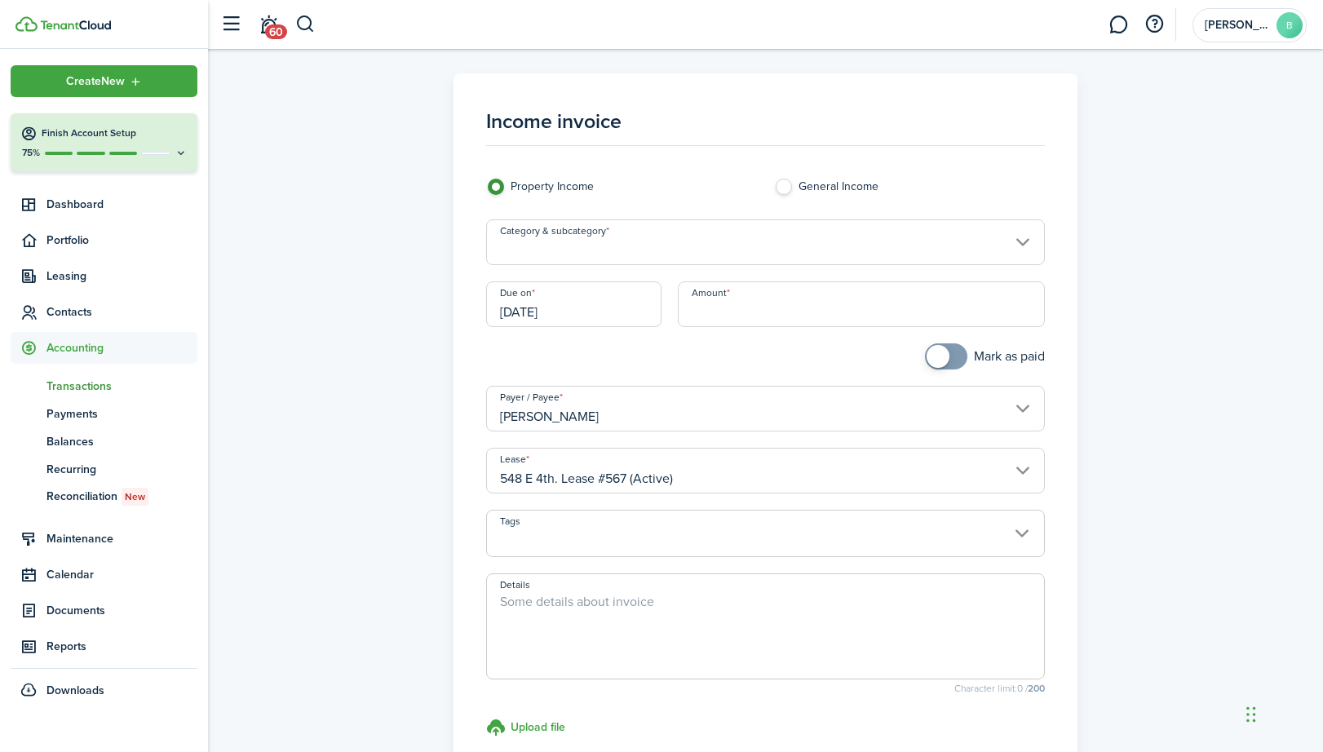
click at [836, 305] on input "Amount" at bounding box center [862, 304] width 368 height 46
click at [705, 254] on input "Category & subcategory" at bounding box center [766, 242] width 560 height 46
type input "$105.00"
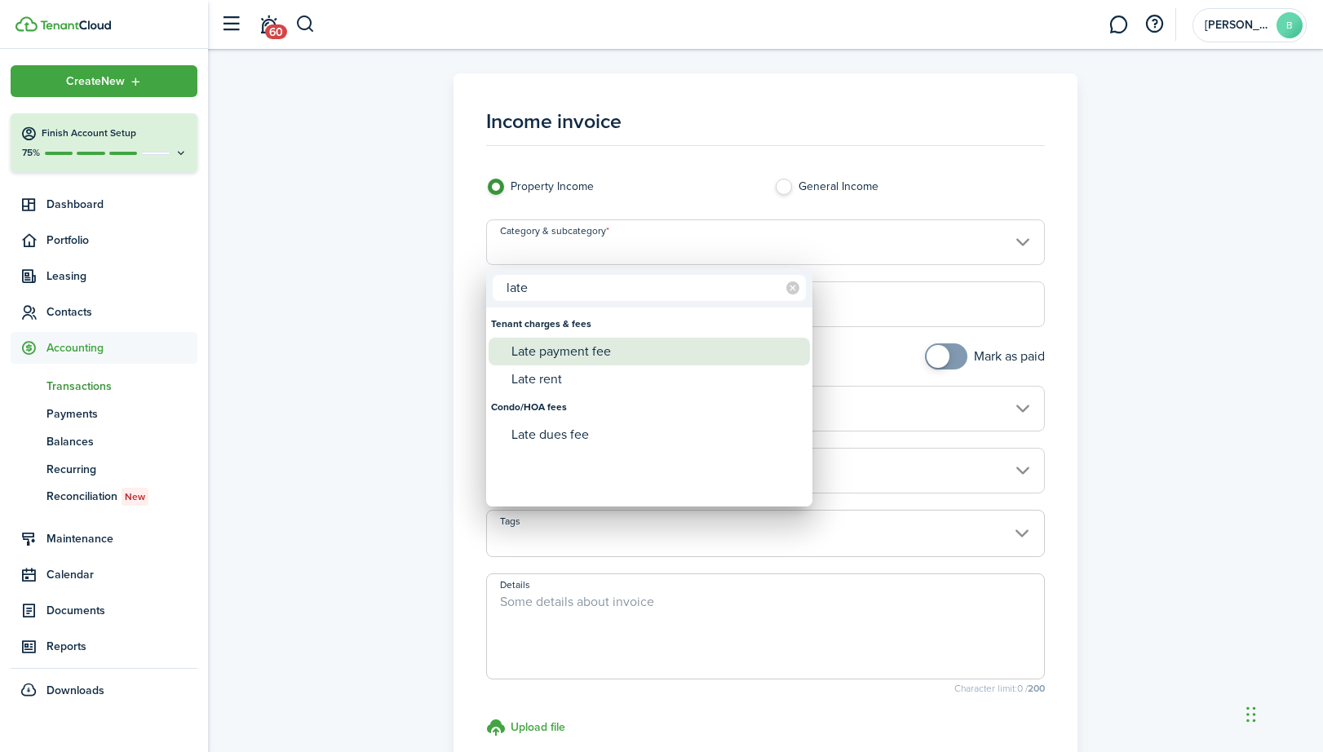
type input "late"
click at [641, 352] on div "Late payment fee" at bounding box center [656, 352] width 289 height 28
type input "Tenant charges & fees / Late payment fee"
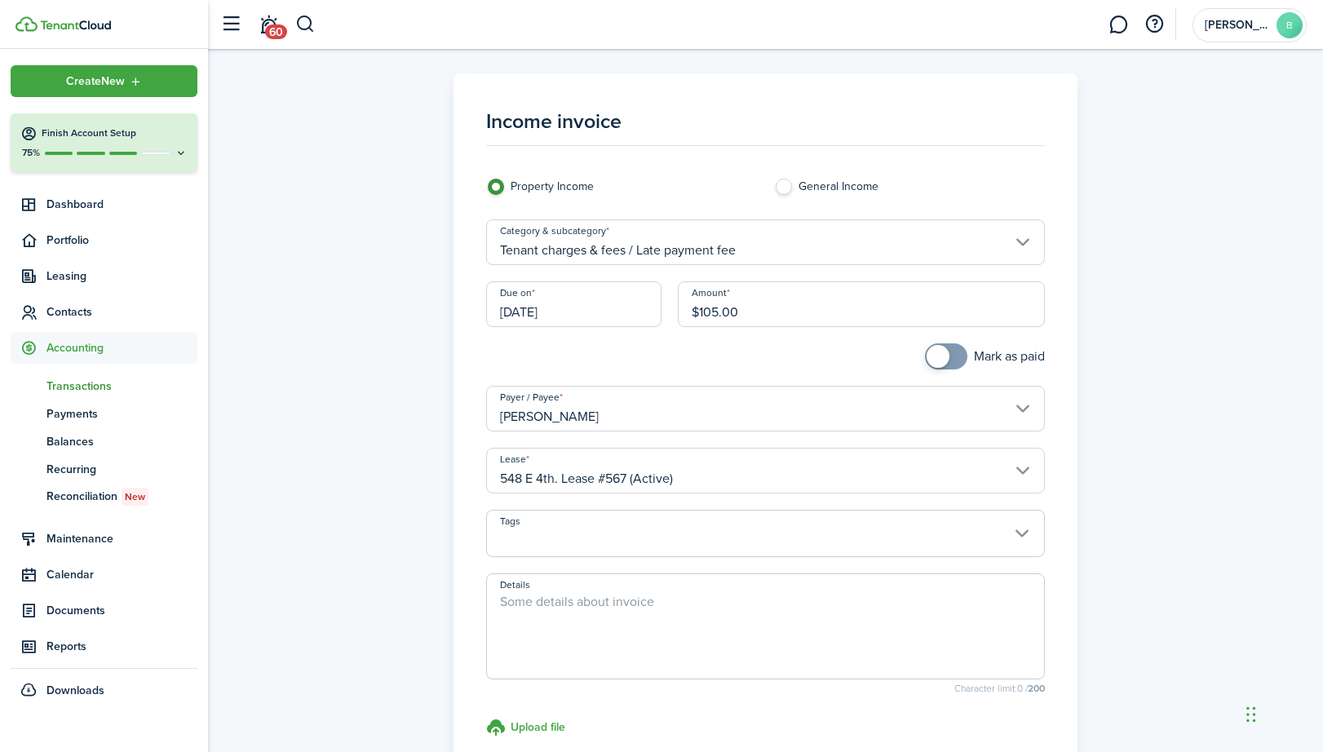
click at [610, 313] on input "[DATE]" at bounding box center [573, 304] width 175 height 46
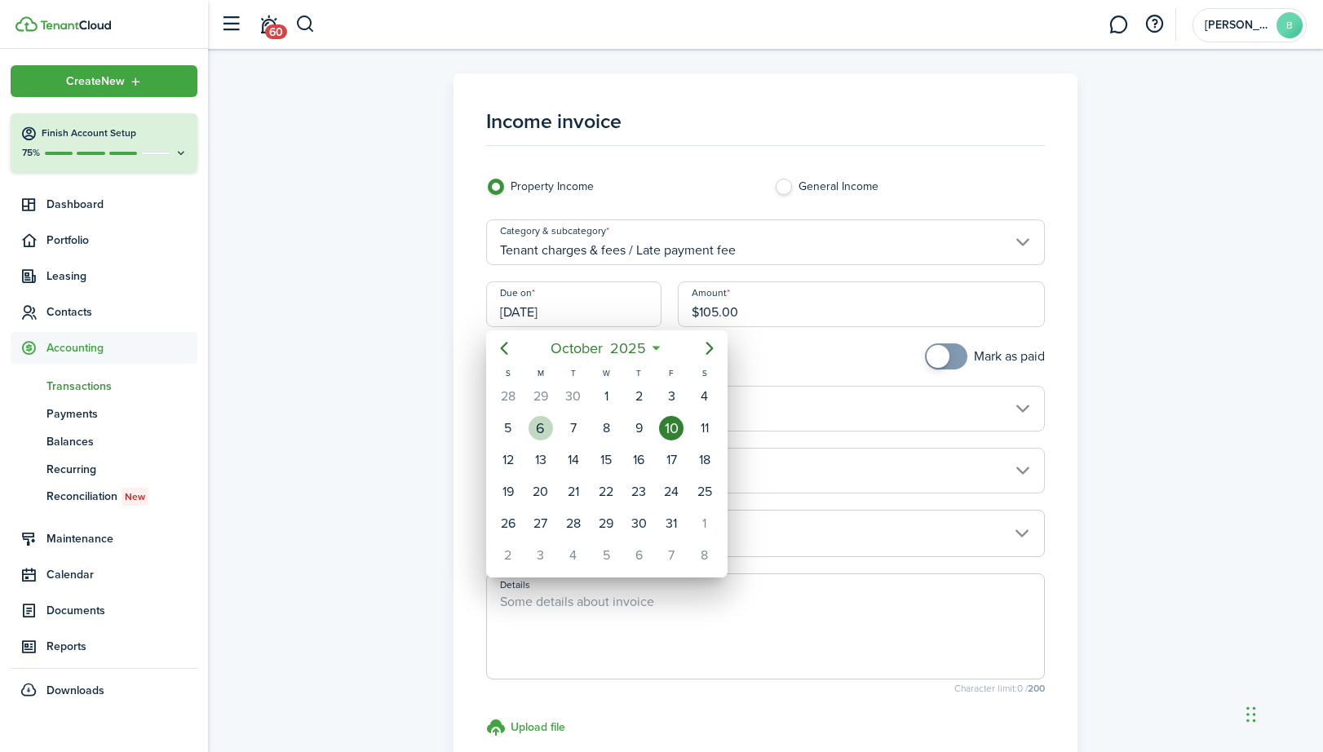
click at [545, 430] on div "6" at bounding box center [541, 428] width 24 height 24
type input "[DATE]"
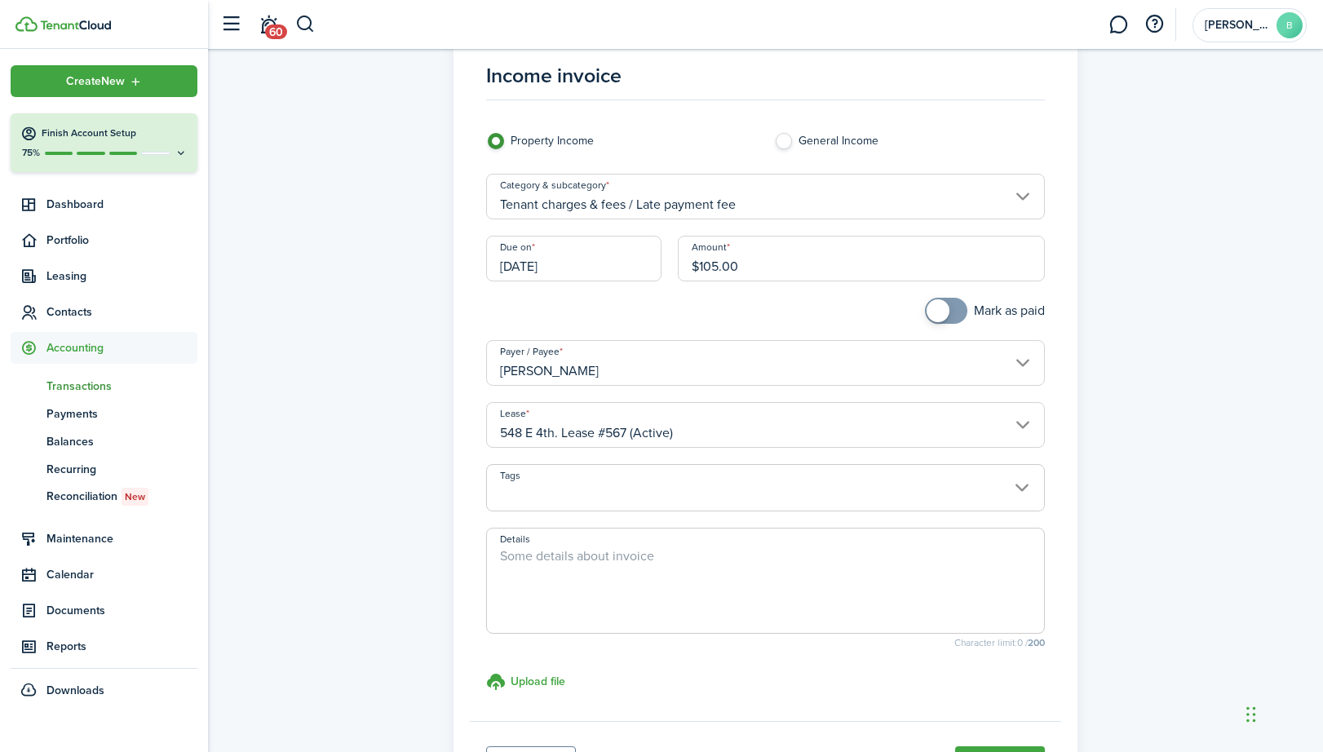
scroll to position [119, 0]
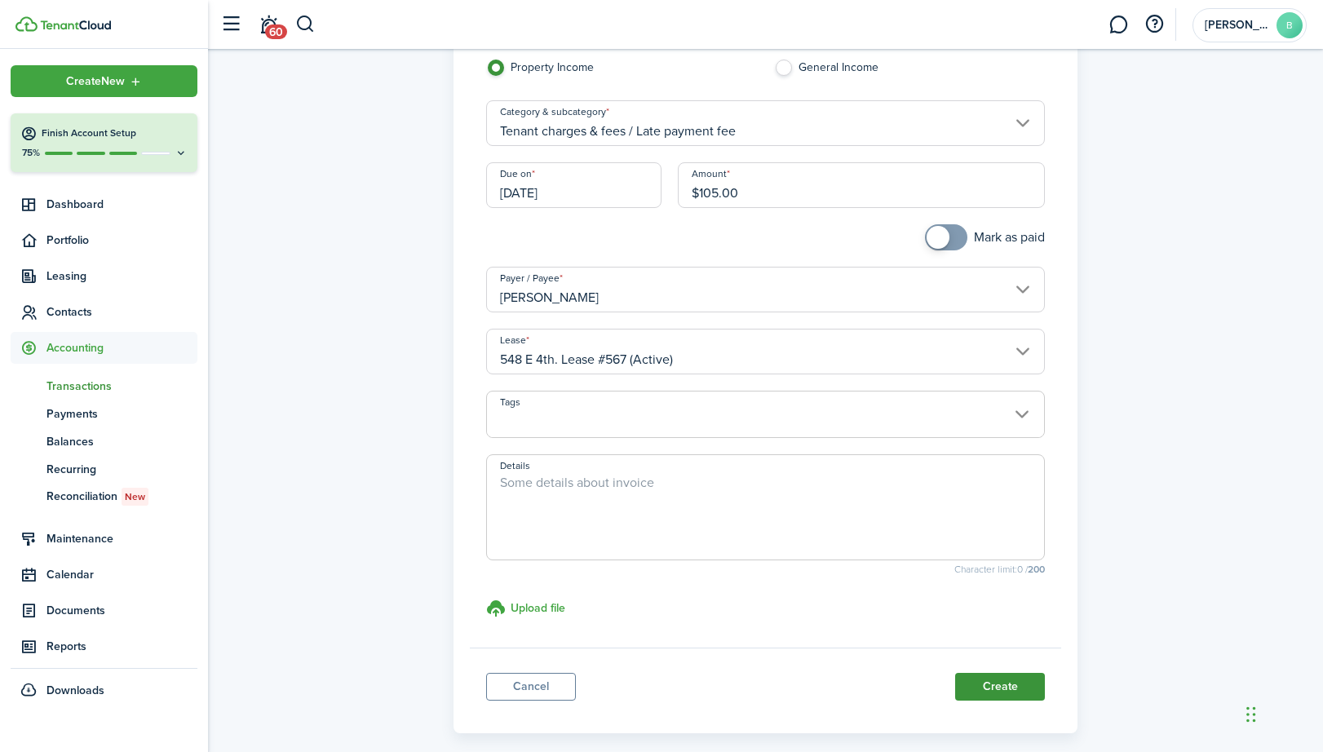
click at [995, 681] on button "Create" at bounding box center [1000, 687] width 90 height 28
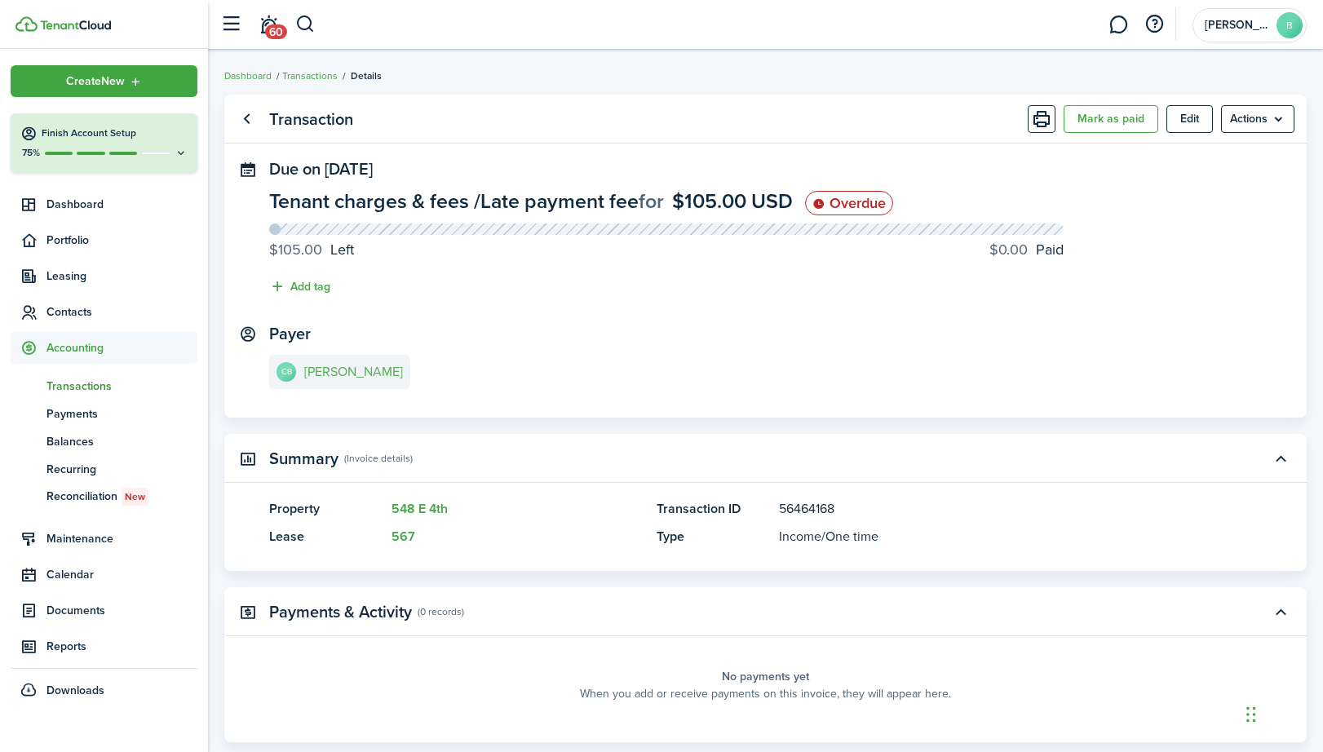
click at [386, 381] on link "CB [PERSON_NAME]" at bounding box center [339, 372] width 141 height 34
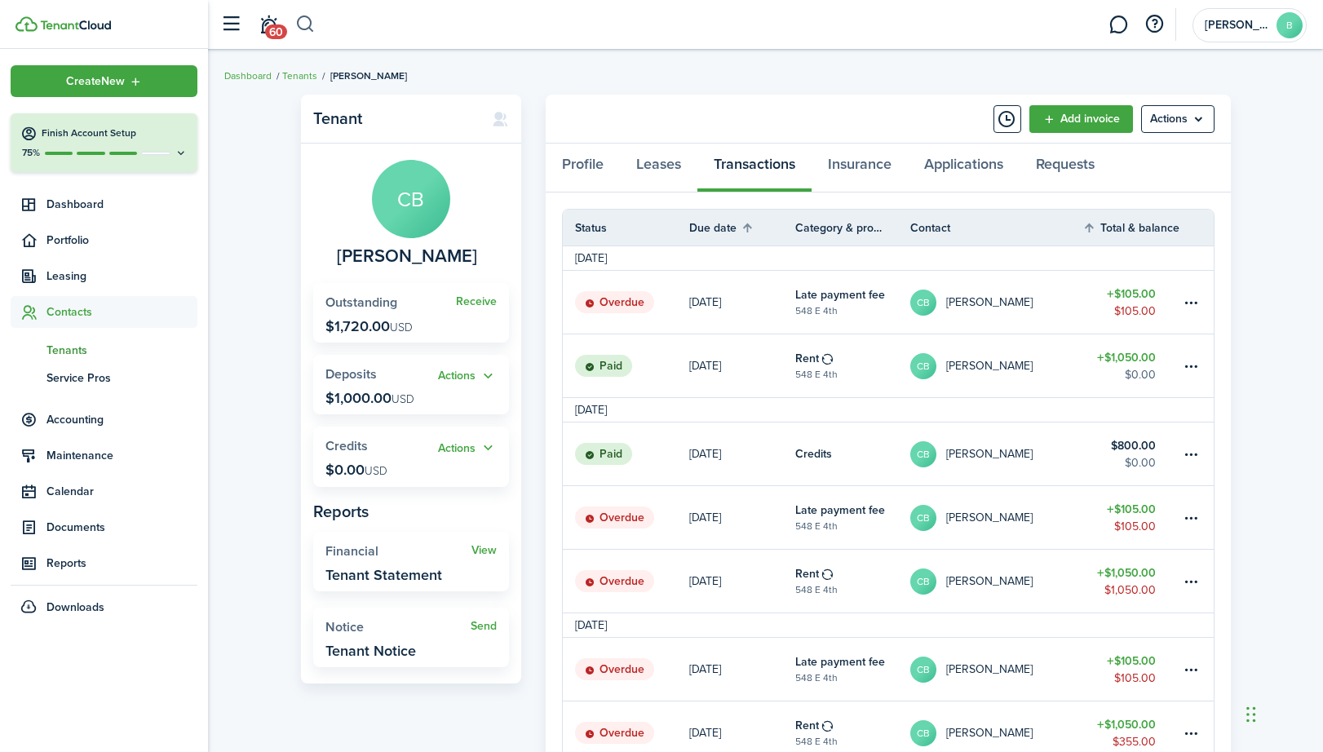
click at [311, 25] on button "button" at bounding box center [305, 25] width 20 height 28
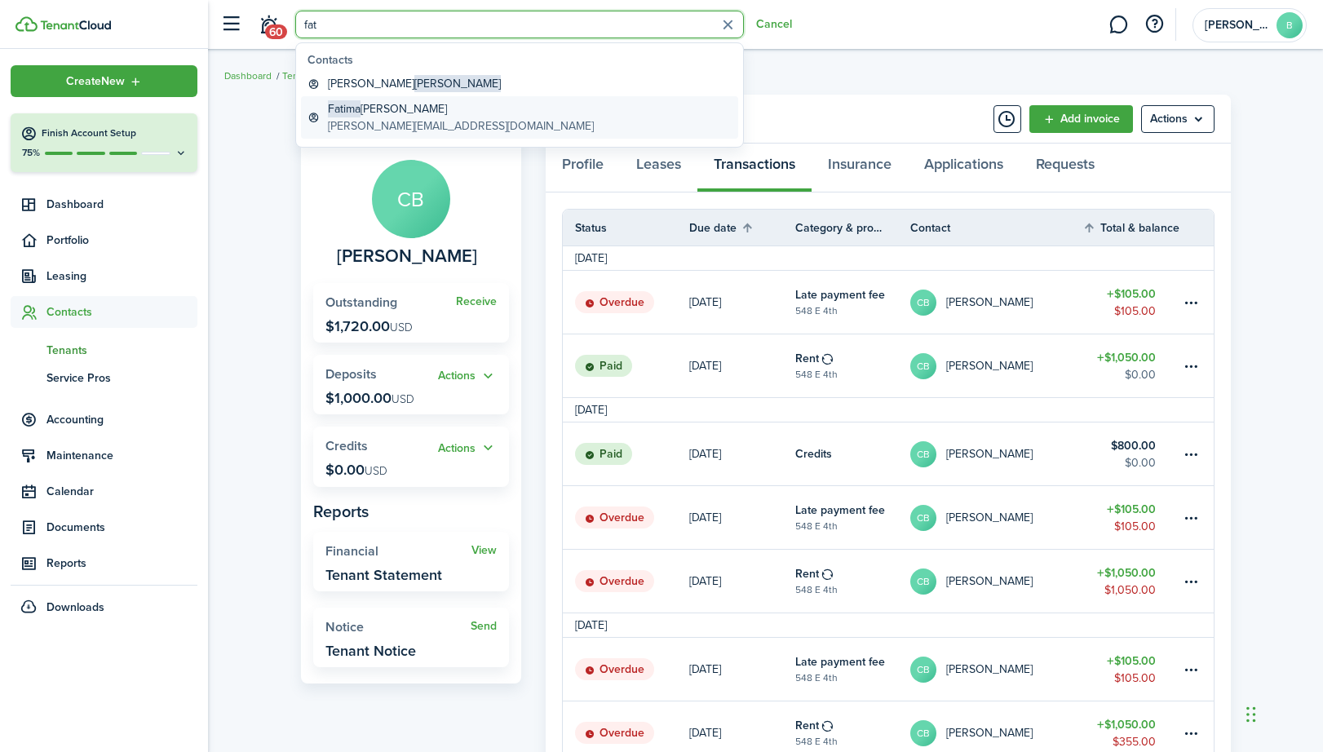
type input "fat"
click at [348, 118] on global-search-item-description "[PERSON_NAME][EMAIL_ADDRESS][DOMAIN_NAME]" at bounding box center [461, 125] width 266 height 17
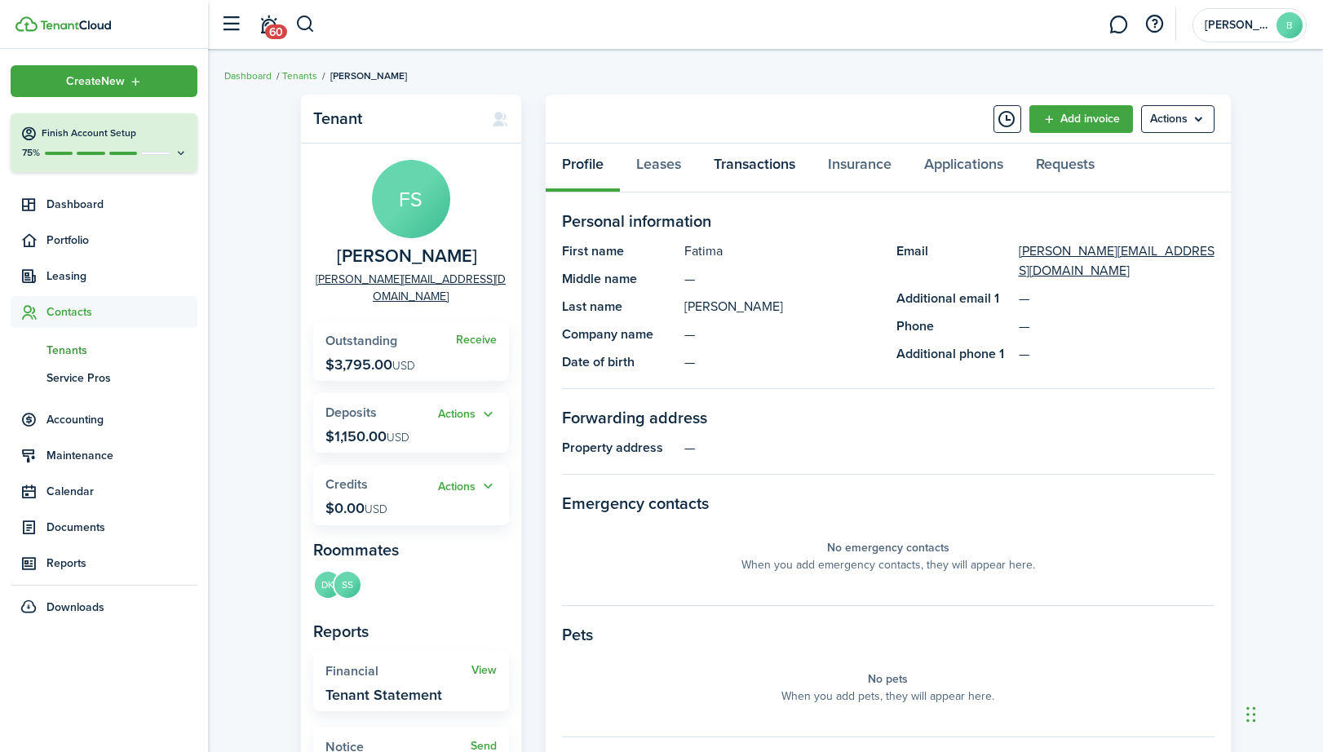
click at [750, 167] on link "Transactions" at bounding box center [755, 168] width 114 height 49
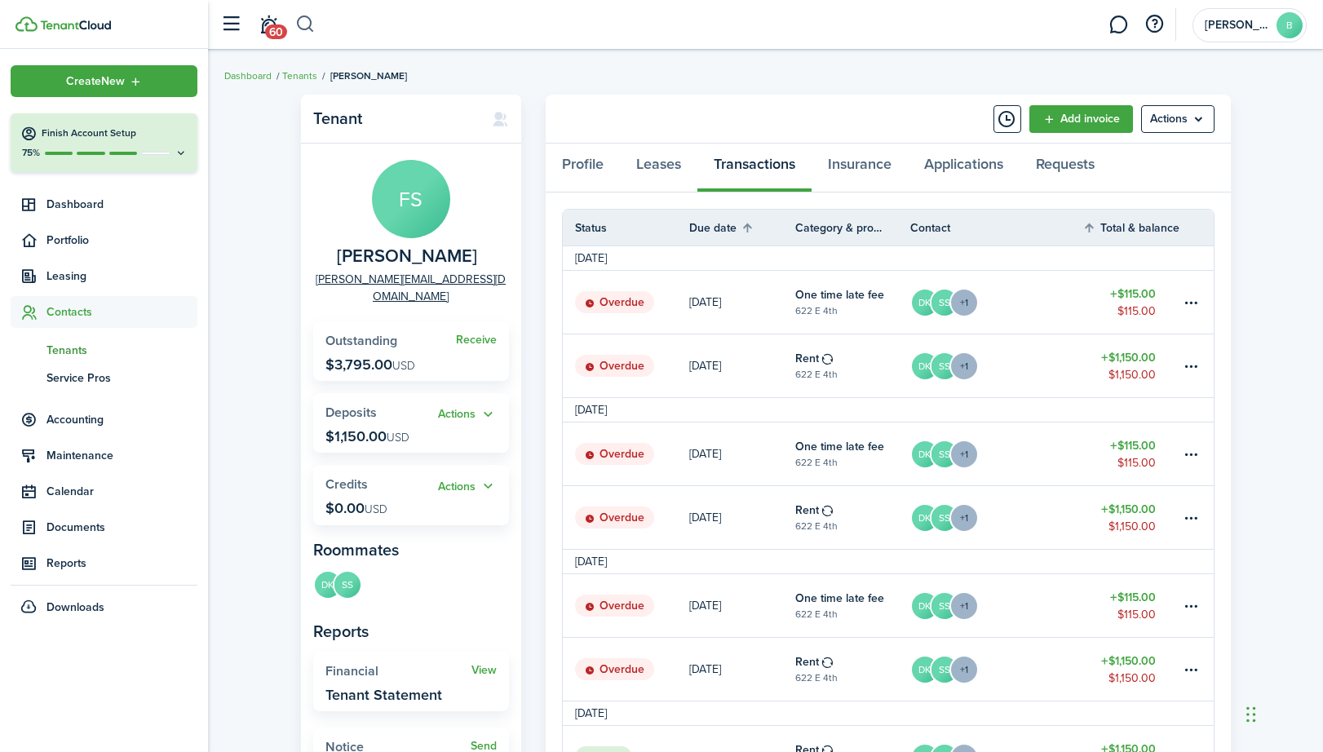
click at [309, 29] on button "button" at bounding box center [305, 25] width 20 height 28
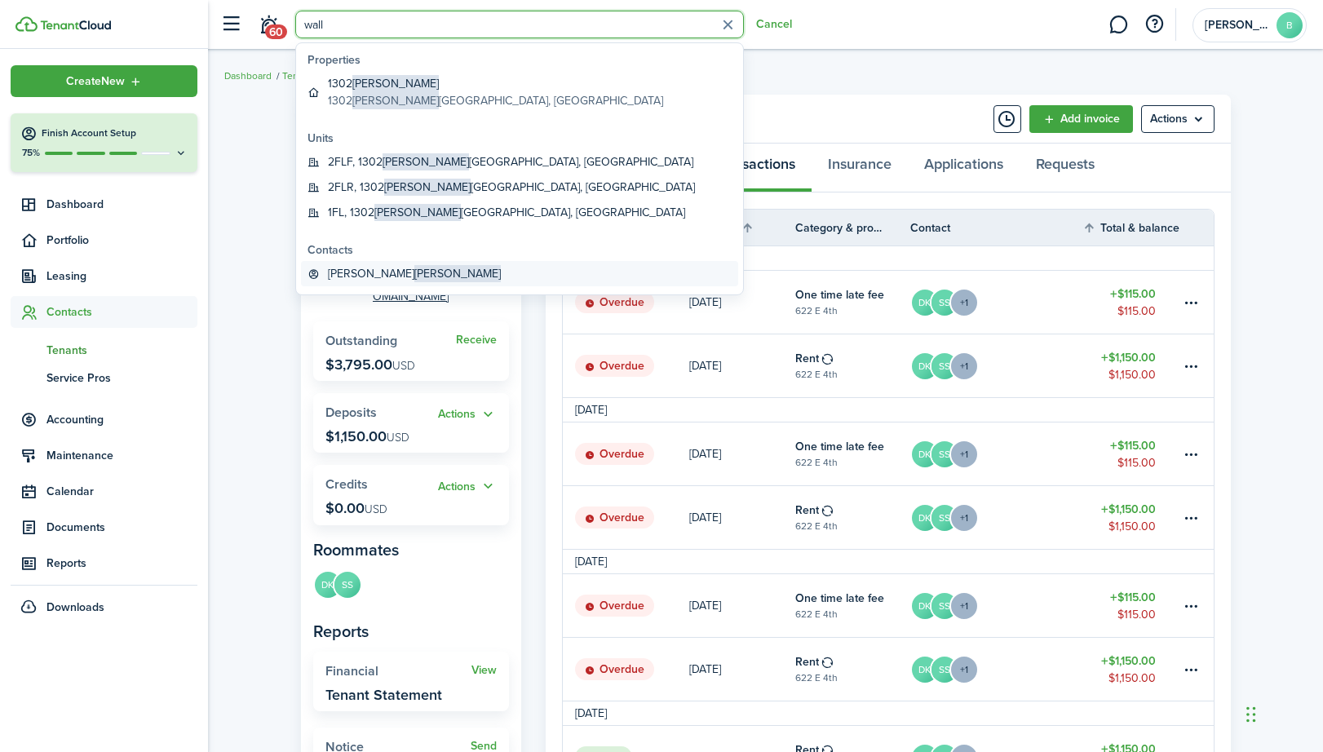
type input "wall"
click at [414, 270] on span "[PERSON_NAME]" at bounding box center [457, 273] width 86 height 17
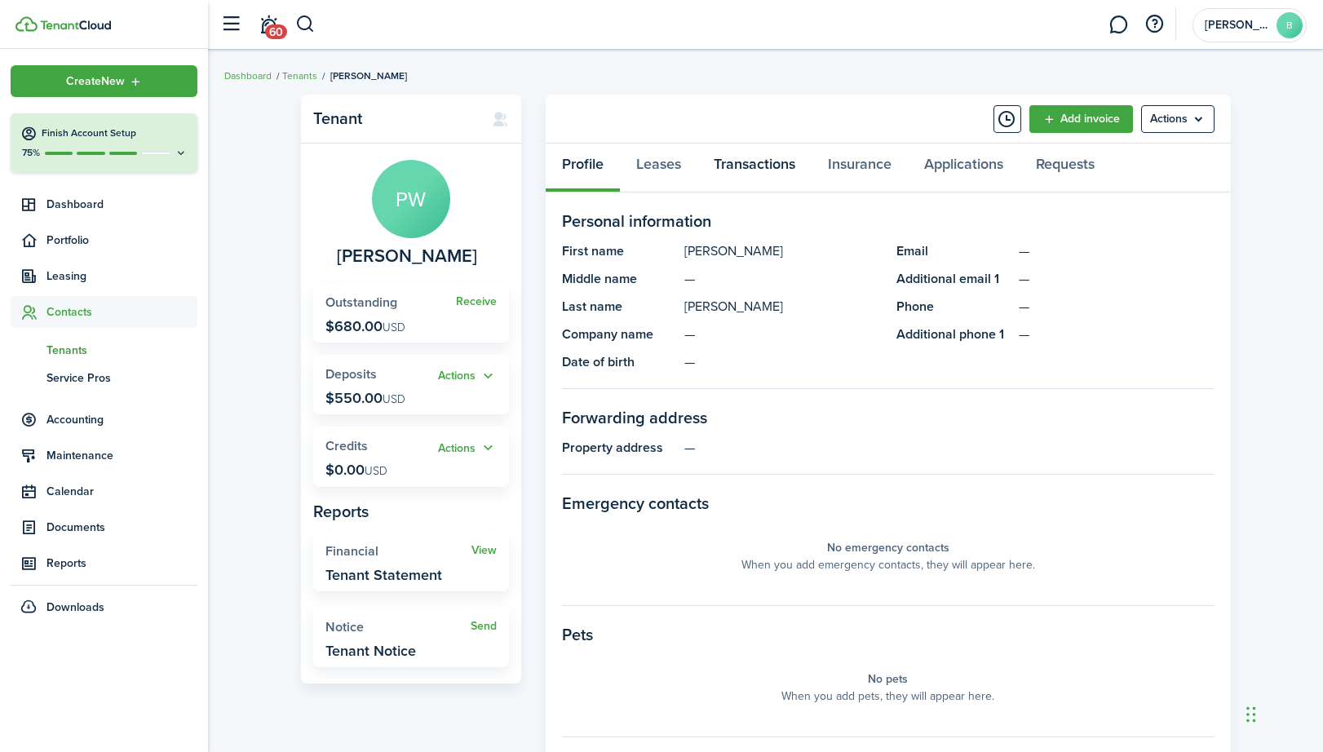
click at [749, 160] on link "Transactions" at bounding box center [755, 168] width 114 height 49
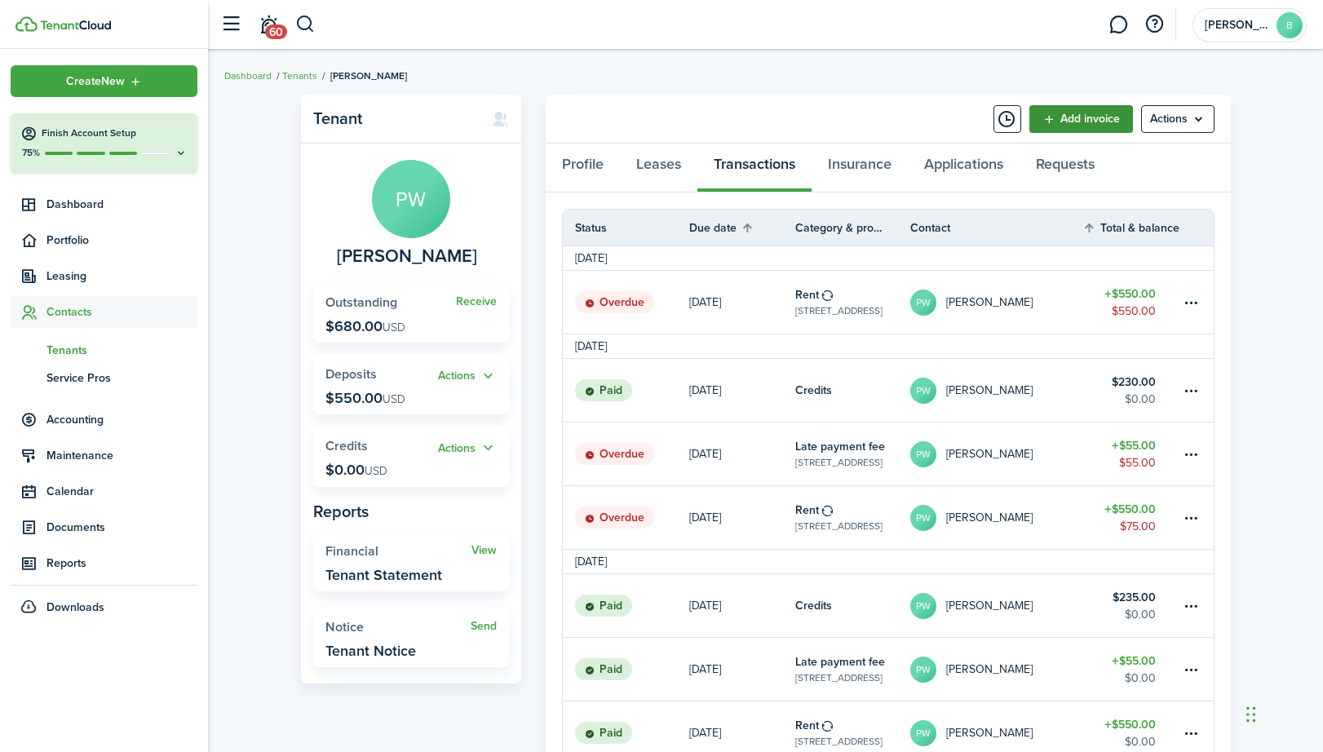
click at [1110, 108] on link "Add invoice" at bounding box center [1082, 119] width 104 height 28
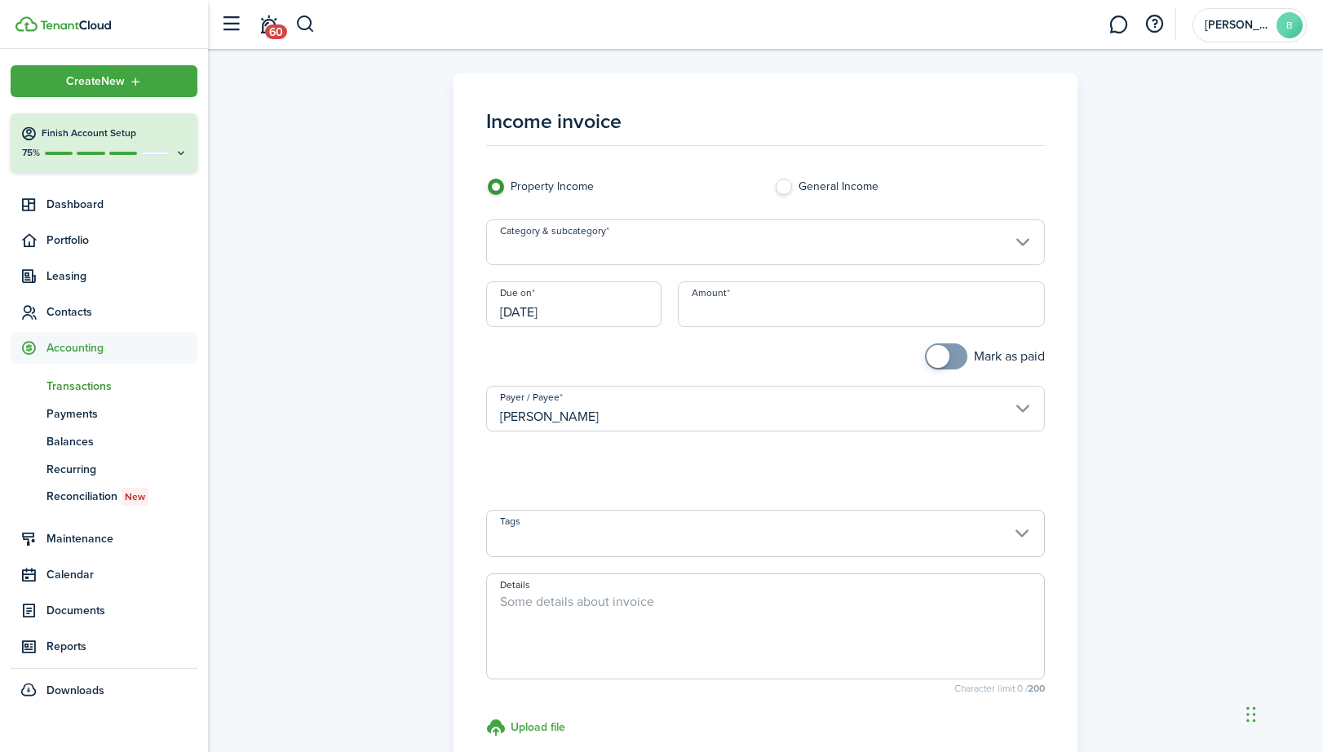
click at [776, 298] on input "Amount" at bounding box center [862, 304] width 368 height 46
click at [722, 242] on input "Category & subcategory" at bounding box center [766, 242] width 560 height 46
type input "$55.00"
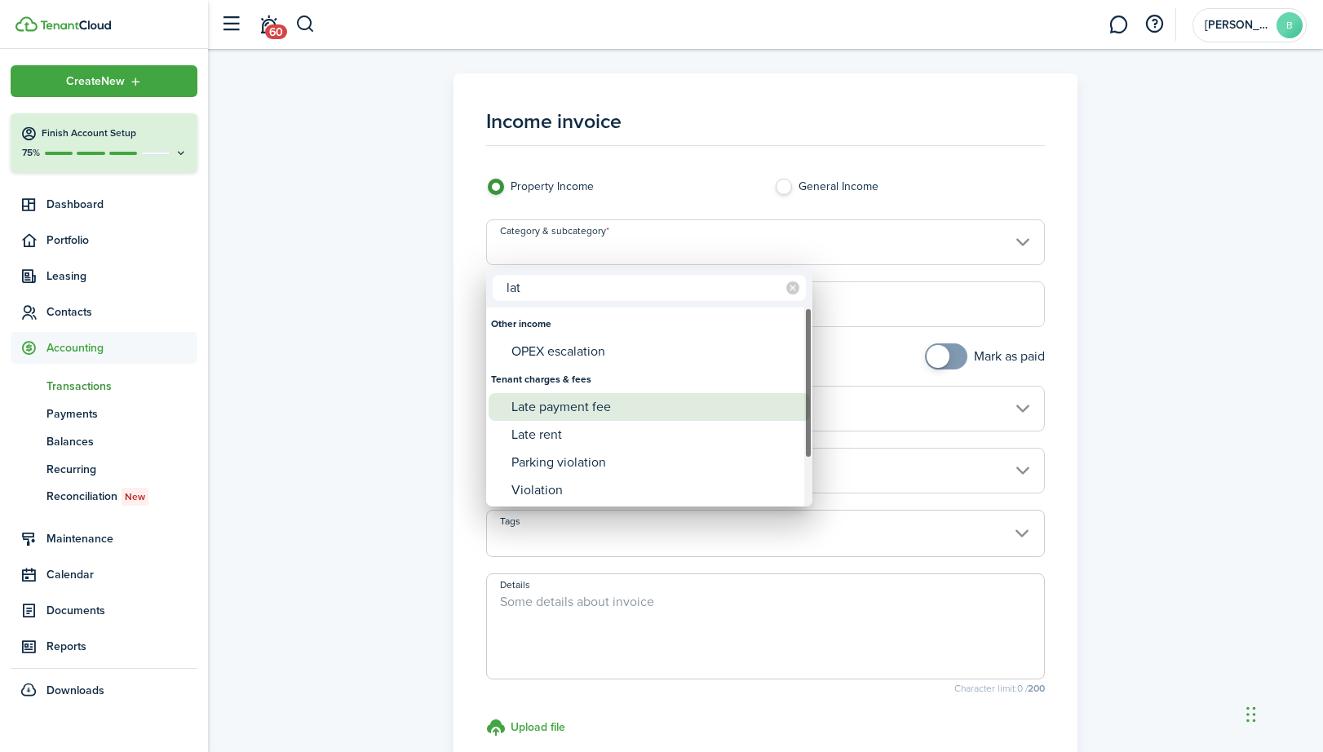
type input "lat"
click at [618, 410] on div "Late payment fee" at bounding box center [656, 407] width 289 height 28
type input "Tenant charges & fees / Late payment fee"
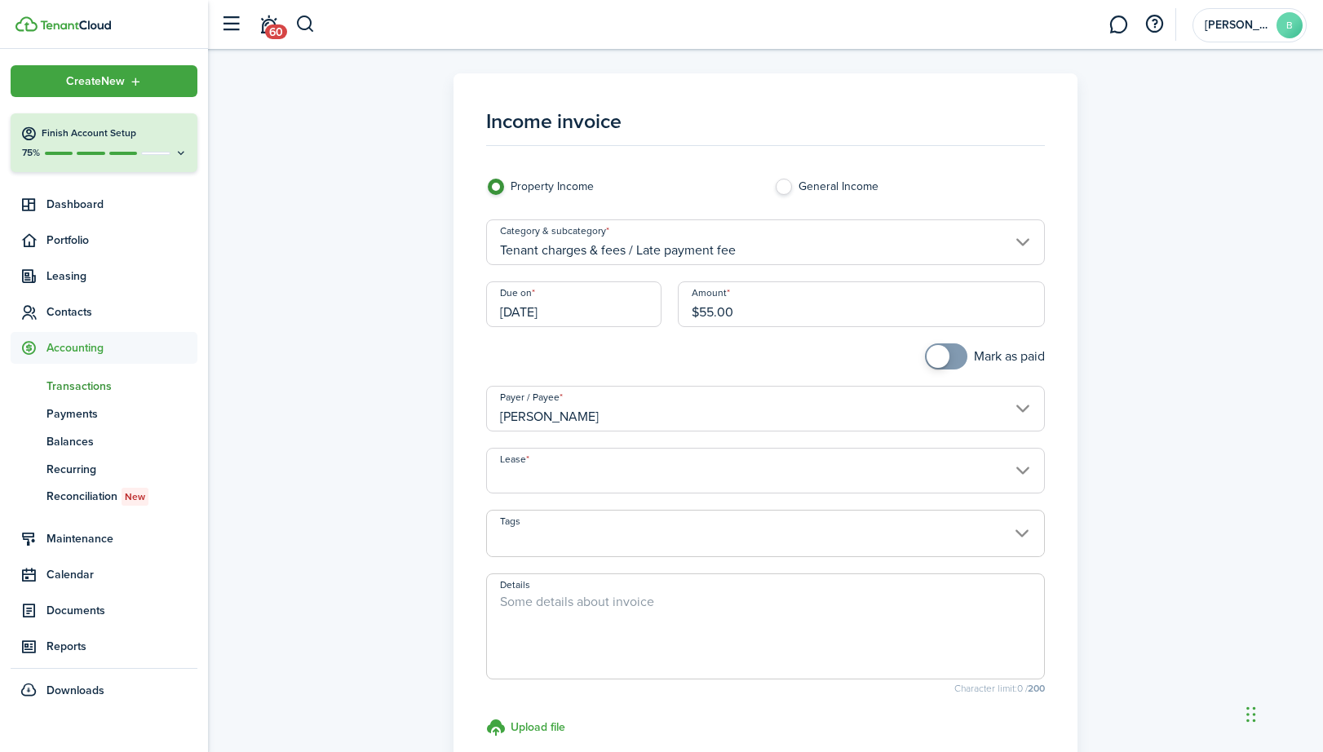
click at [579, 464] on input "Lease" at bounding box center [766, 471] width 560 height 46
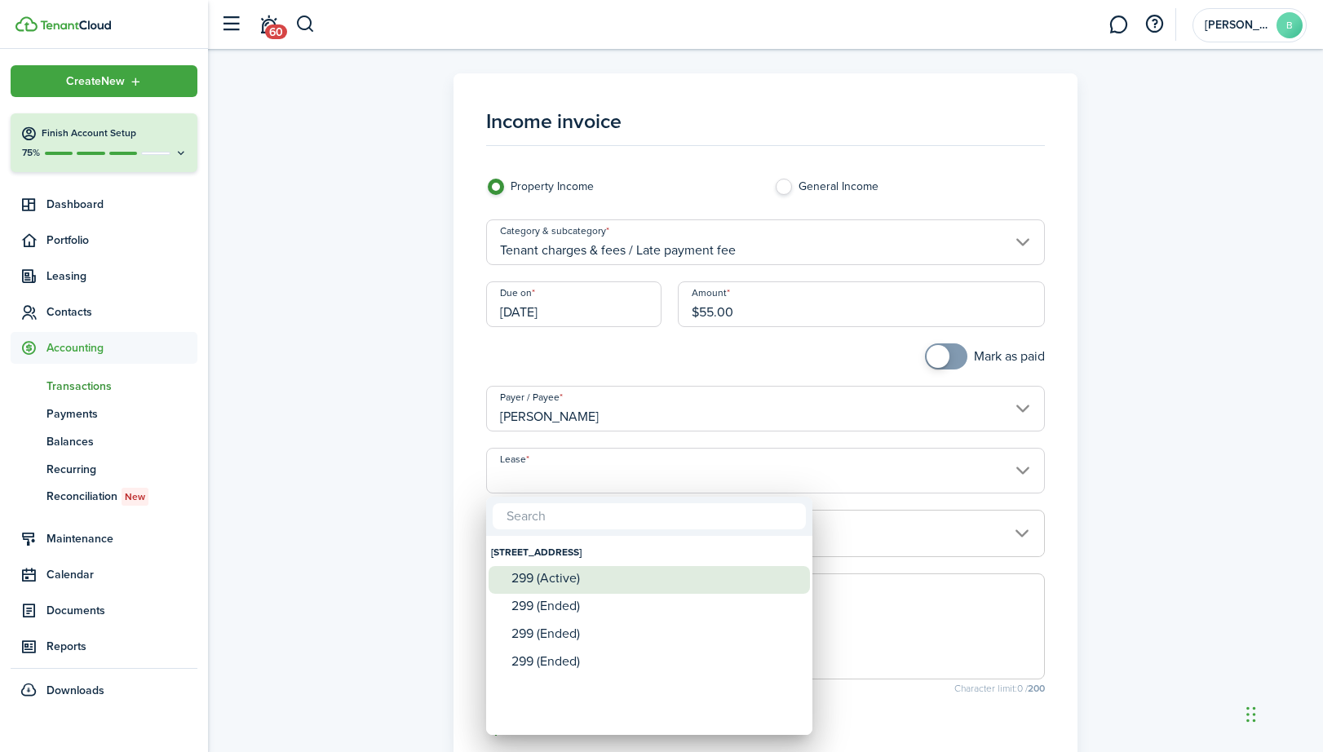
click at [546, 588] on div "299 (Active)" at bounding box center [656, 578] width 289 height 24
type input "[STREET_ADDRESS]. Lease #299 (Active)"
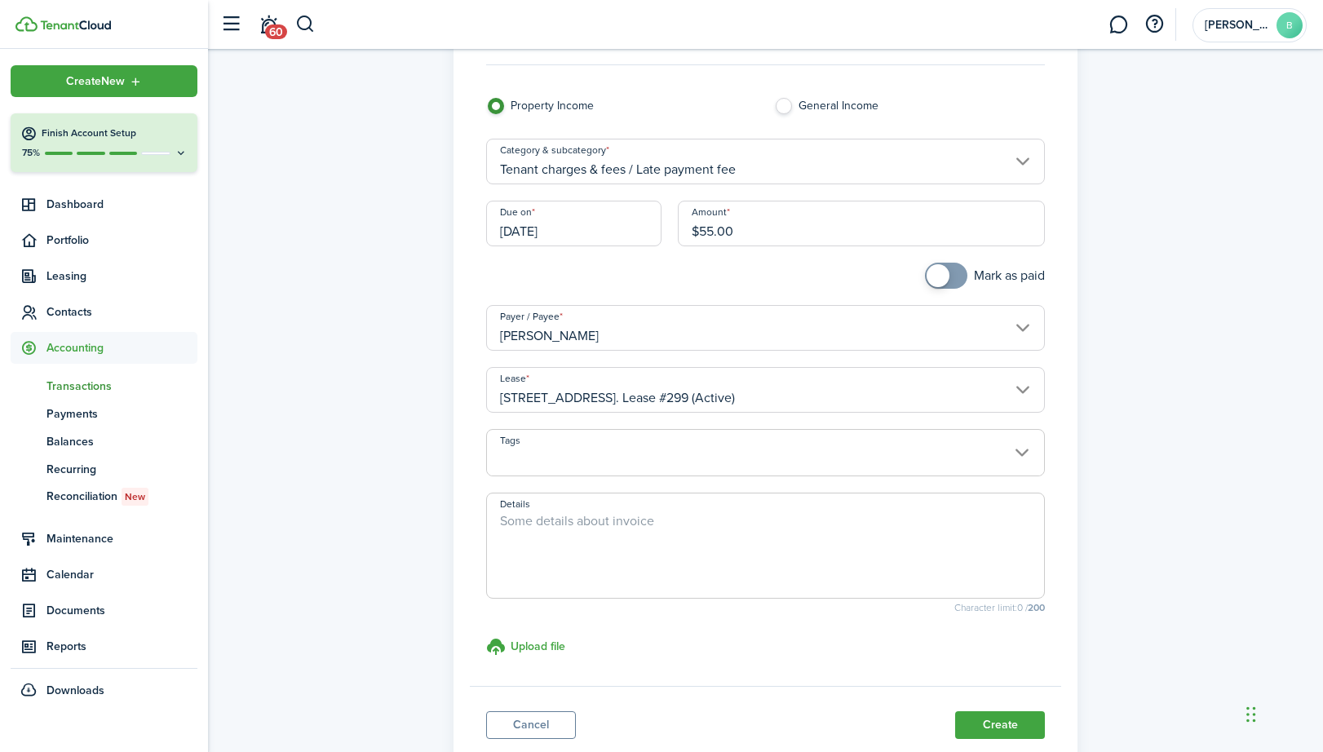
scroll to position [194, 0]
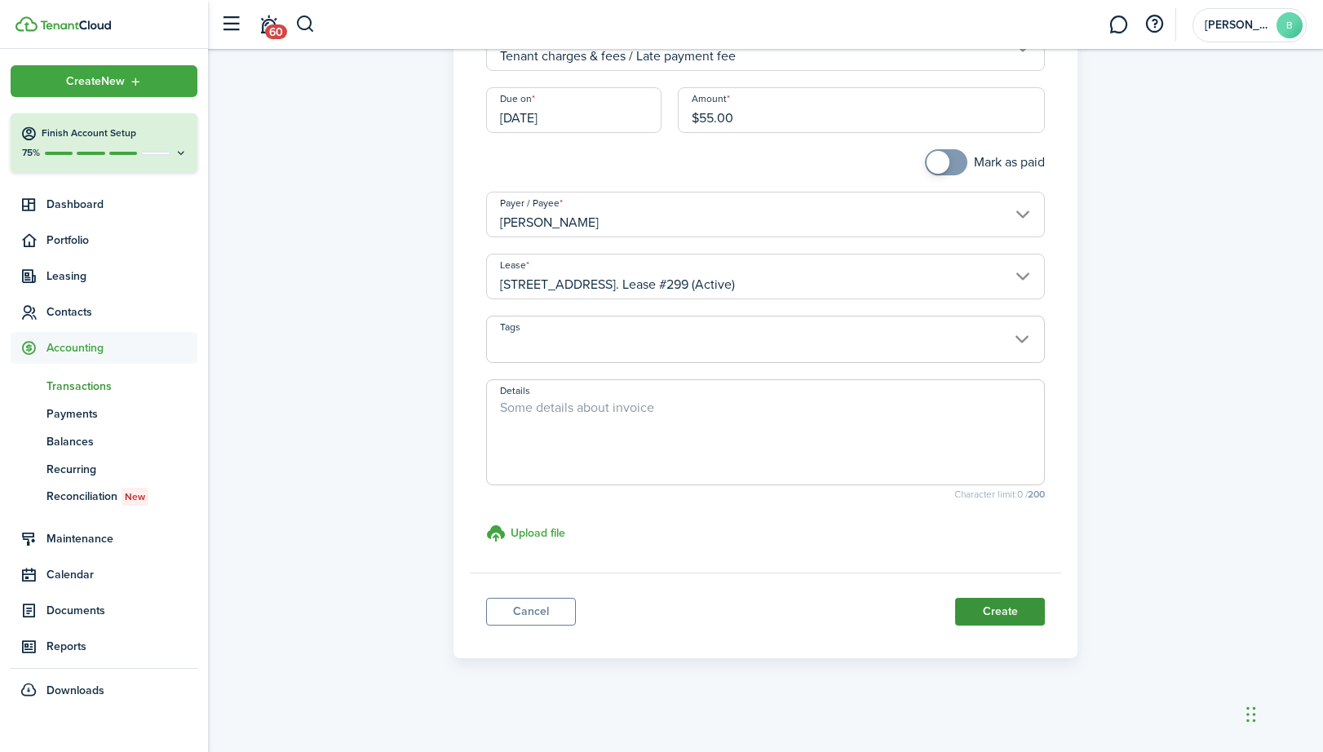
click at [998, 620] on button "Create" at bounding box center [1000, 612] width 90 height 28
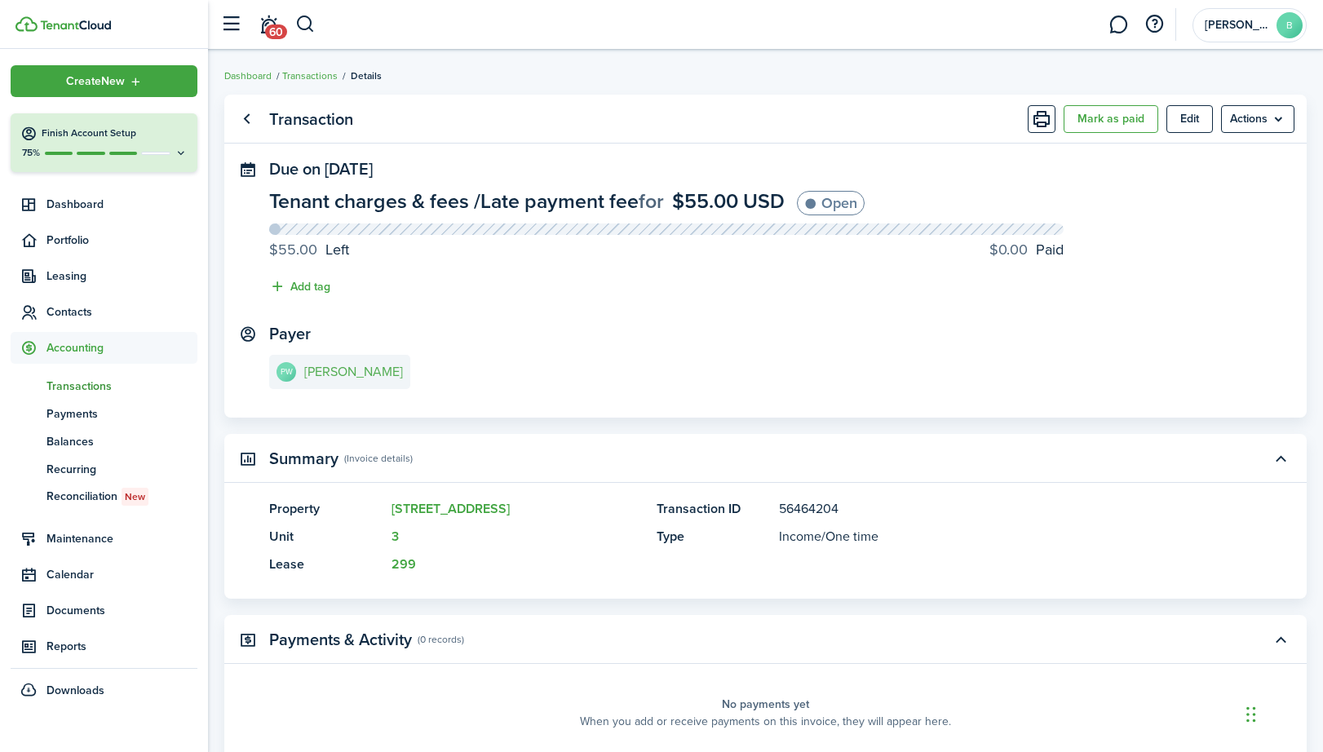
click at [322, 381] on link "PW [PERSON_NAME]" at bounding box center [339, 372] width 141 height 34
